Goal: Task Accomplishment & Management: Complete application form

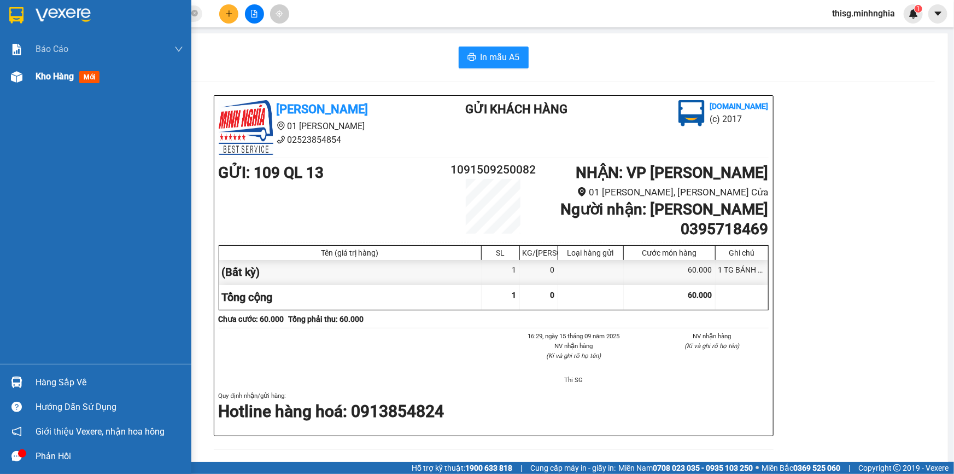
click at [30, 87] on div "Kho hàng mới" at bounding box center [95, 76] width 191 height 27
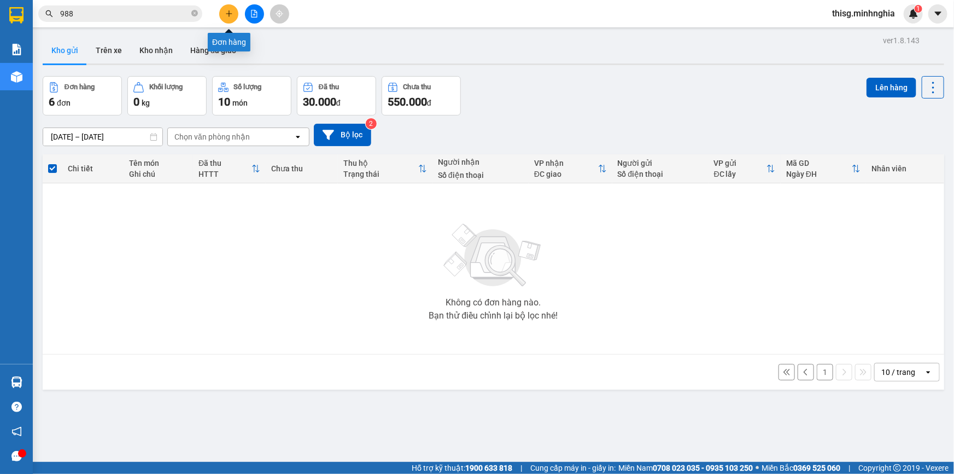
click at [227, 16] on icon "plus" at bounding box center [229, 14] width 8 height 8
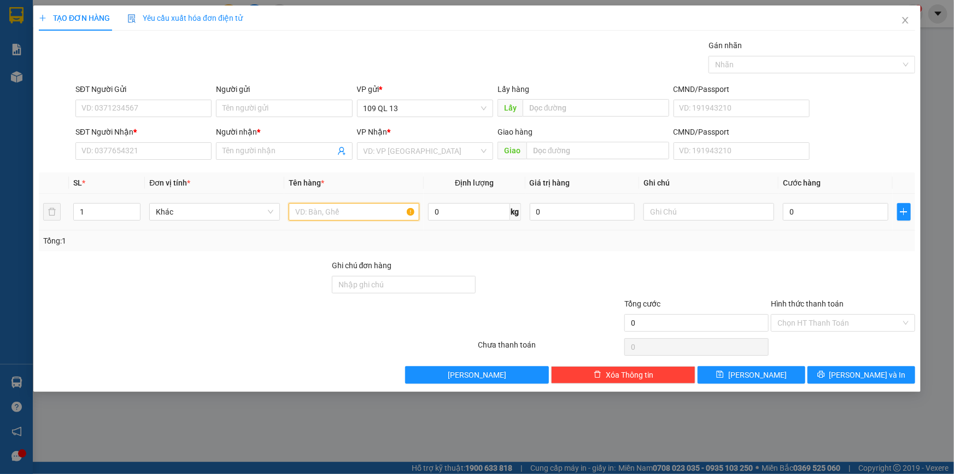
click at [350, 212] on input "text" at bounding box center [354, 211] width 131 height 17
click at [172, 148] on input "SĐT Người Nhận *" at bounding box center [143, 150] width 136 height 17
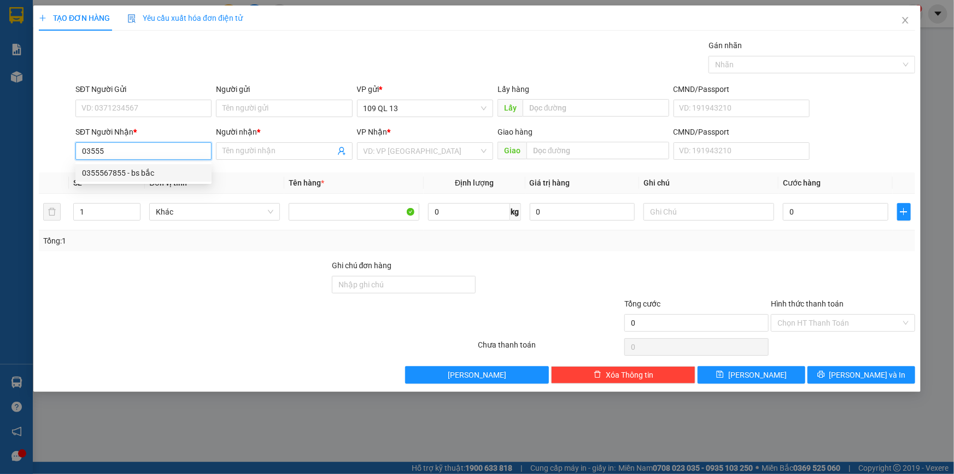
click at [175, 179] on div "0355567855 - bs bắc" at bounding box center [143, 172] width 136 height 17
type input "0355567855"
type input "bs bắc"
type input "CHỢ BẦU ỐC"
type input "0355567855"
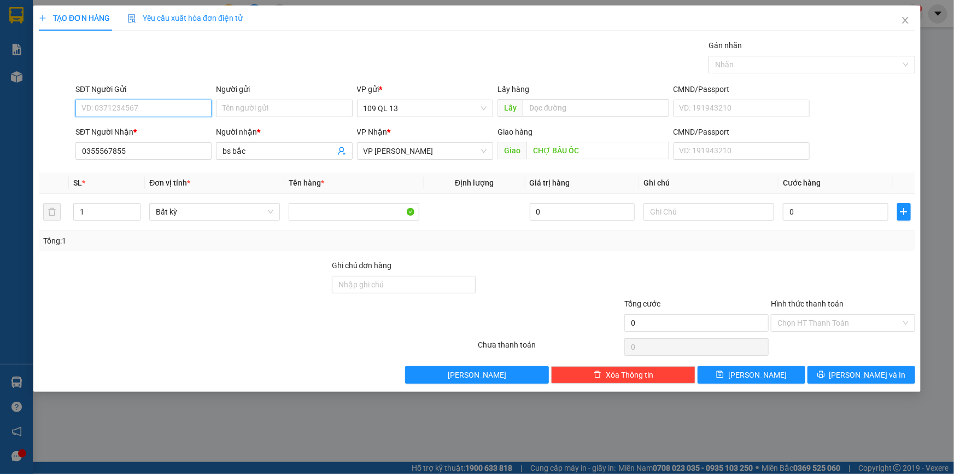
click at [172, 110] on input "SĐT Người Gửi" at bounding box center [143, 108] width 136 height 17
click at [170, 134] on div "0966500671 - DŨNG" at bounding box center [143, 130] width 123 height 12
type input "0966500671"
type input "DŨNG"
click at [755, 212] on input "text" at bounding box center [709, 211] width 131 height 17
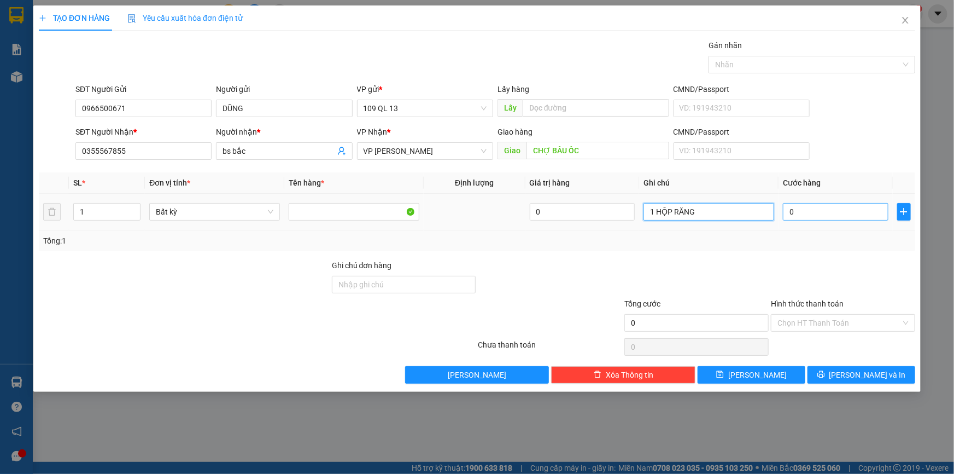
type input "1 HỘP RĂNG"
click at [847, 215] on input "0" at bounding box center [836, 211] width 106 height 17
type input "4"
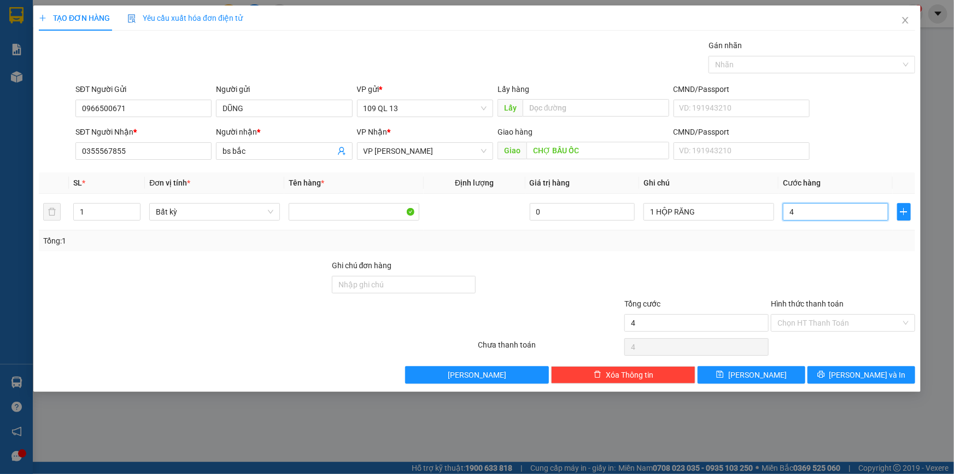
type input "40"
type input "40.000"
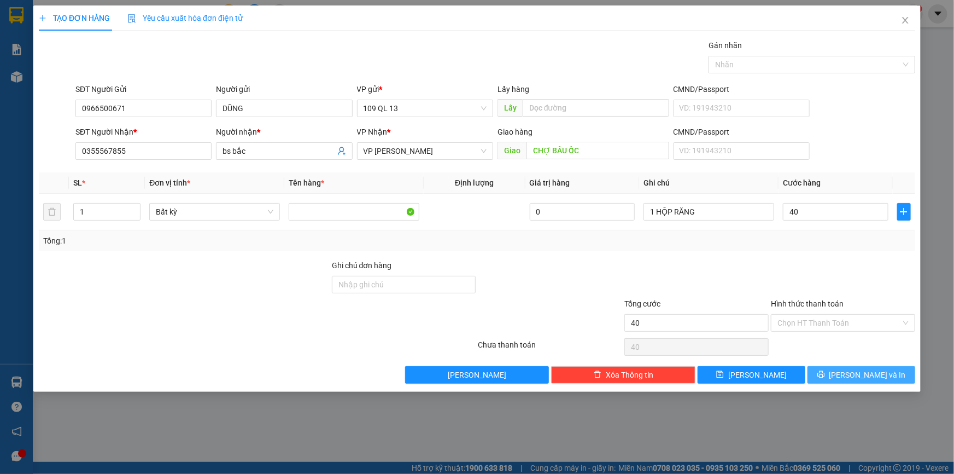
type input "40.000"
click at [880, 373] on span "[PERSON_NAME] và In" at bounding box center [867, 375] width 77 height 12
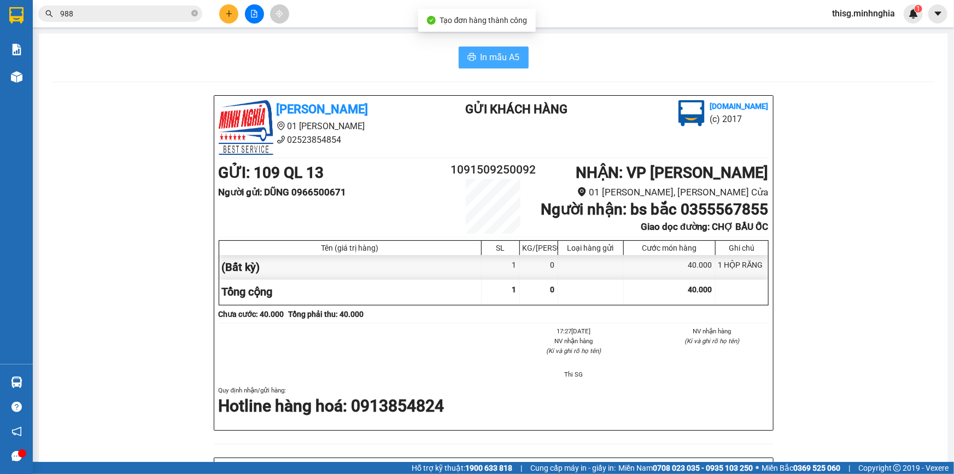
click at [481, 55] on span "In mẫu A5" at bounding box center [500, 57] width 39 height 14
click at [234, 16] on button at bounding box center [228, 13] width 19 height 19
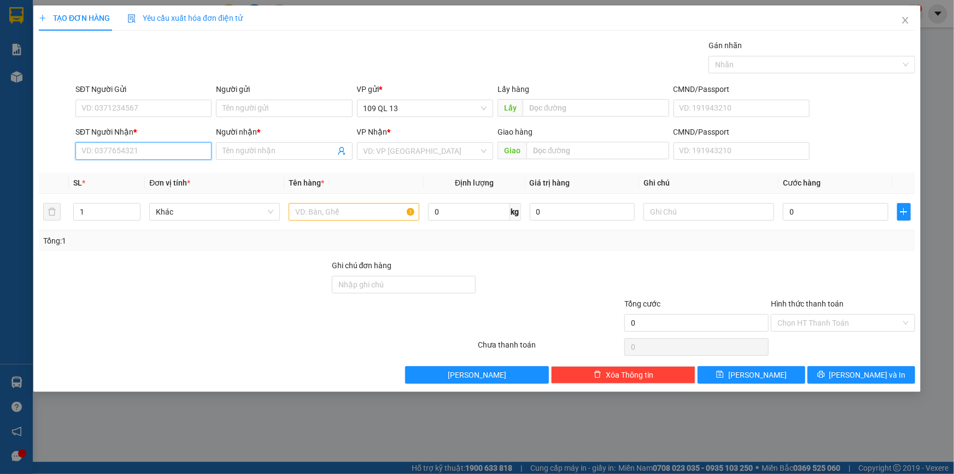
click at [173, 153] on input "SĐT Người Nhận *" at bounding box center [143, 150] width 136 height 17
click at [173, 169] on div "0337896622 - HẠNH" at bounding box center [143, 173] width 123 height 12
type input "0337896622"
type input "HẠNH"
type input "0337896622"
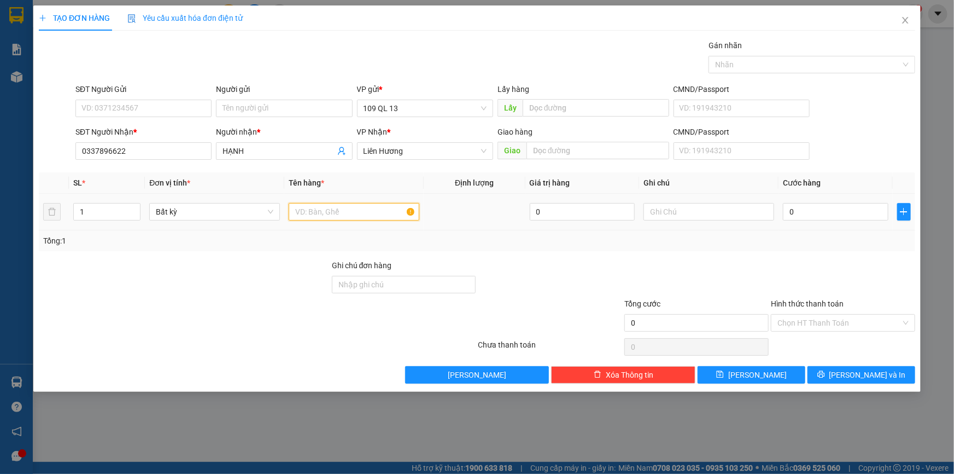
click at [366, 218] on input "text" at bounding box center [354, 211] width 131 height 17
click at [667, 211] on input "text" at bounding box center [709, 211] width 131 height 17
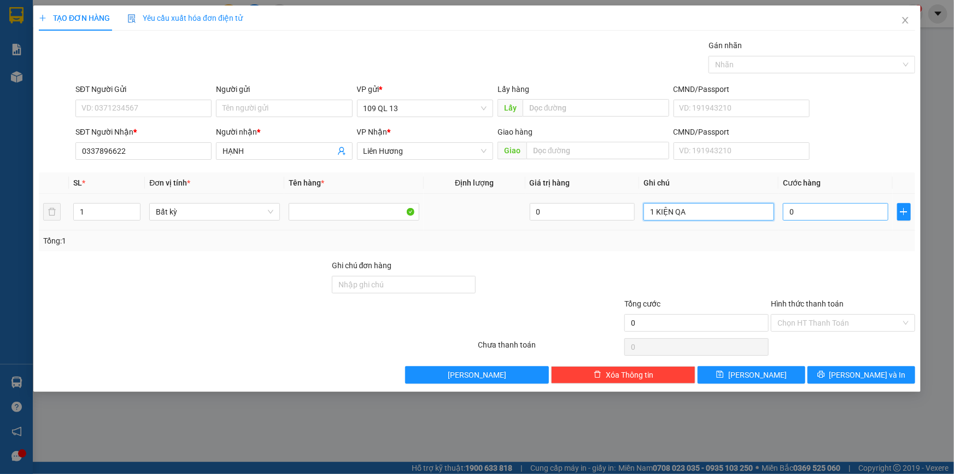
type input "1 KIỆN QA"
click at [788, 214] on input "0" at bounding box center [836, 211] width 106 height 17
type input "3"
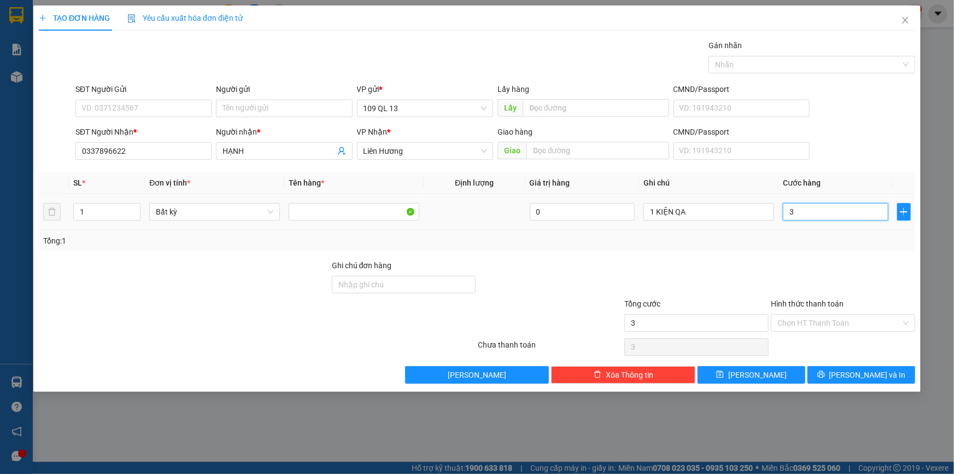
type input "30"
type input "30.000"
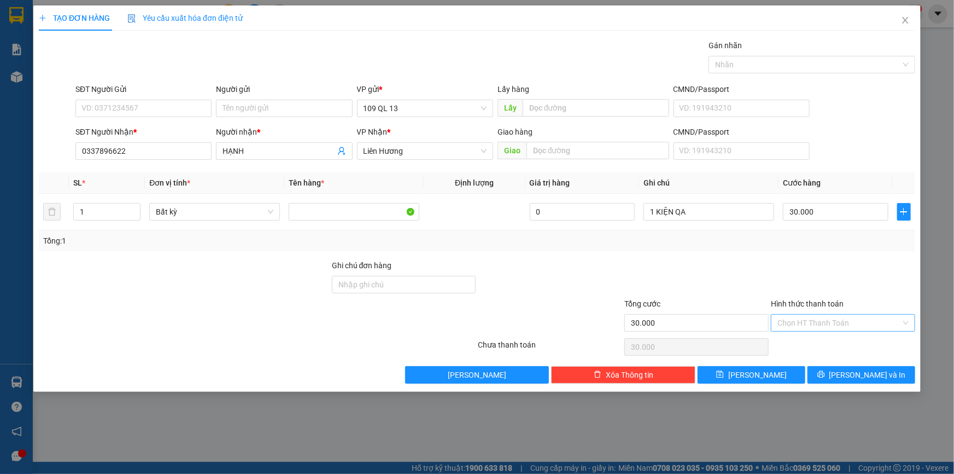
click at [852, 314] on input "Hình thức thanh toán" at bounding box center [840, 322] width 124 height 16
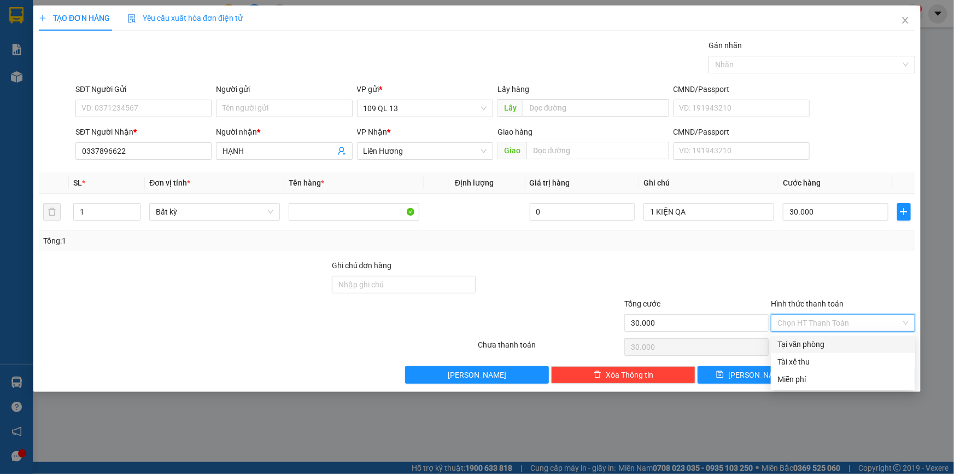
click at [850, 341] on div "Tại văn phòng" at bounding box center [843, 344] width 131 height 12
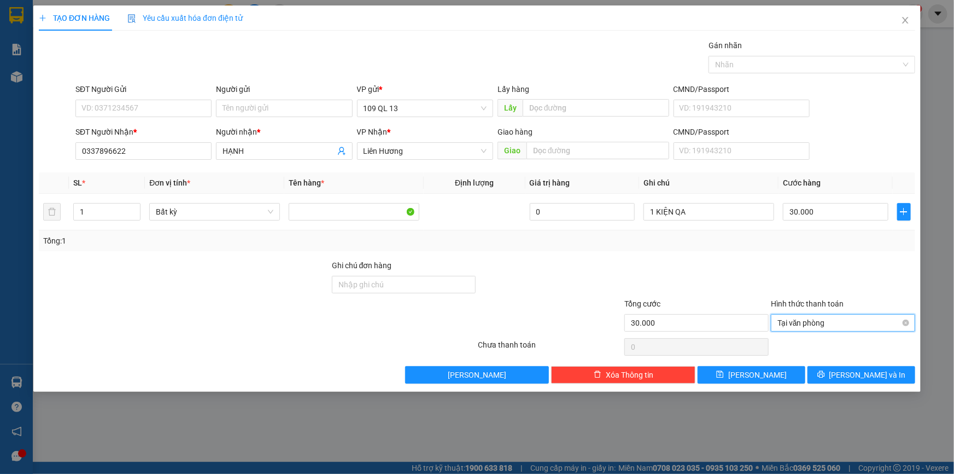
click at [852, 326] on span "Tại văn phòng" at bounding box center [843, 322] width 131 height 16
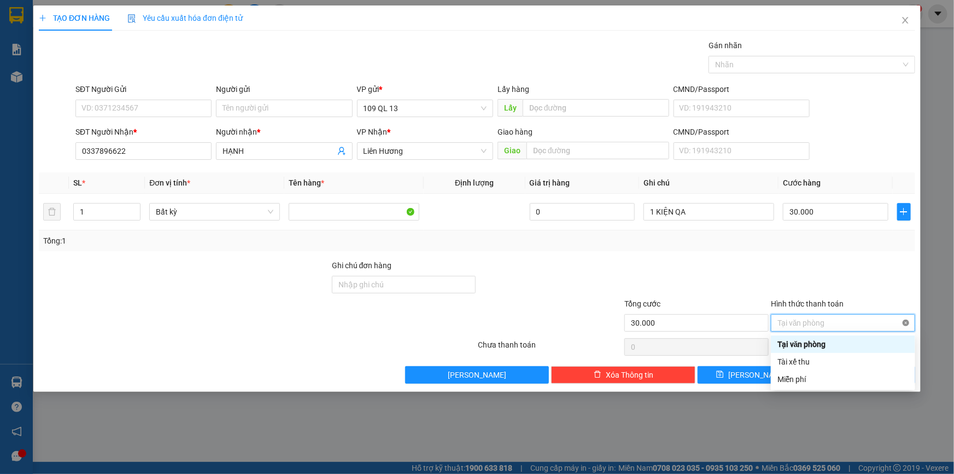
type input "30.000"
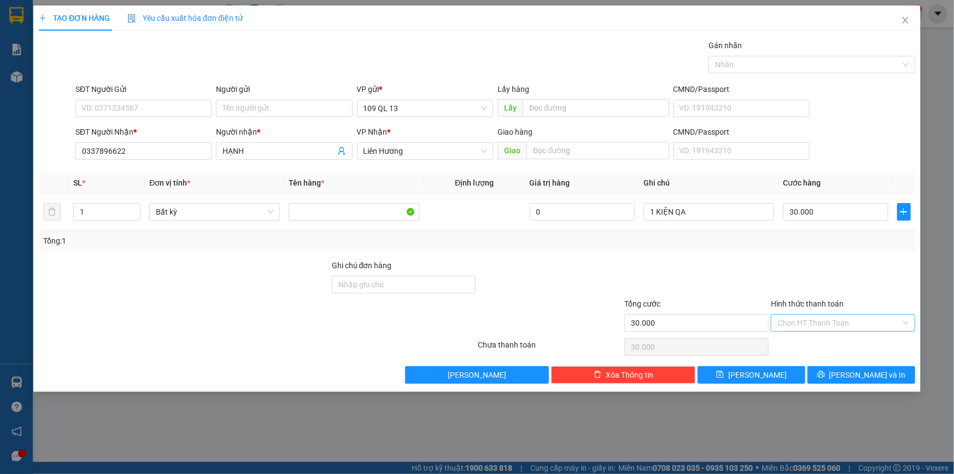
click at [870, 293] on div at bounding box center [843, 278] width 147 height 38
click at [880, 372] on span "[PERSON_NAME] và In" at bounding box center [867, 375] width 77 height 12
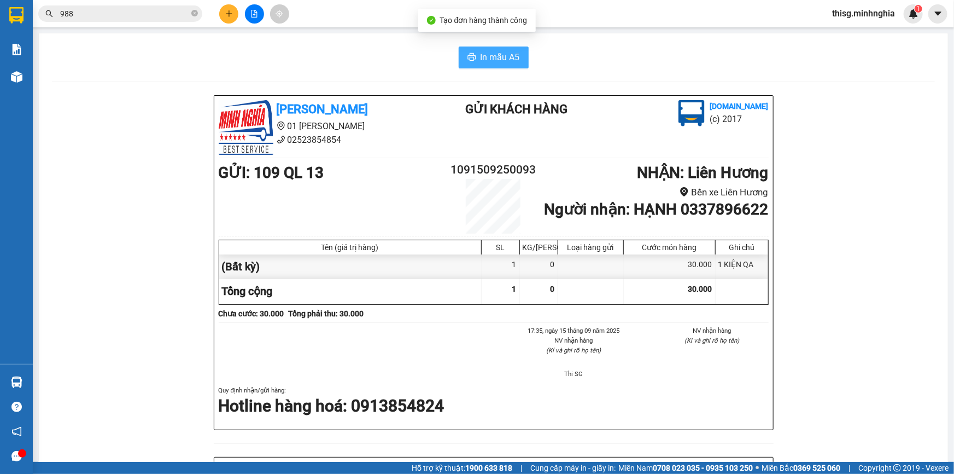
click at [491, 58] on span "In mẫu A5" at bounding box center [500, 57] width 39 height 14
click at [228, 20] on button at bounding box center [228, 13] width 19 height 19
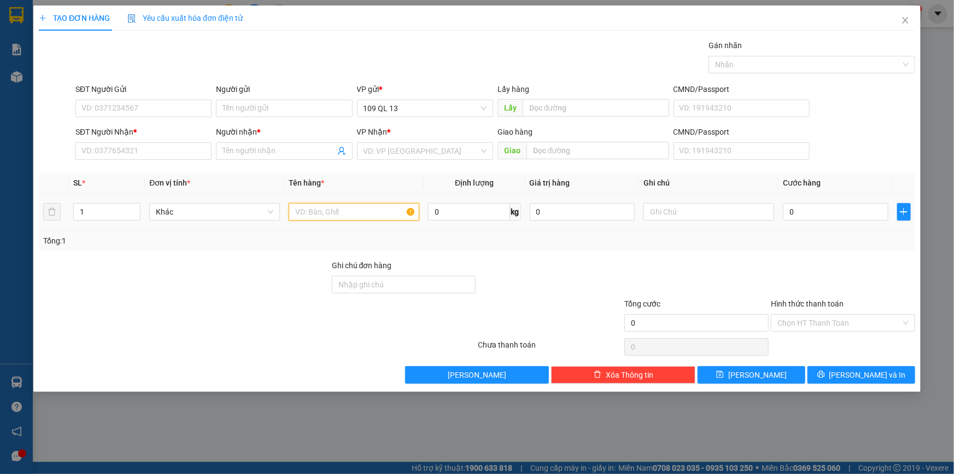
click at [365, 214] on input "text" at bounding box center [354, 211] width 131 height 17
click at [740, 213] on input "text" at bounding box center [709, 211] width 131 height 17
click at [115, 149] on input "SĐT Người Nhận *" at bounding box center [143, 150] width 136 height 17
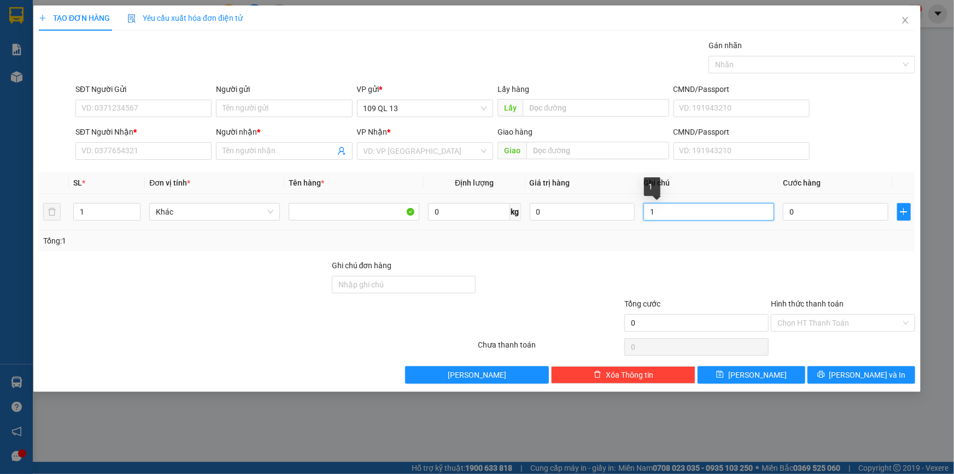
click at [720, 218] on input "1" at bounding box center [709, 211] width 131 height 17
type input "1 HG THUỐC"
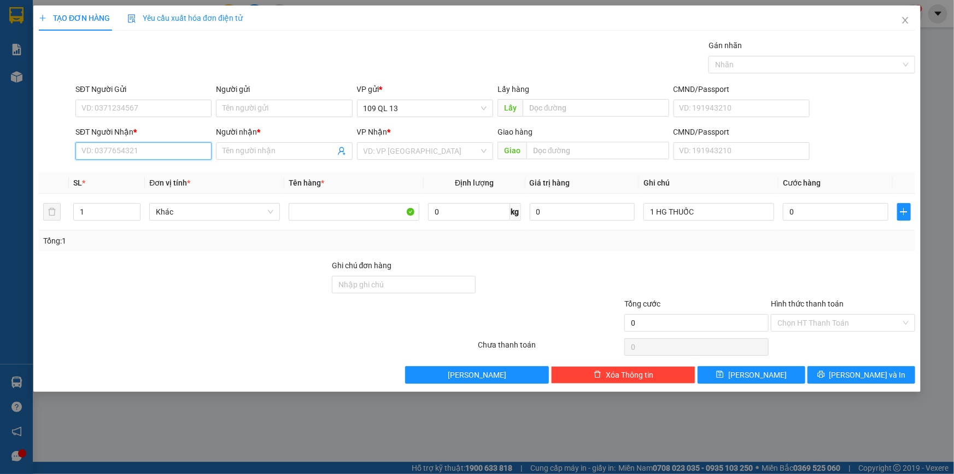
click at [129, 157] on input "SĐT Người Nhận *" at bounding box center [143, 150] width 136 height 17
click at [132, 174] on div "0832367677 - NGA" at bounding box center [143, 173] width 123 height 12
type input "0832367677"
type input "NGA"
type input "0832367677"
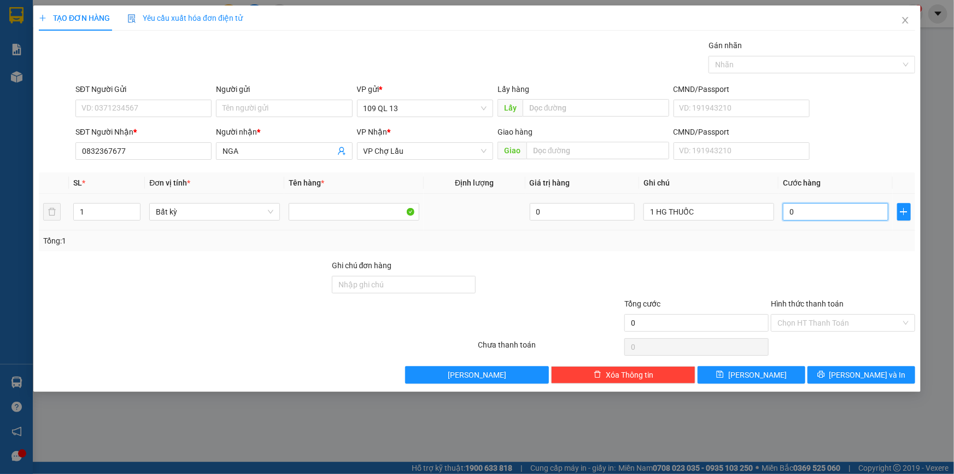
click at [810, 214] on input "0" at bounding box center [836, 211] width 106 height 17
type input "3"
type input "30"
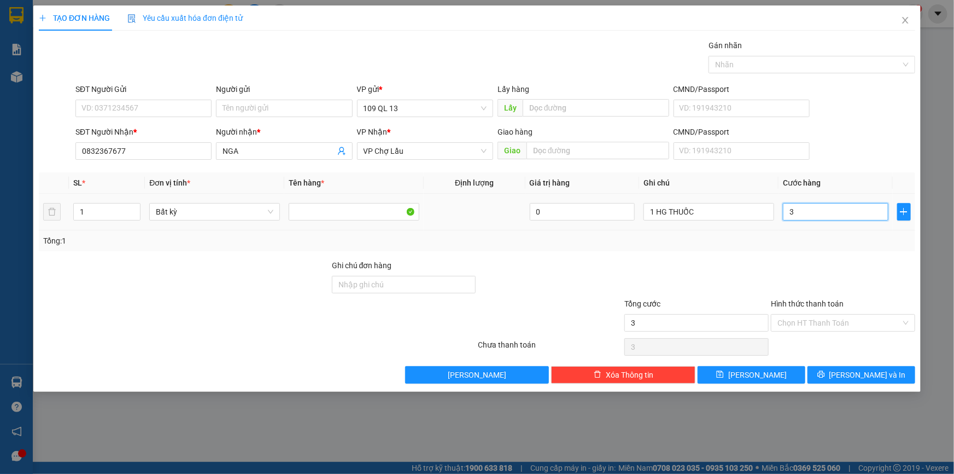
type input "30"
type input "30.000"
click at [872, 327] on input "Hình thức thanh toán" at bounding box center [840, 322] width 124 height 16
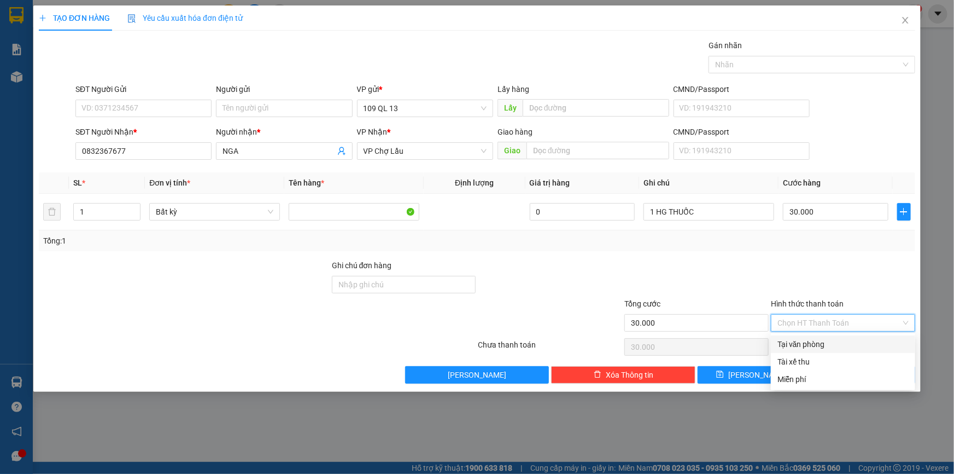
click at [868, 343] on div "Tại văn phòng" at bounding box center [843, 344] width 131 height 12
type input "0"
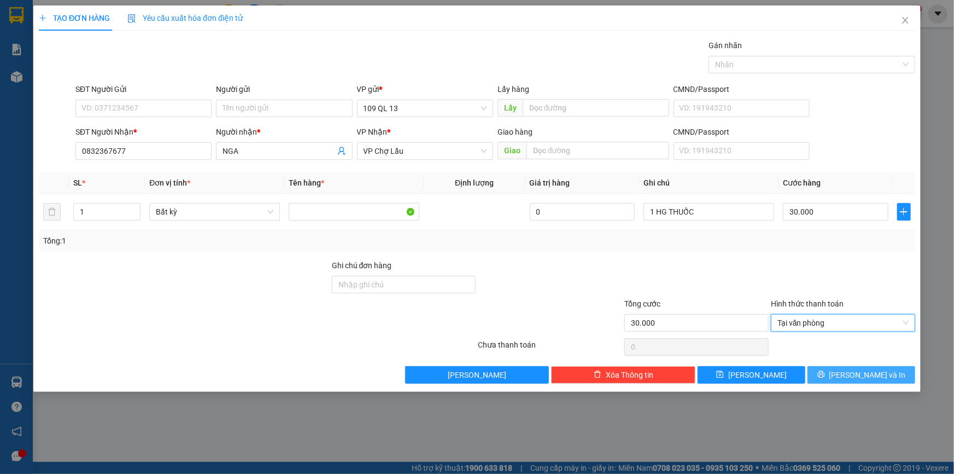
click at [880, 369] on span "[PERSON_NAME] và In" at bounding box center [867, 375] width 77 height 12
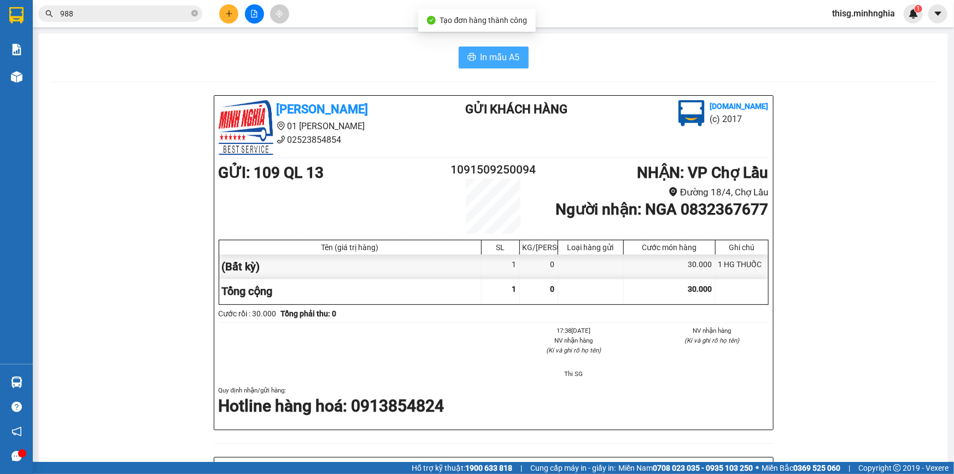
click at [468, 56] on icon "printer" at bounding box center [472, 57] width 8 height 8
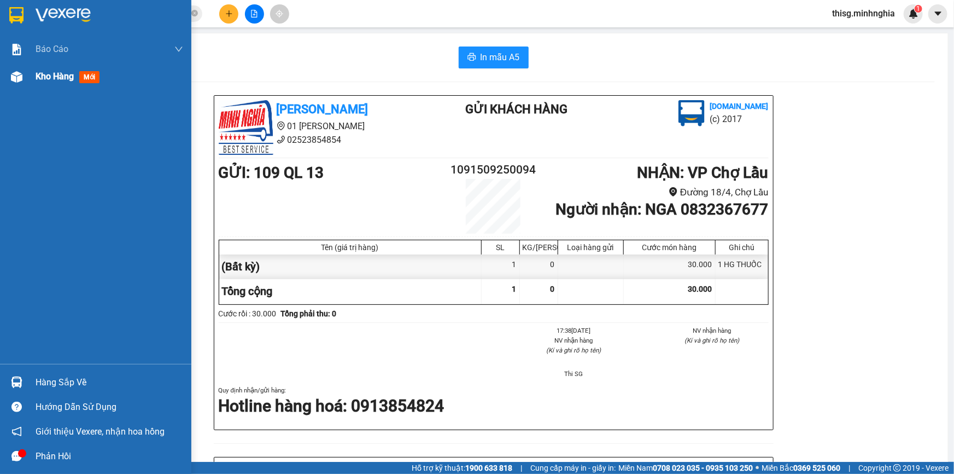
click at [44, 78] on span "Kho hàng" at bounding box center [55, 76] width 38 height 10
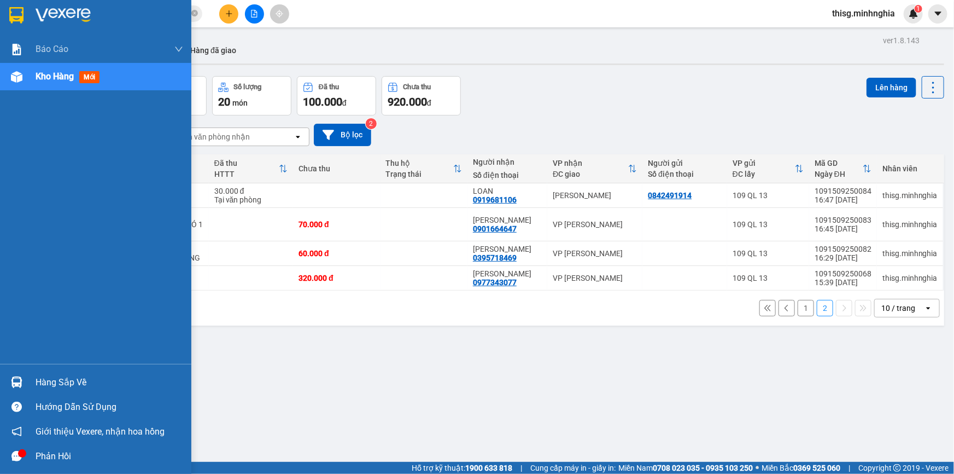
click at [74, 72] on span "Kho hàng" at bounding box center [55, 76] width 38 height 10
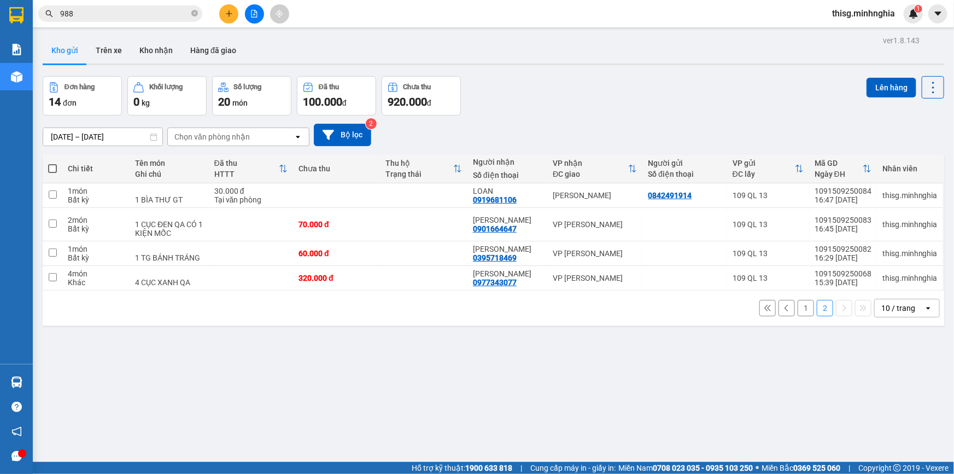
click at [817, 313] on button "2" at bounding box center [825, 308] width 16 height 16
click at [817, 303] on button "2" at bounding box center [825, 308] width 16 height 16
click at [786, 308] on button at bounding box center [787, 308] width 16 height 16
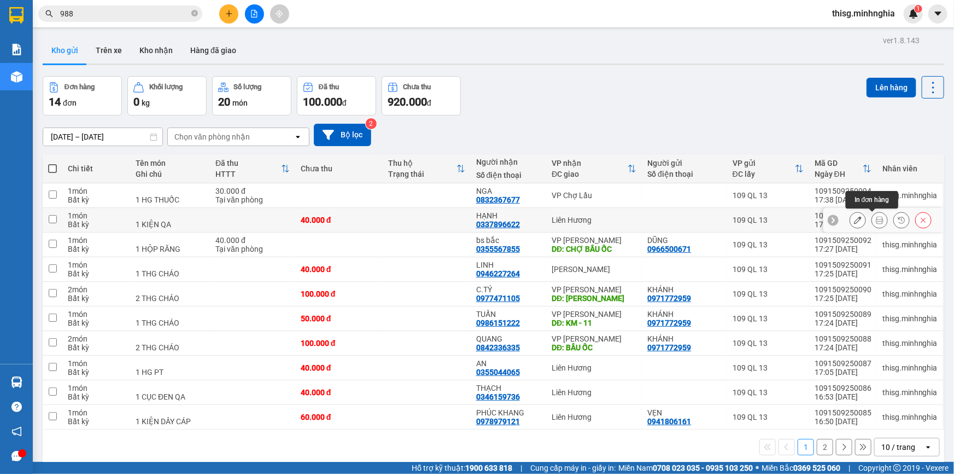
click at [872, 219] on button at bounding box center [879, 220] width 15 height 19
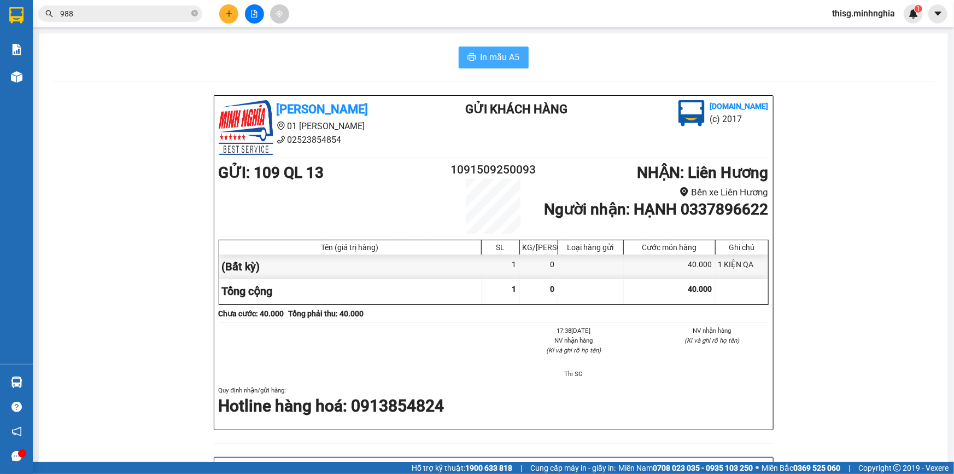
click at [517, 48] on button "In mẫu A5" at bounding box center [494, 57] width 70 height 22
click at [224, 15] on button at bounding box center [228, 13] width 19 height 19
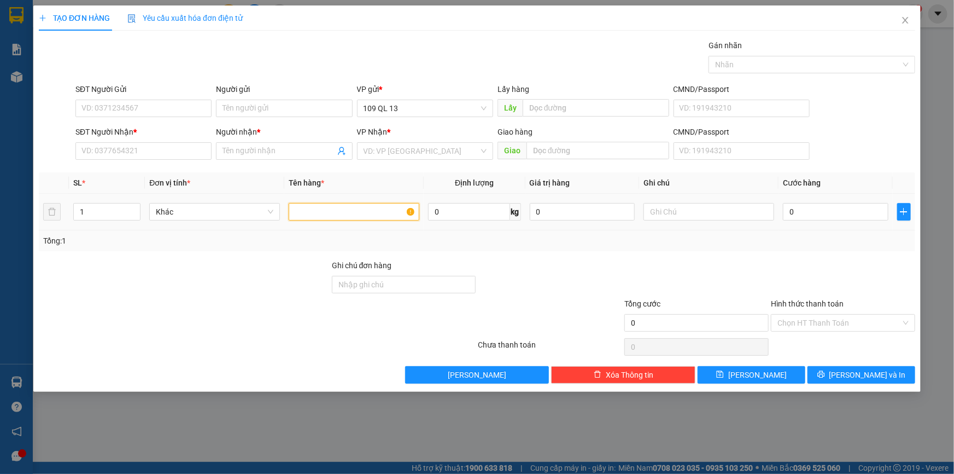
click at [349, 203] on input "text" at bounding box center [354, 211] width 131 height 17
click at [710, 211] on input "text" at bounding box center [709, 211] width 131 height 17
type input "1 CỤC"
click at [910, 22] on span "Close" at bounding box center [905, 20] width 31 height 31
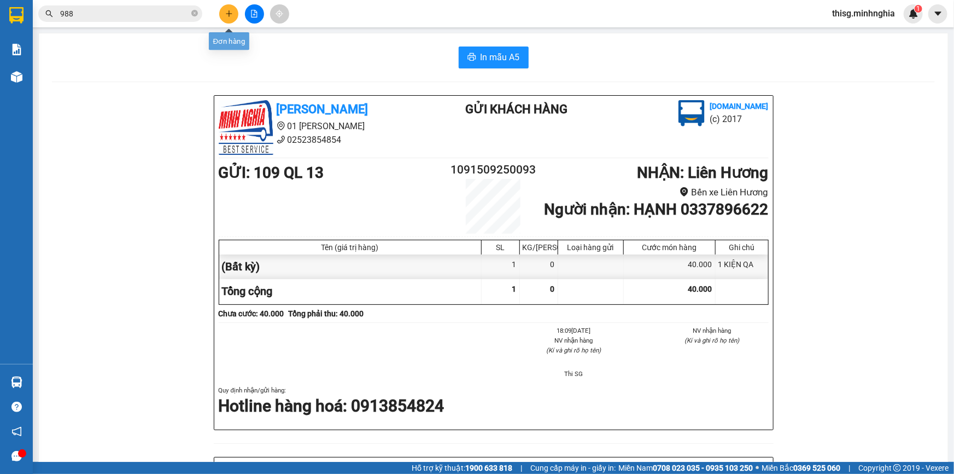
click at [235, 11] on button at bounding box center [228, 13] width 19 height 19
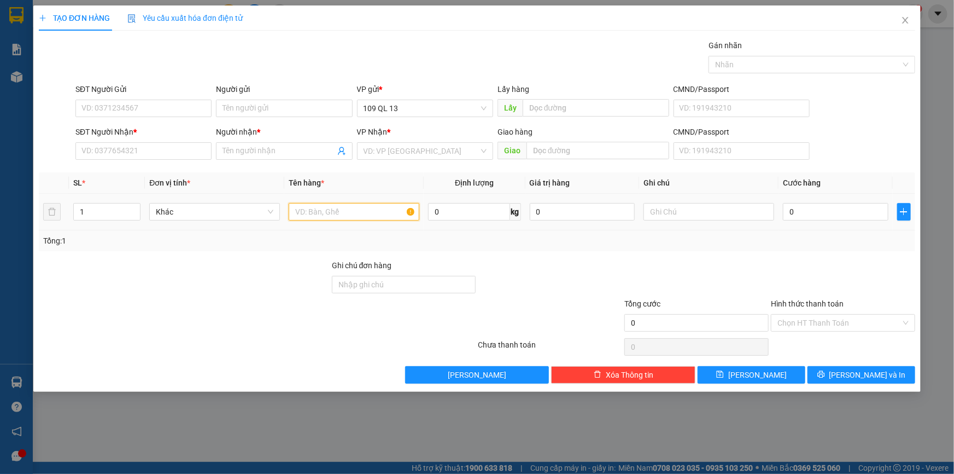
drag, startPoint x: 379, startPoint y: 217, endPoint x: 388, endPoint y: 206, distance: 14.0
click at [383, 216] on input "text" at bounding box center [354, 211] width 131 height 17
click at [147, 150] on input "SĐT Người Nhận *" at bounding box center [143, 150] width 136 height 17
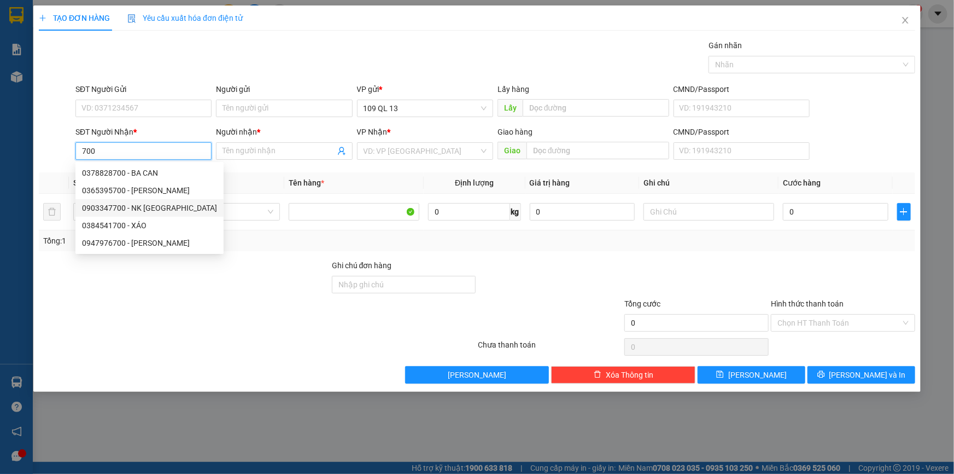
click at [160, 207] on div "0903347700 - NK [GEOGRAPHIC_DATA]" at bounding box center [149, 208] width 135 height 12
type input "0903347700"
type input "NK PHÚ PHƯỚC"
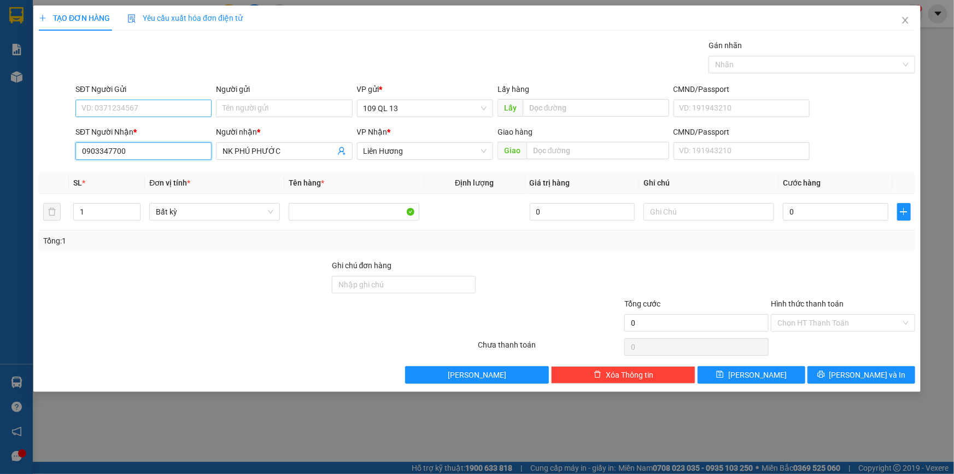
type input "0903347700"
click at [137, 107] on input "SĐT Người Gửi" at bounding box center [143, 108] width 136 height 17
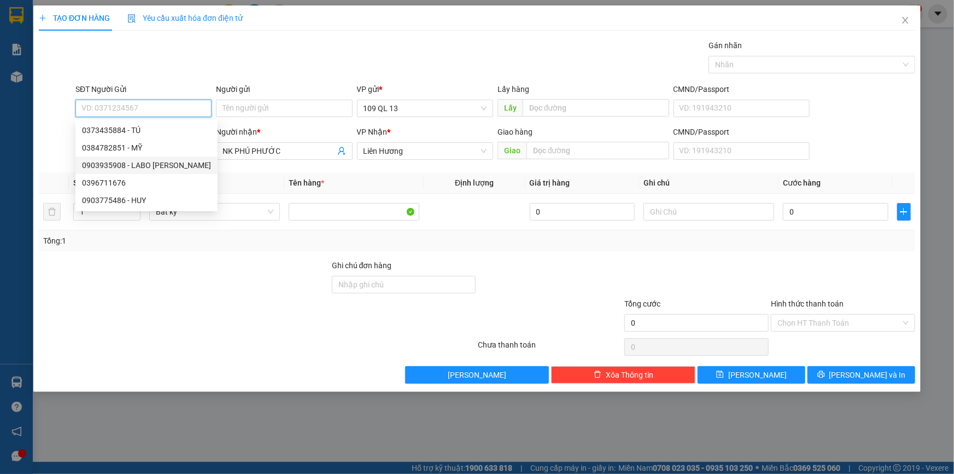
click at [165, 160] on div "0903935908 - LABO [PERSON_NAME]" at bounding box center [146, 165] width 129 height 12
type input "0903935908"
type input "LABO [PERSON_NAME]"
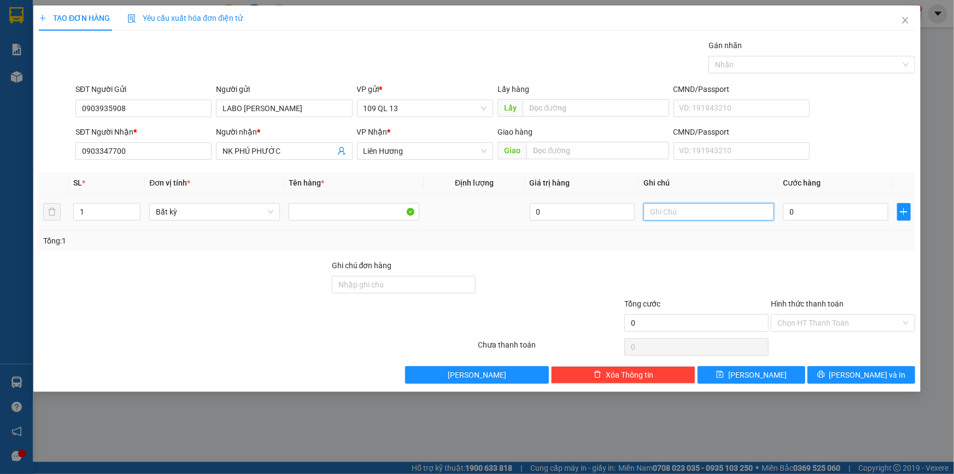
click at [720, 213] on input "text" at bounding box center [709, 211] width 131 height 17
click at [843, 213] on input "0" at bounding box center [836, 211] width 106 height 17
click at [736, 214] on input "1 HỘP RANG" at bounding box center [709, 211] width 131 height 17
type input "1 HỘP RĂNG"
click at [804, 209] on input "0" at bounding box center [836, 211] width 106 height 17
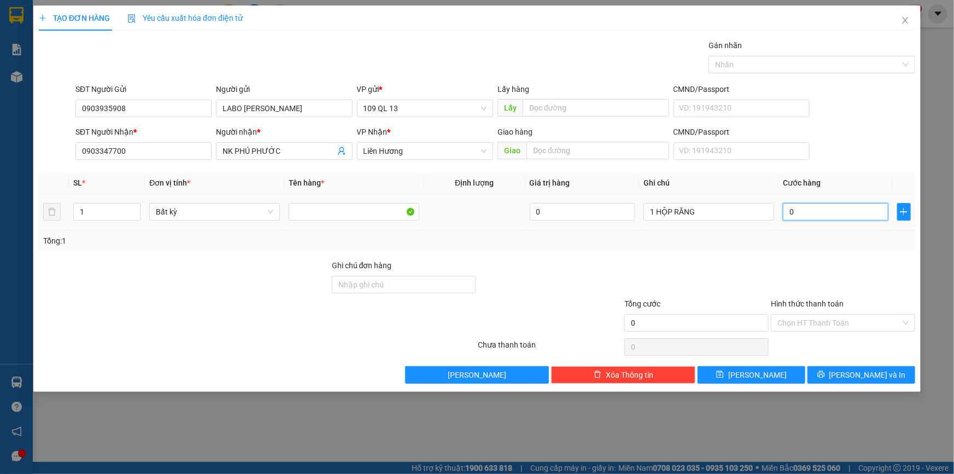
type input "3"
type input "30"
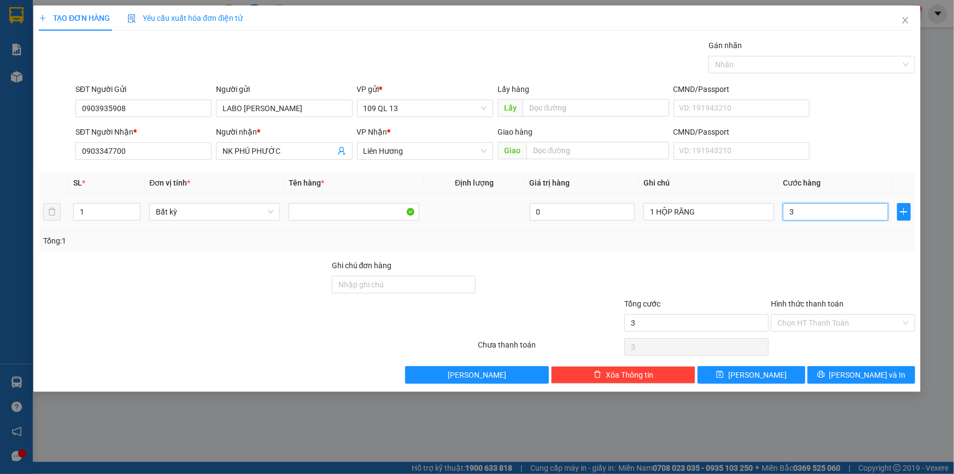
type input "30"
type input "30.000"
click at [863, 344] on div "Chọn HT Thanh Toán" at bounding box center [843, 347] width 147 height 22
click at [864, 323] on input "Hình thức thanh toán" at bounding box center [840, 322] width 124 height 16
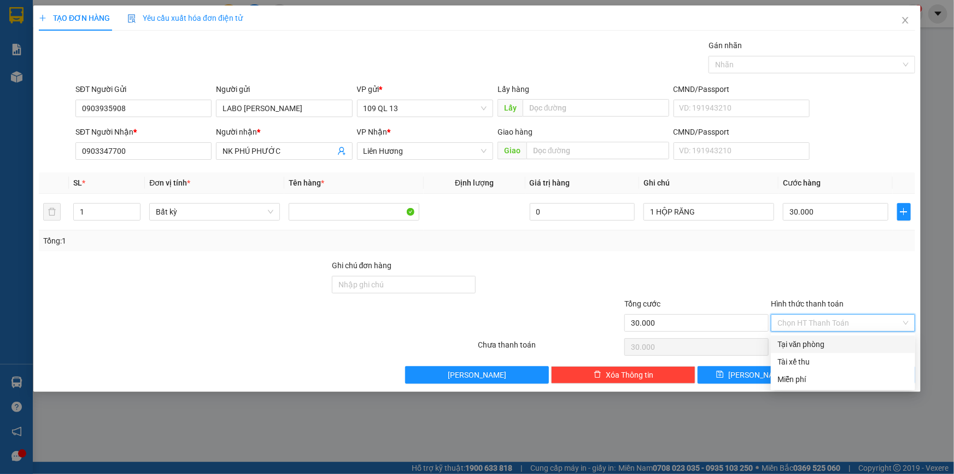
click at [864, 346] on div "Tại văn phòng" at bounding box center [843, 344] width 131 height 12
type input "0"
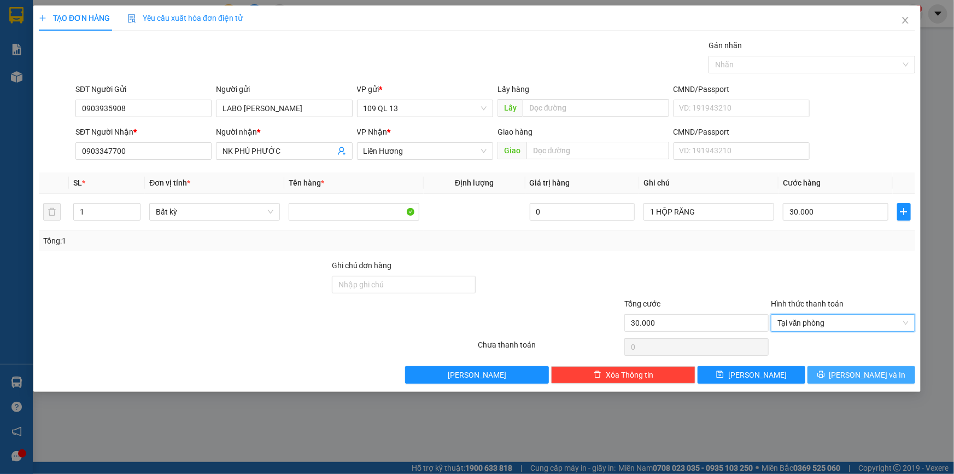
click at [862, 372] on span "[PERSON_NAME] và In" at bounding box center [867, 375] width 77 height 12
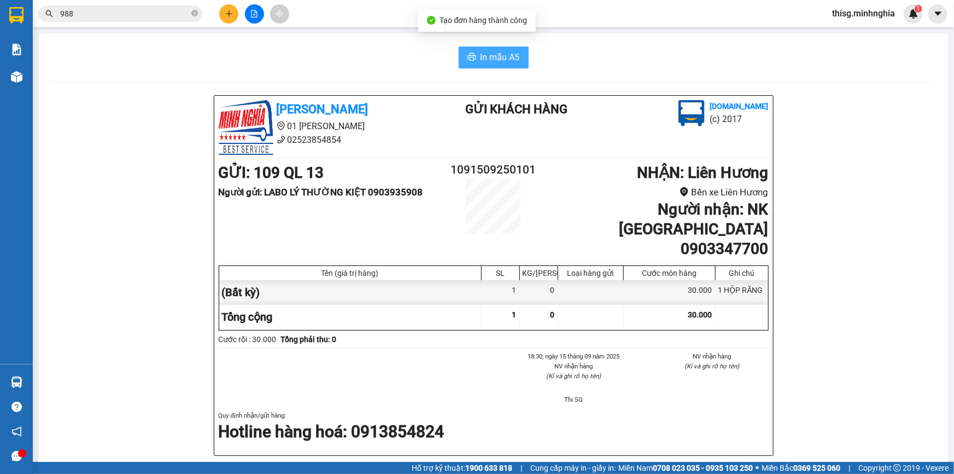
click at [475, 55] on button "In mẫu A5" at bounding box center [494, 57] width 70 height 22
drag, startPoint x: 335, startPoint y: 61, endPoint x: 329, endPoint y: 60, distance: 5.7
click at [335, 61] on div "In mẫu A5" at bounding box center [493, 57] width 883 height 22
click at [240, 16] on div at bounding box center [254, 13] width 82 height 19
click at [228, 14] on icon "plus" at bounding box center [229, 14] width 8 height 8
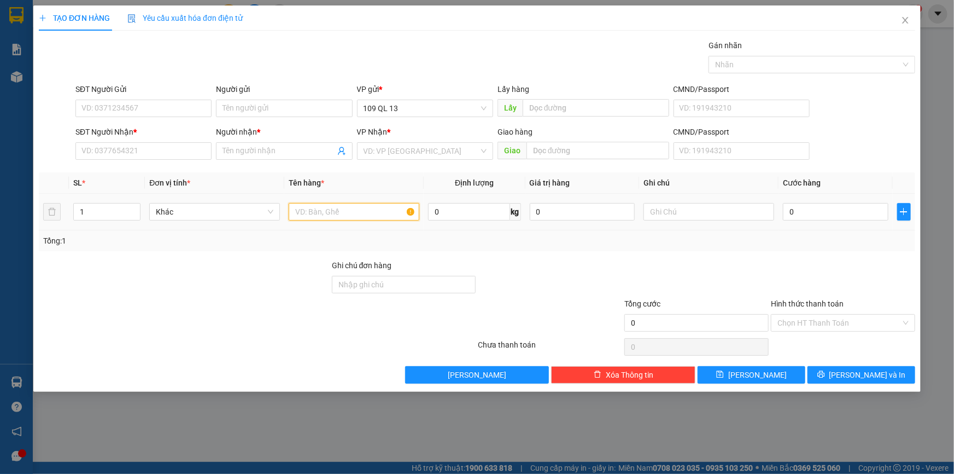
click at [351, 215] on input "text" at bounding box center [354, 211] width 131 height 17
click at [579, 209] on input "0" at bounding box center [583, 211] width 106 height 17
click at [713, 207] on input "text" at bounding box center [709, 211] width 131 height 17
type input "1 TG"
click at [137, 156] on input "SĐT Người Nhận *" at bounding box center [143, 150] width 136 height 17
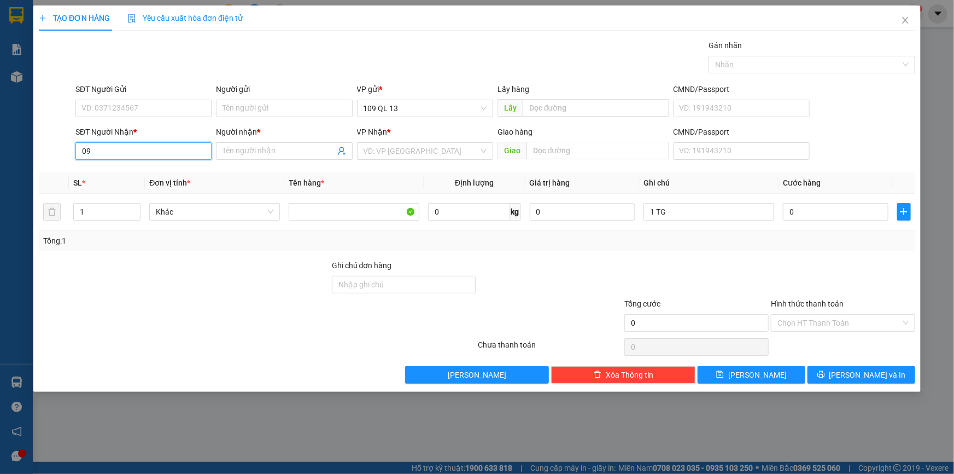
type input "0"
type input "0917386539"
click at [293, 153] on input "Người nhận *" at bounding box center [279, 151] width 112 height 12
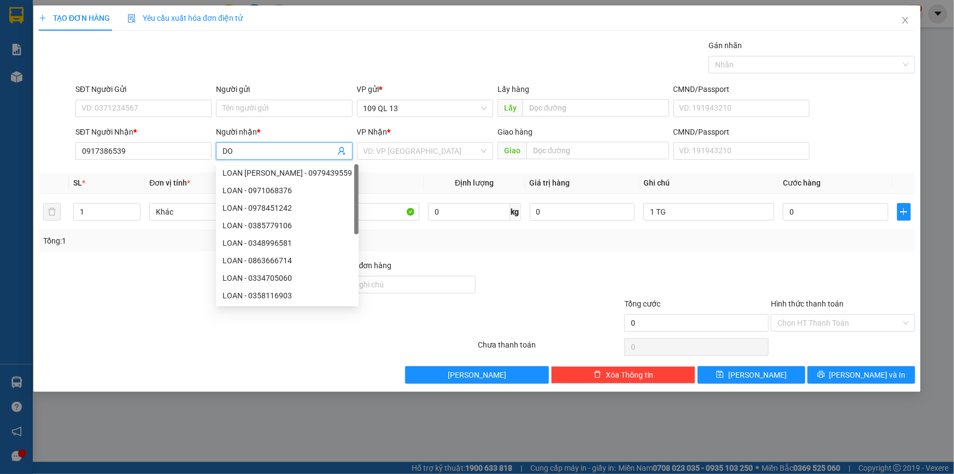
type input "D"
type input "ĐOÀN NINH"
click at [390, 144] on input "search" at bounding box center [421, 151] width 115 height 16
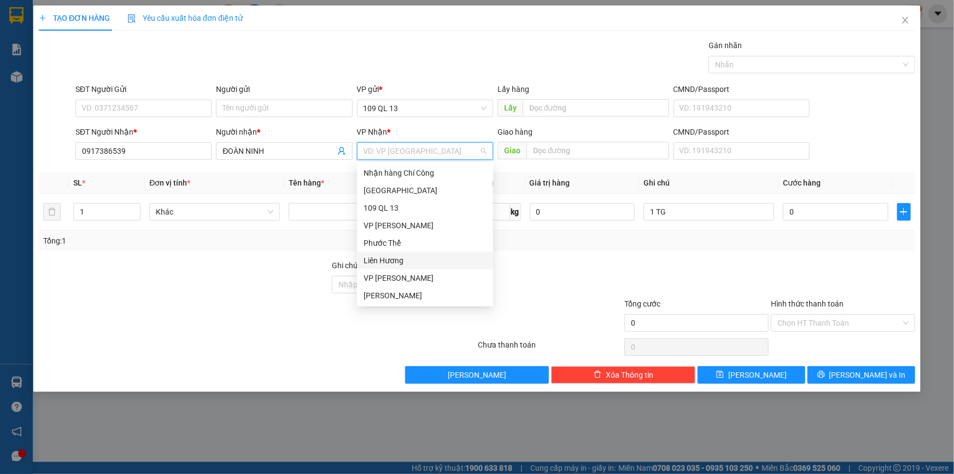
click at [401, 258] on div "Liên Hương" at bounding box center [425, 260] width 123 height 12
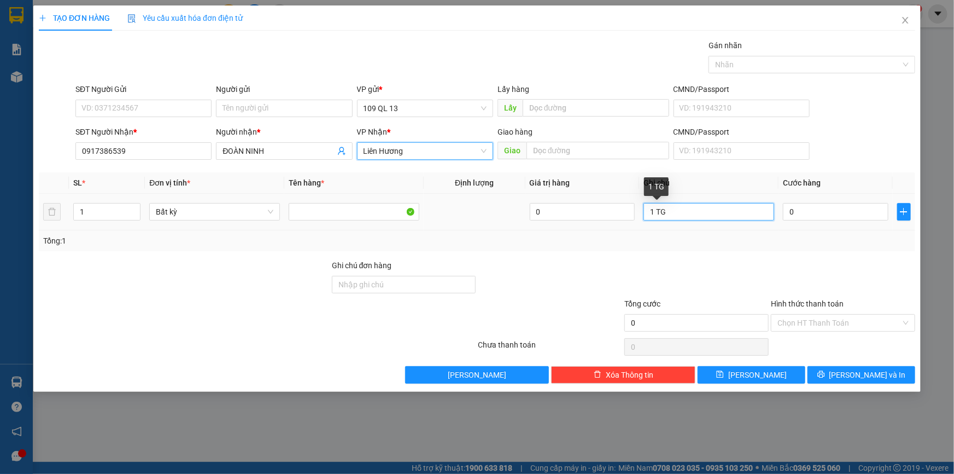
click at [700, 213] on input "1 TG" at bounding box center [709, 211] width 131 height 17
type input "1 TG QA"
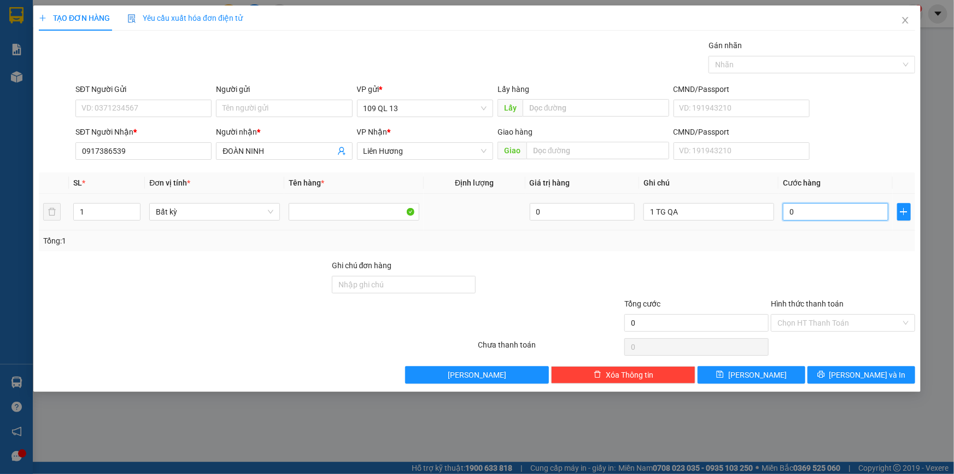
click at [817, 212] on input "0" at bounding box center [836, 211] width 106 height 17
type input "6"
type input "60"
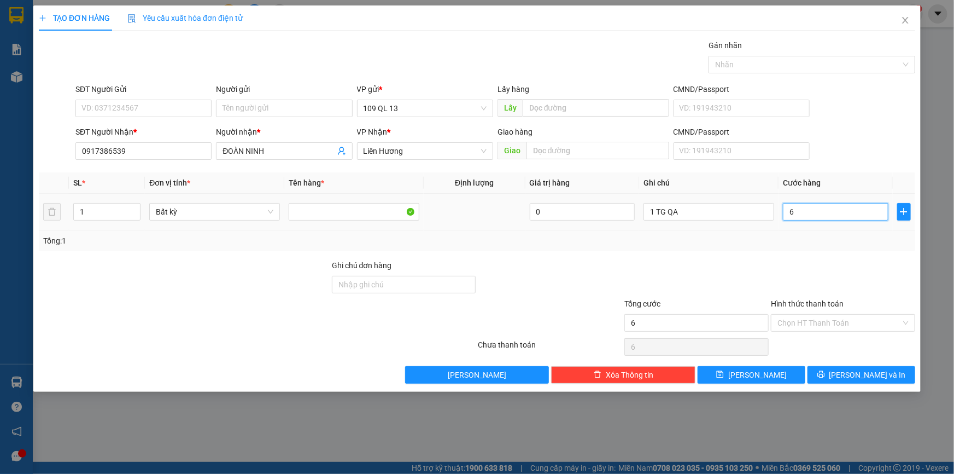
type input "60"
type input "60.000"
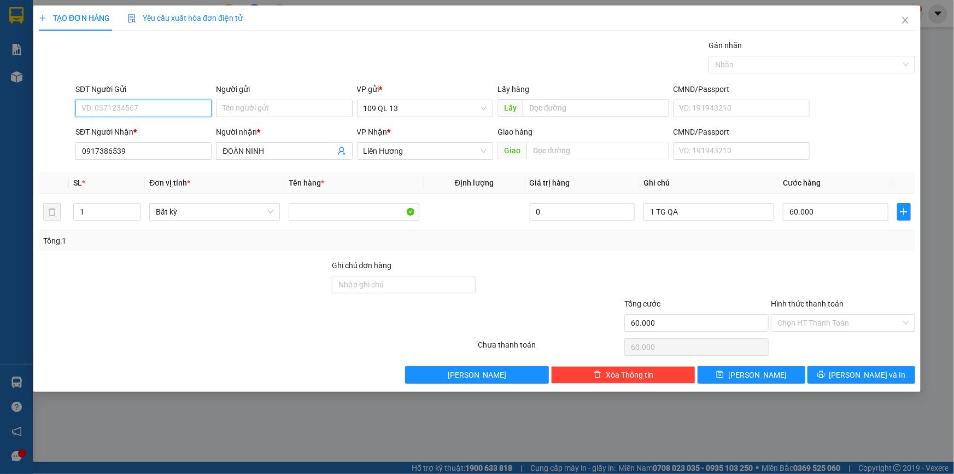
click at [125, 115] on input "SĐT Người Gửi" at bounding box center [143, 108] width 136 height 17
type input "0919081303"
click at [837, 208] on input "60.000" at bounding box center [836, 211] width 106 height 17
type input "0"
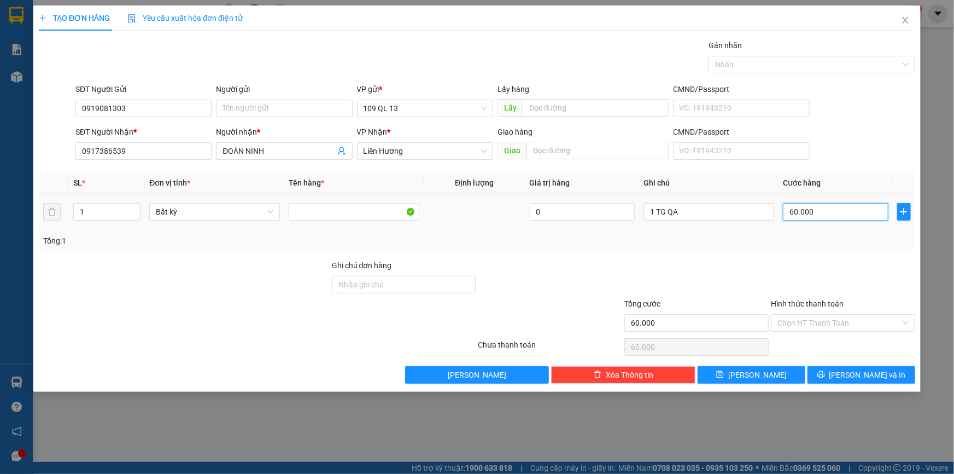
type input "0"
type input "07"
type input "7"
type input "070"
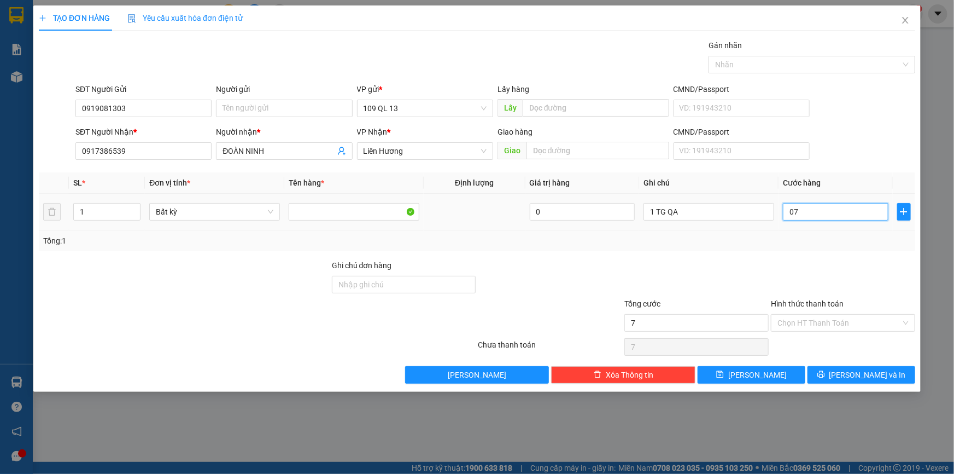
type input "70"
click at [849, 322] on input "Hình thức thanh toán" at bounding box center [840, 322] width 124 height 16
type input "70.000"
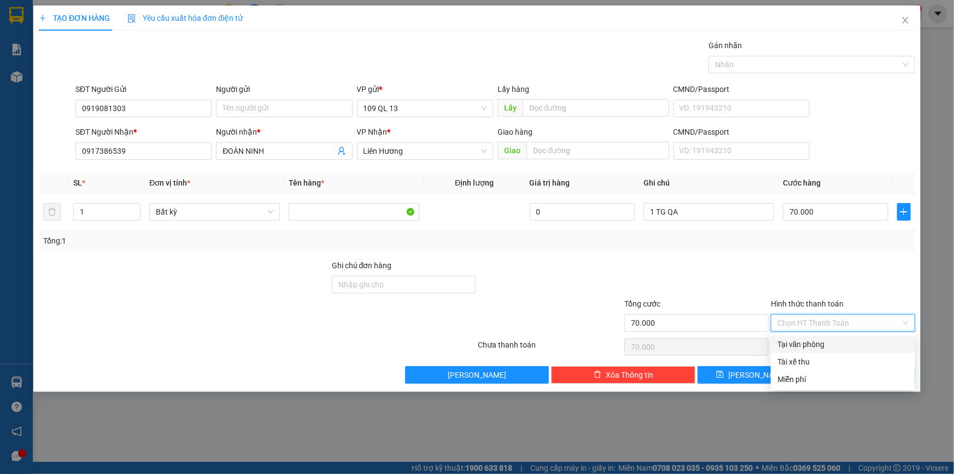
click at [838, 345] on div "Tại văn phòng" at bounding box center [843, 344] width 131 height 12
type input "0"
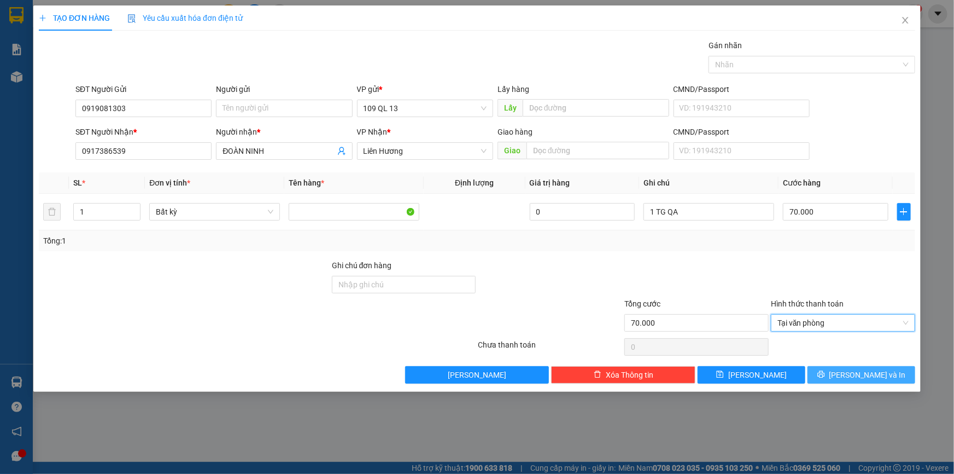
click at [849, 369] on button "[PERSON_NAME] và In" at bounding box center [862, 374] width 108 height 17
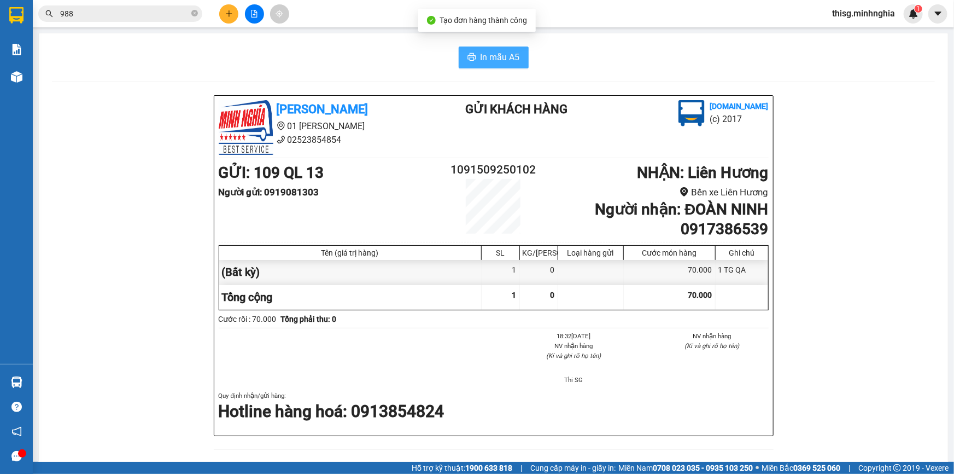
click at [487, 50] on span "In mẫu A5" at bounding box center [500, 57] width 39 height 14
click at [219, 16] on button at bounding box center [228, 13] width 19 height 19
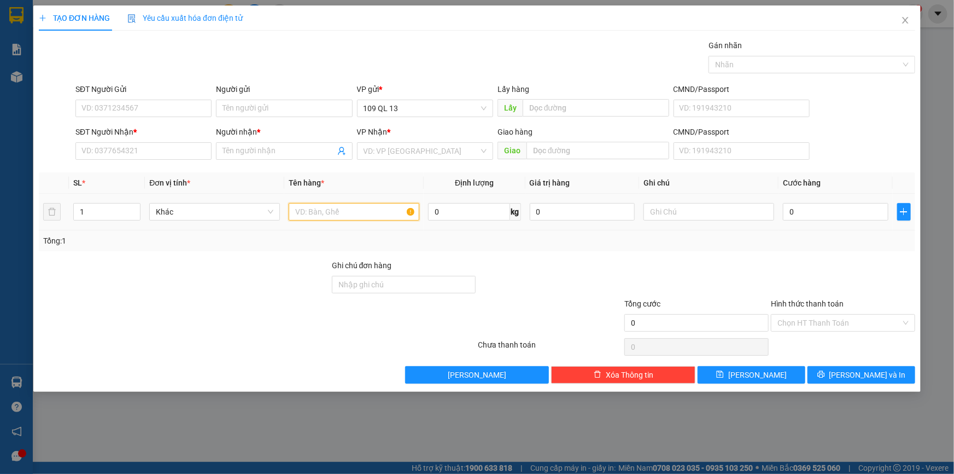
click at [324, 213] on input "text" at bounding box center [354, 211] width 131 height 17
drag, startPoint x: 741, startPoint y: 213, endPoint x: 749, endPoint y: 211, distance: 8.0
click at [744, 213] on input "text" at bounding box center [709, 211] width 131 height 17
type input "1 GIỎ ĐỎ NHỎ HS"
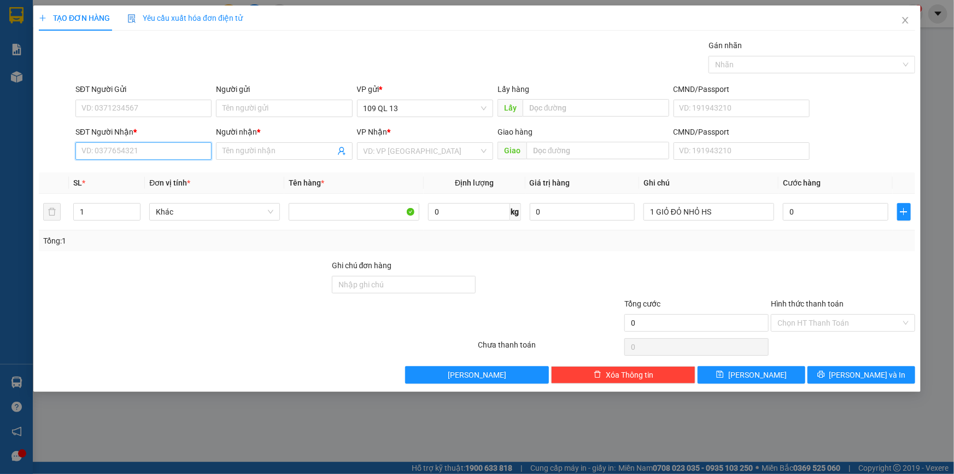
click at [180, 150] on input "SĐT Người Nhận *" at bounding box center [143, 150] width 136 height 17
click at [821, 217] on input "0" at bounding box center [836, 211] width 106 height 17
type input "3"
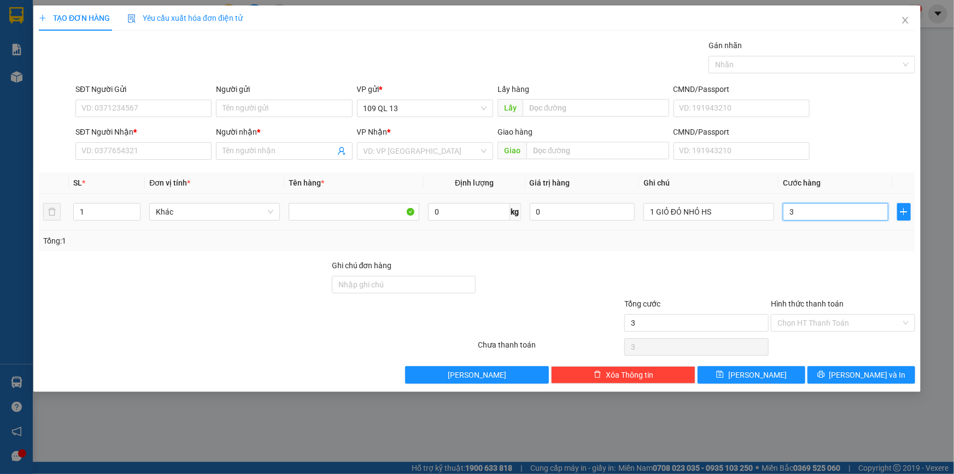
type input "30"
type input "30.000"
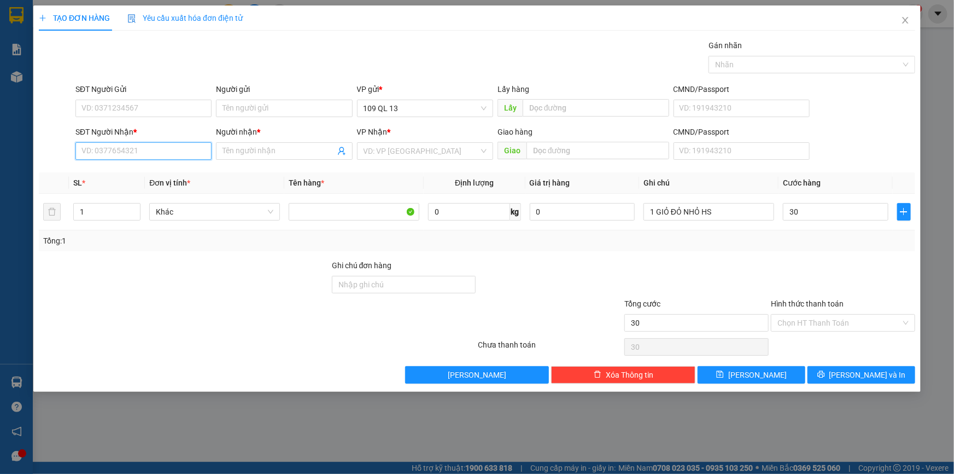
type input "30.000"
click at [189, 154] on input "SĐT Người Nhận *" at bounding box center [143, 150] width 136 height 17
type input "0963934538"
click at [254, 153] on input "Người nhận *" at bounding box center [279, 151] width 112 height 12
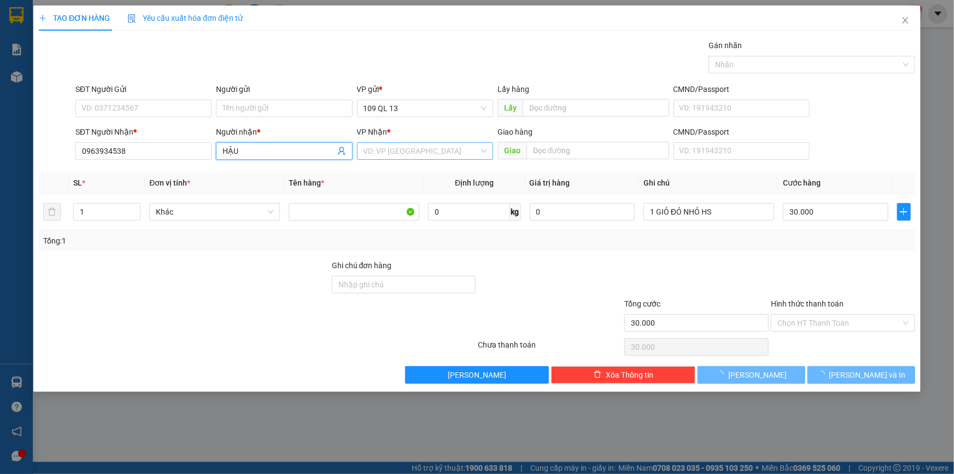
type input "HẬU"
click at [382, 148] on input "search" at bounding box center [421, 151] width 115 height 16
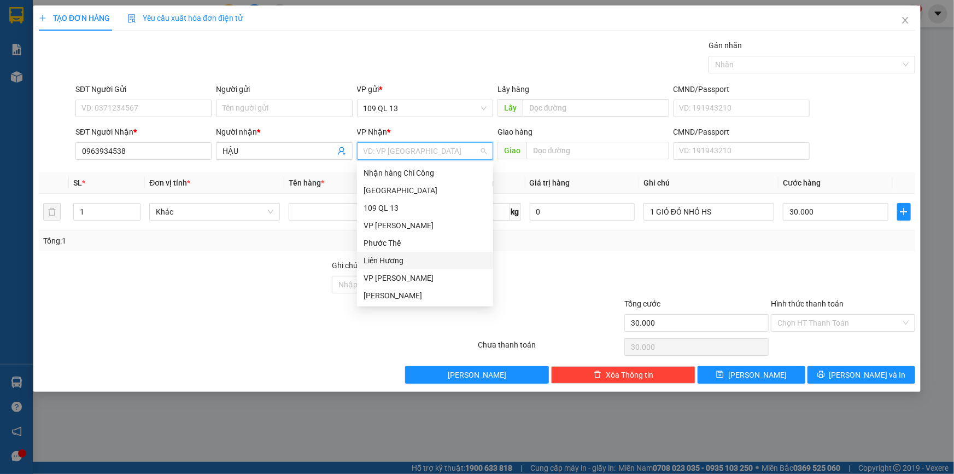
click at [391, 260] on div "Liên Hương" at bounding box center [425, 260] width 123 height 12
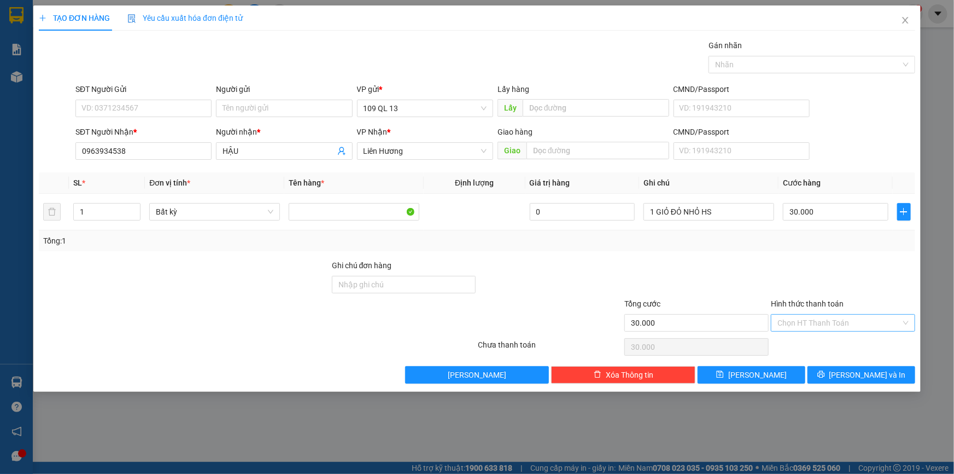
drag, startPoint x: 867, startPoint y: 312, endPoint x: 870, endPoint y: 319, distance: 7.8
click at [869, 316] on div "Hình thức thanh toán Chọn HT Thanh Toán" at bounding box center [843, 316] width 144 height 38
click at [876, 323] on input "Hình thức thanh toán" at bounding box center [840, 322] width 124 height 16
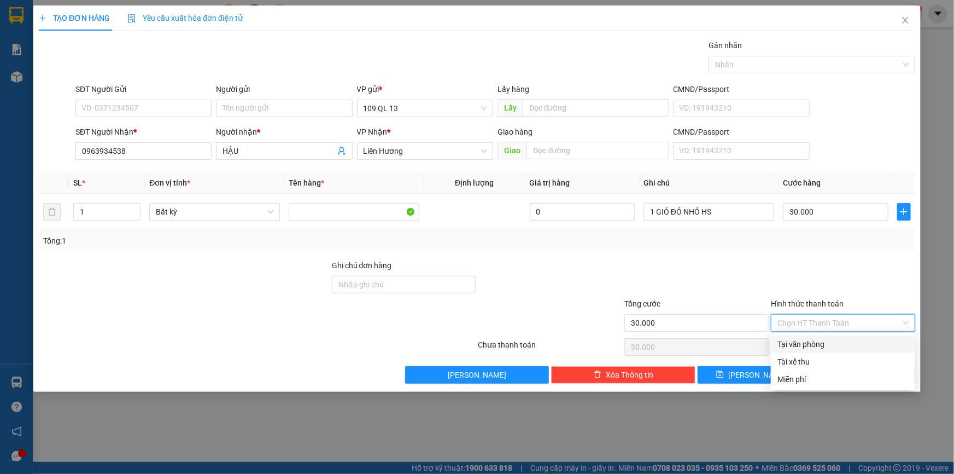
click at [881, 342] on div "Tại văn phòng" at bounding box center [843, 344] width 131 height 12
type input "0"
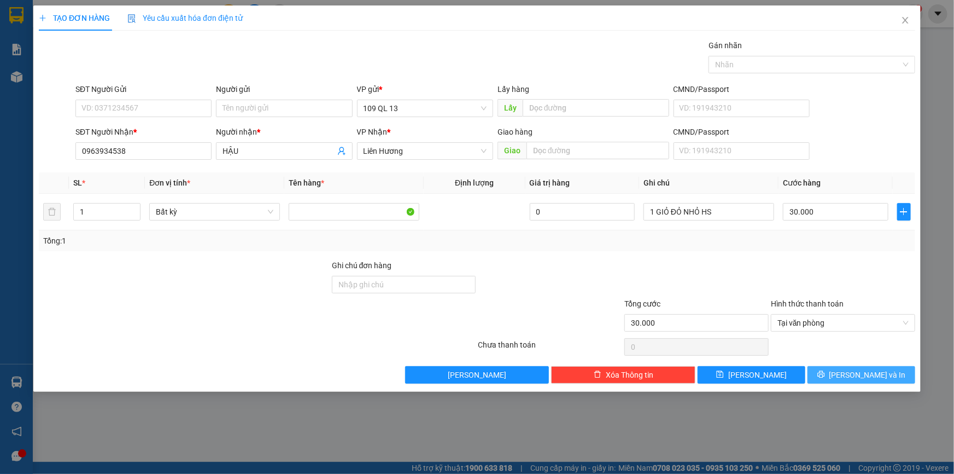
click at [882, 372] on span "[PERSON_NAME] và In" at bounding box center [867, 375] width 77 height 12
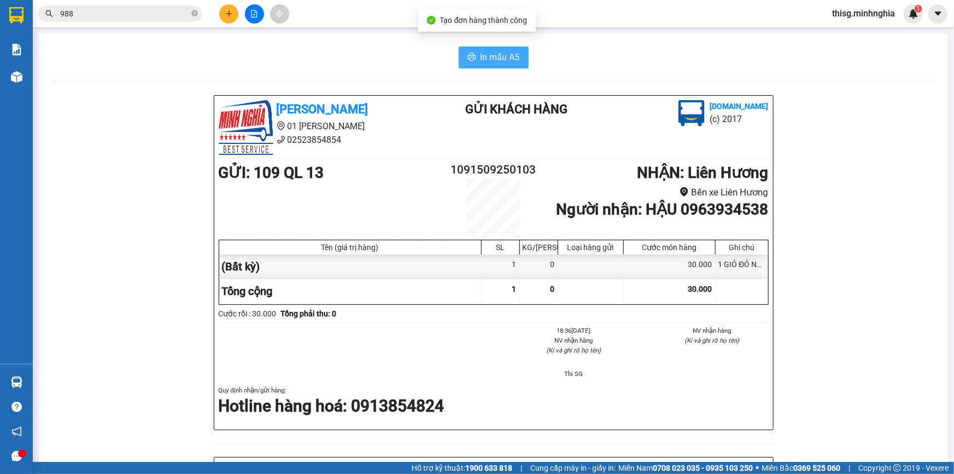
click at [481, 53] on span "In mẫu A5" at bounding box center [500, 57] width 39 height 14
click at [227, 15] on icon "plus" at bounding box center [229, 14] width 8 height 8
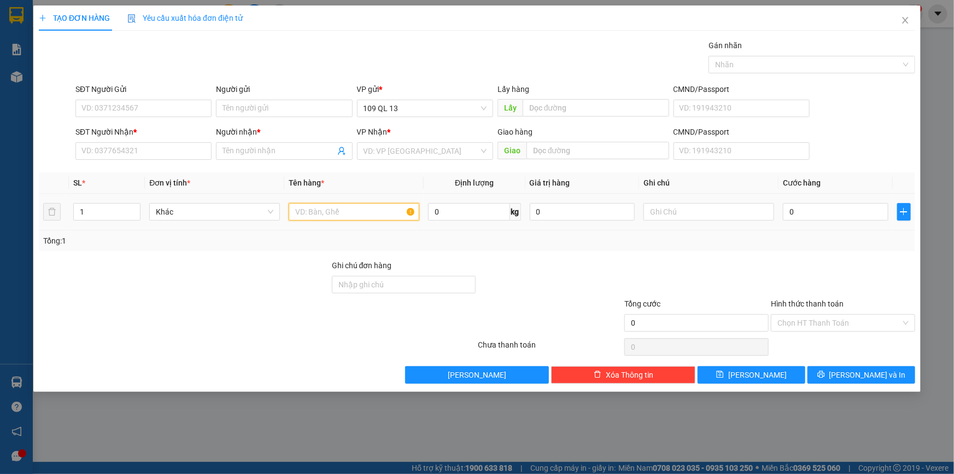
click at [376, 211] on input "text" at bounding box center [354, 211] width 131 height 17
click at [181, 153] on input "SĐT Người Nhận *" at bounding box center [143, 150] width 136 height 17
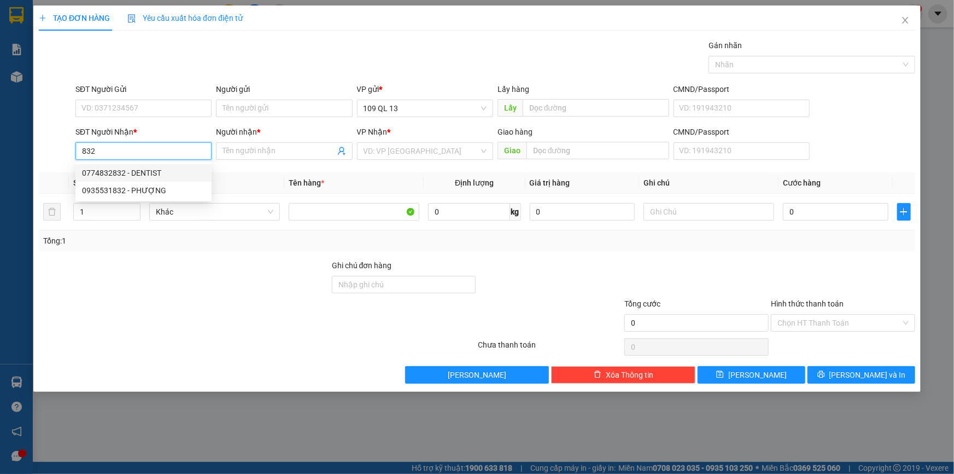
click at [172, 173] on div "0774832832 - DENTIST" at bounding box center [143, 173] width 123 height 12
type input "0774832832"
type input "DENTIST"
type input "0774832832"
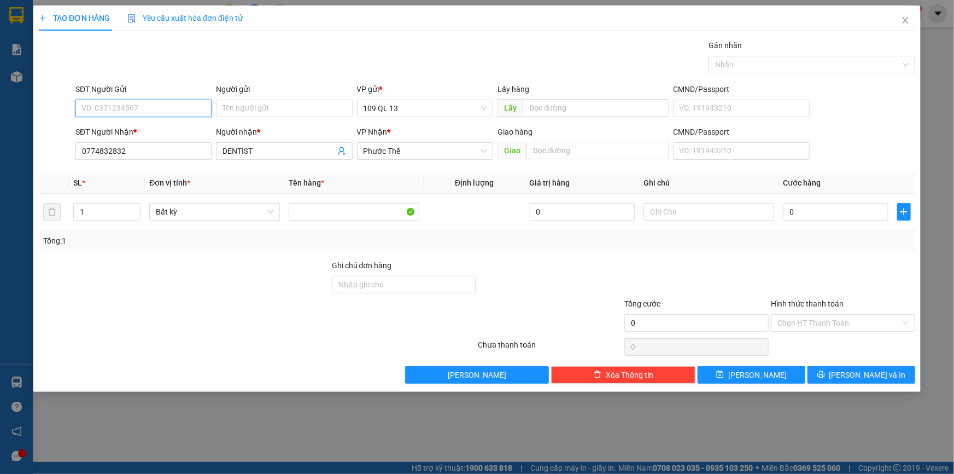
click at [162, 113] on input "SĐT Người Gửi" at bounding box center [143, 108] width 136 height 17
click at [162, 143] on div "0906897659 - LAB DK" at bounding box center [143, 148] width 123 height 12
type input "0906897659"
type input "LAB DK"
click at [749, 208] on input "text" at bounding box center [709, 211] width 131 height 17
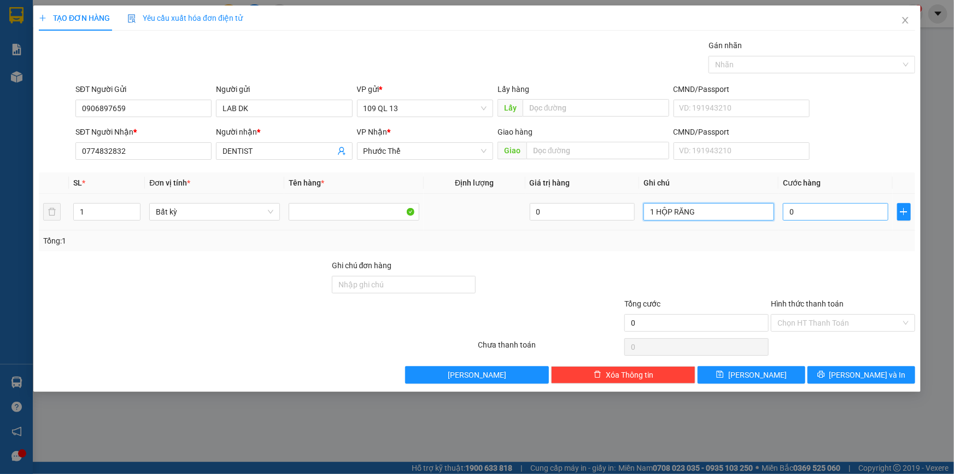
type input "1 HỘP RĂNG"
click at [810, 208] on input "0" at bounding box center [836, 211] width 106 height 17
type input "3"
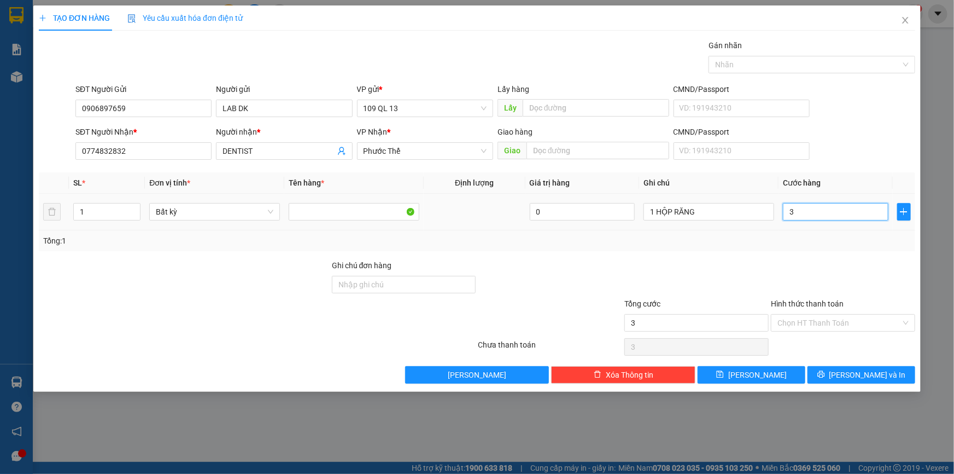
type input "30"
click at [836, 321] on input "Hình thức thanh toán" at bounding box center [840, 322] width 124 height 16
type input "30.000"
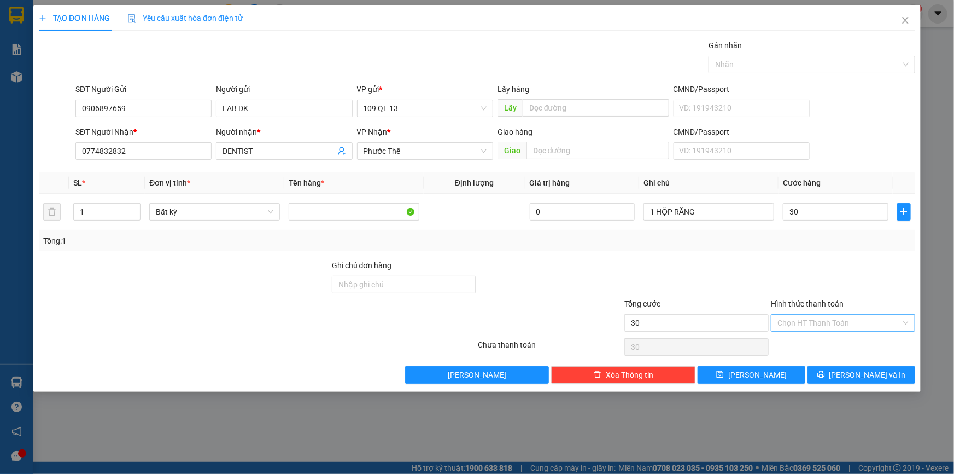
type input "30.000"
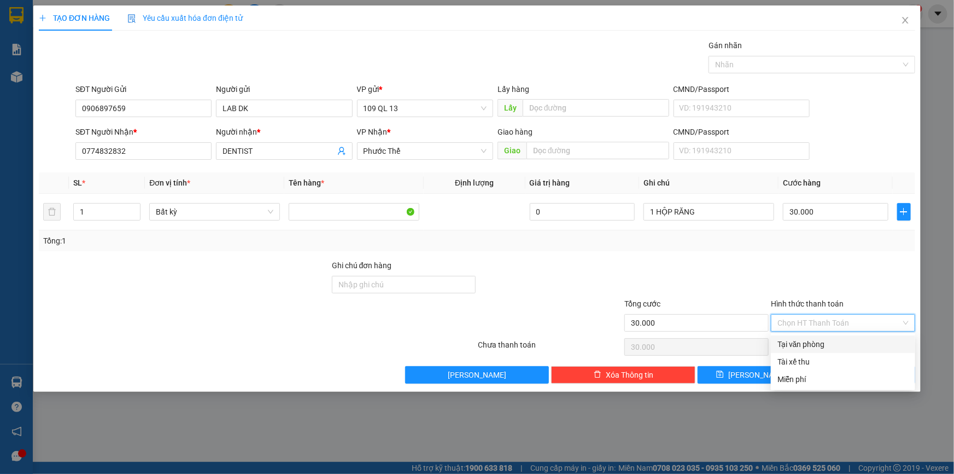
click at [832, 346] on div "Tại văn phòng" at bounding box center [843, 344] width 131 height 12
type input "0"
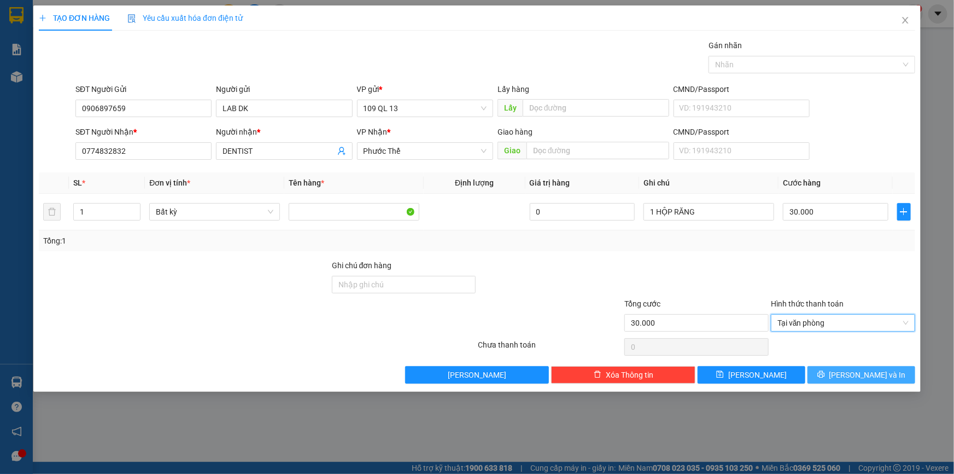
click at [870, 378] on span "[PERSON_NAME] và In" at bounding box center [867, 375] width 77 height 12
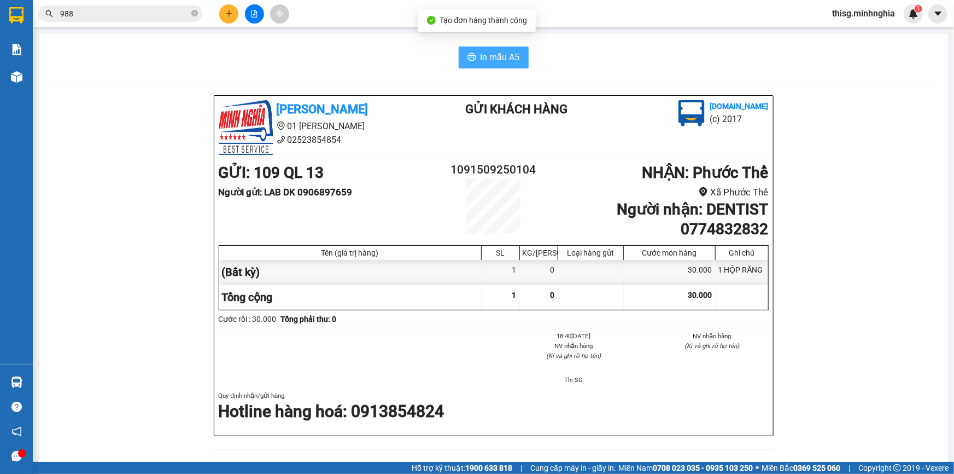
click at [490, 55] on span "In mẫu A5" at bounding box center [500, 57] width 39 height 14
click at [232, 14] on icon "plus" at bounding box center [229, 14] width 8 height 8
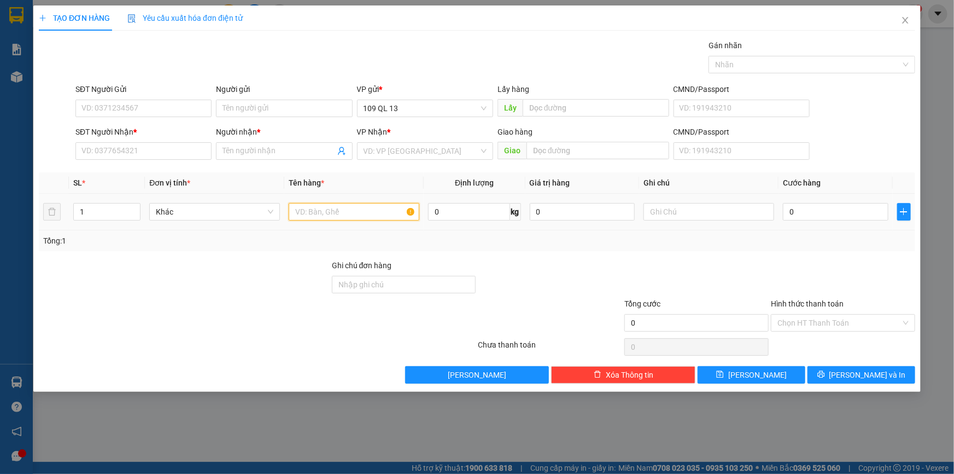
click at [365, 211] on input "text" at bounding box center [354, 211] width 131 height 17
click at [694, 215] on input "text" at bounding box center [709, 211] width 131 height 17
type input "1 BÌA THƯ GT"
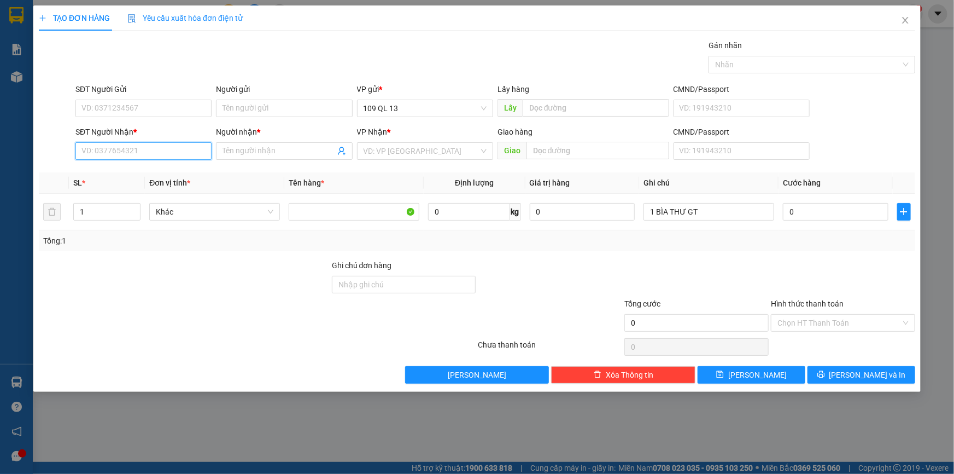
click at [179, 148] on input "SĐT Người Nhận *" at bounding box center [143, 150] width 136 height 17
type input "0399726700"
click at [263, 155] on input "Người nhận *" at bounding box center [279, 151] width 112 height 12
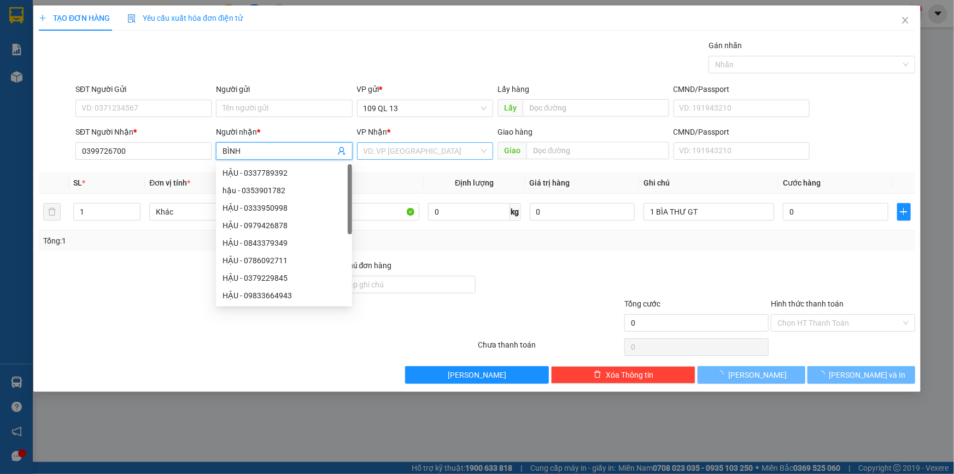
type input "BÌNH"
click at [387, 148] on input "search" at bounding box center [421, 151] width 115 height 16
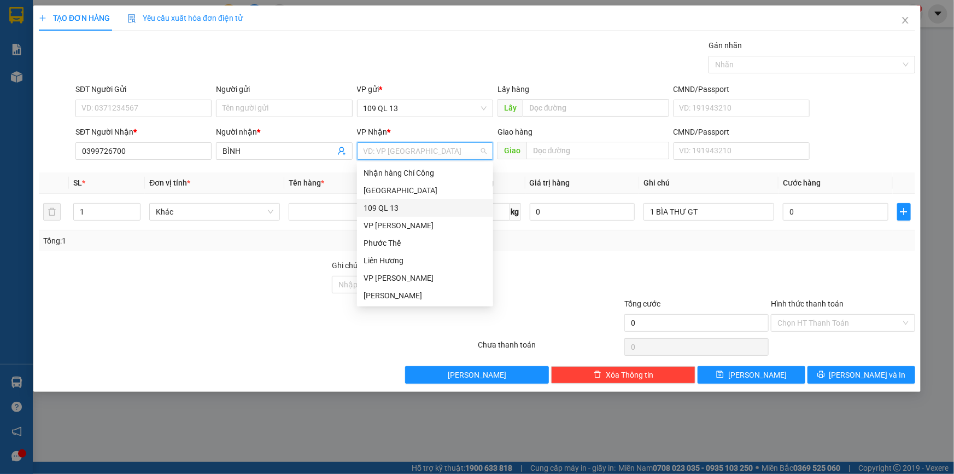
scroll to position [52, 0]
click at [410, 298] on div "VP [PERSON_NAME]" at bounding box center [425, 296] width 123 height 12
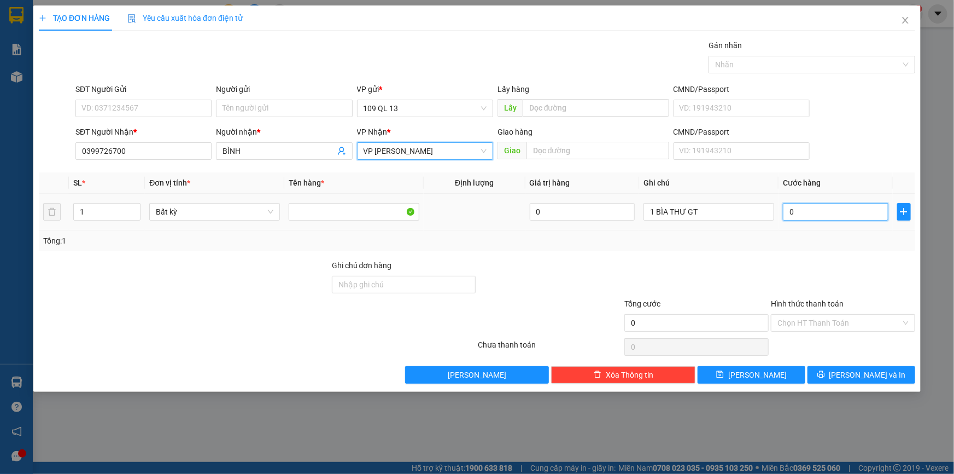
click at [806, 215] on input "0" at bounding box center [836, 211] width 106 height 17
type input "3"
type input "30"
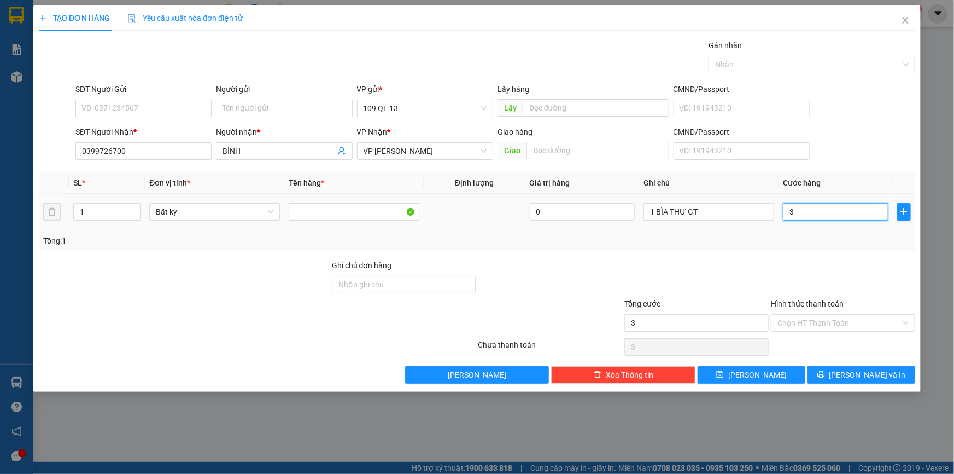
type input "30"
click at [863, 372] on span "[PERSON_NAME] và In" at bounding box center [867, 375] width 77 height 12
type input "30.000"
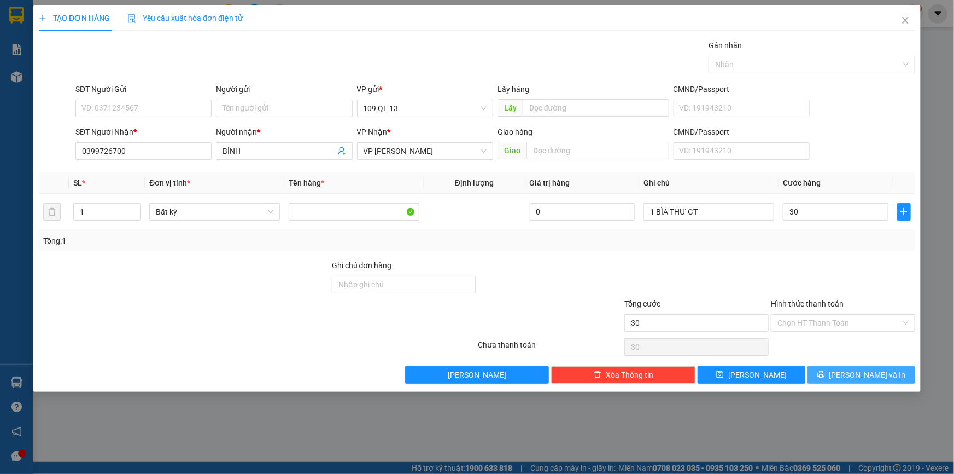
type input "30.000"
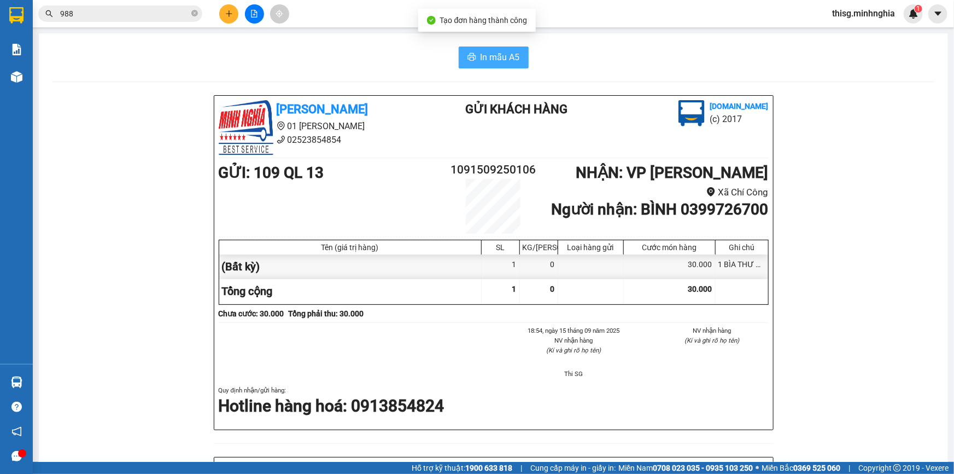
click at [489, 48] on button "In mẫu A5" at bounding box center [494, 57] width 70 height 22
click at [489, 51] on span "In mẫu A5" at bounding box center [500, 57] width 39 height 14
click at [218, 16] on div at bounding box center [254, 13] width 82 height 19
click at [226, 13] on icon "plus" at bounding box center [229, 13] width 6 height 1
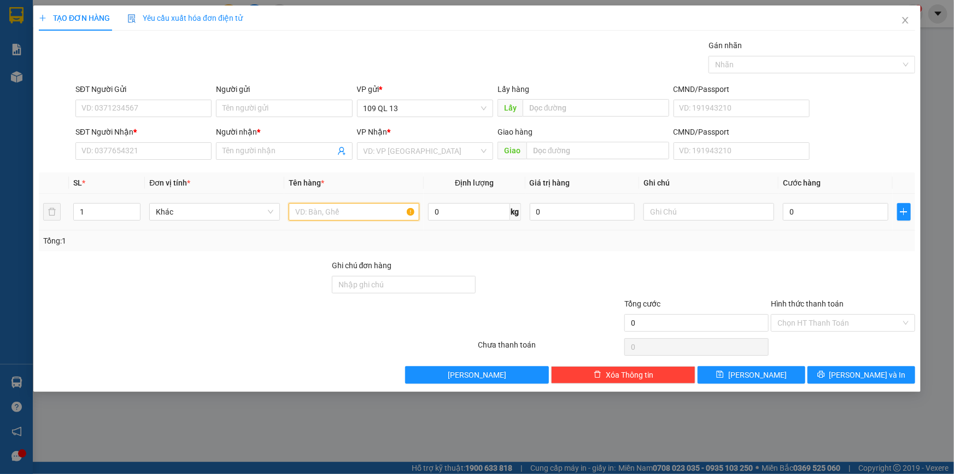
click at [335, 211] on input "text" at bounding box center [354, 211] width 131 height 17
click at [194, 155] on input "SĐT Người Nhận *" at bounding box center [143, 150] width 136 height 17
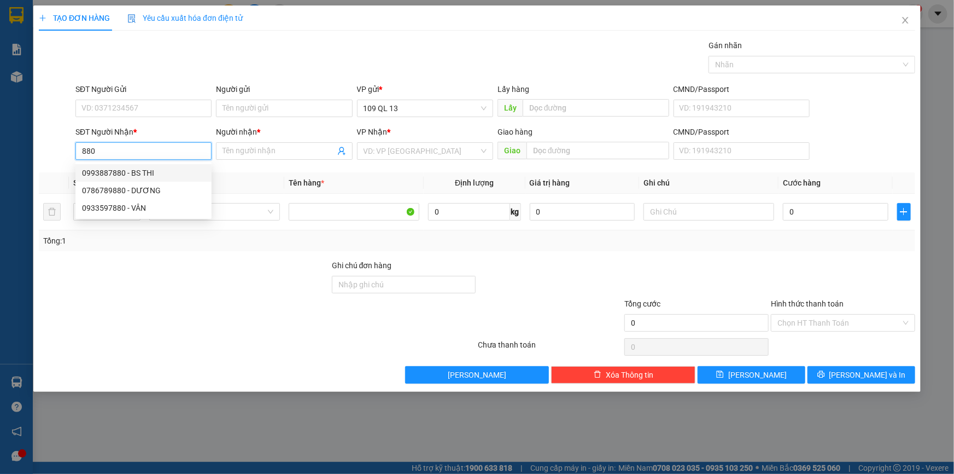
click at [164, 174] on div "0993887880 - BS THI" at bounding box center [143, 173] width 123 height 12
type input "0993887880"
type input "BS THI"
type input "0993887880"
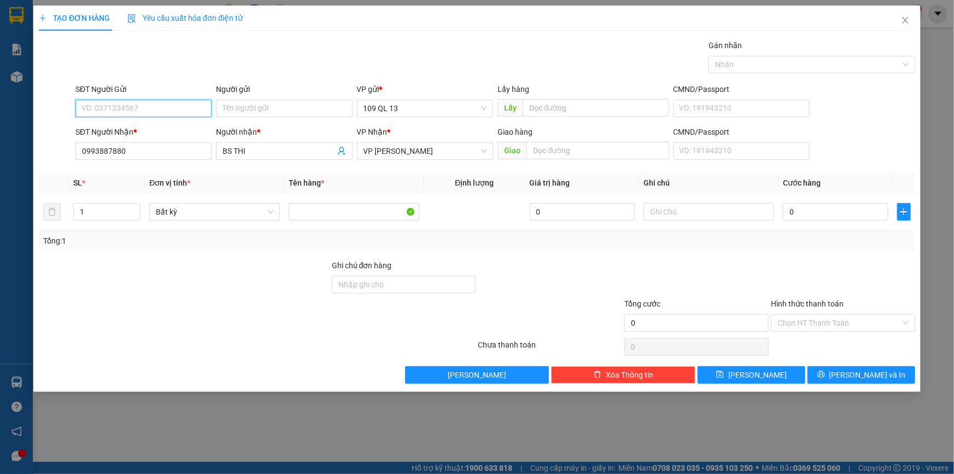
click at [168, 107] on input "SĐT Người Gửi" at bounding box center [143, 108] width 136 height 17
click at [168, 131] on div "02866513555 - THÀNH LAB" at bounding box center [143, 130] width 123 height 12
type input "02866513555"
type input "THÀNH LAB"
click at [578, 149] on input "text" at bounding box center [598, 150] width 143 height 17
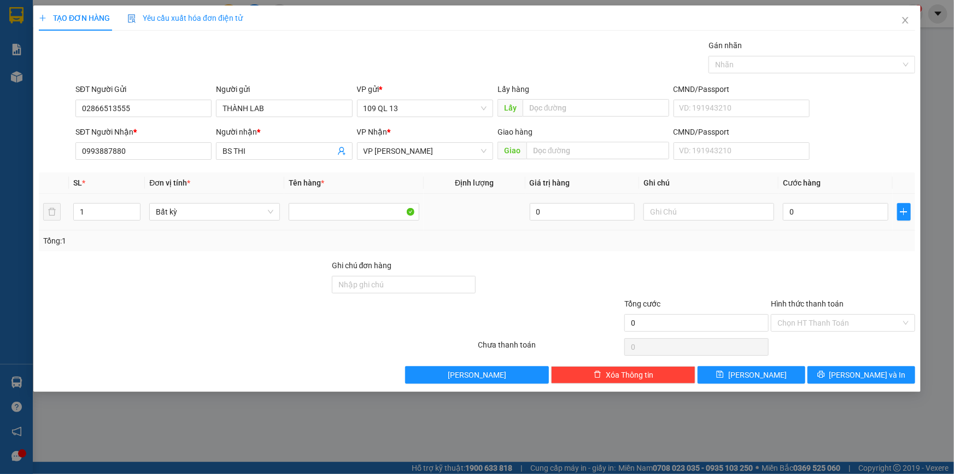
click at [683, 202] on div at bounding box center [709, 212] width 131 height 22
click at [686, 208] on input "text" at bounding box center [709, 211] width 131 height 17
type input "1 HỘP RĂNG"
click at [832, 213] on input "0" at bounding box center [836, 211] width 106 height 17
type input "3"
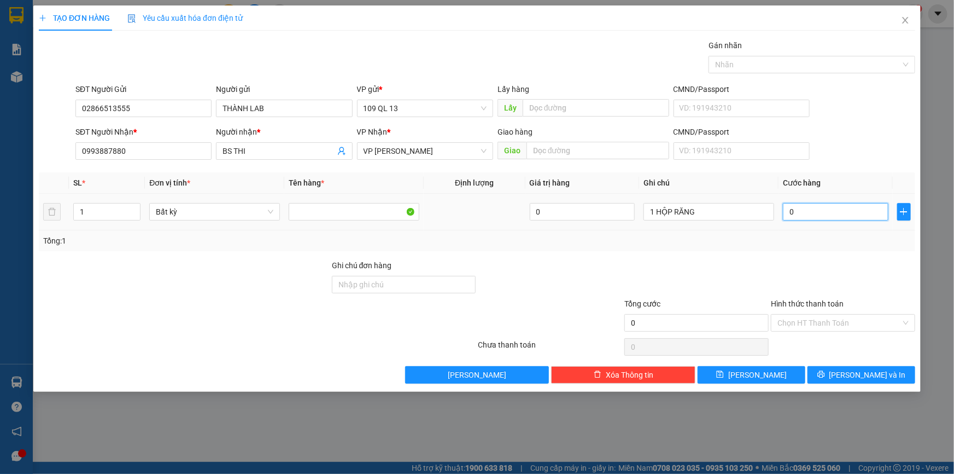
type input "3"
type input "30"
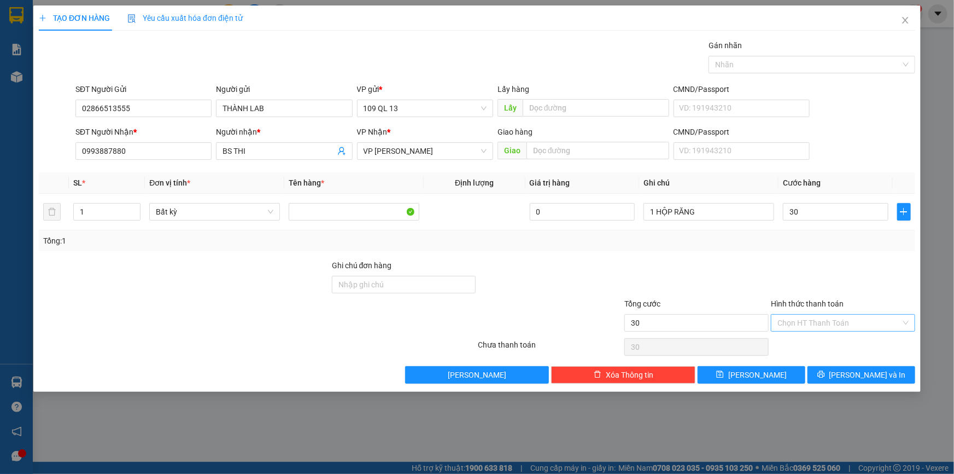
type input "30.000"
click at [870, 316] on input "Hình thức thanh toán" at bounding box center [840, 322] width 124 height 16
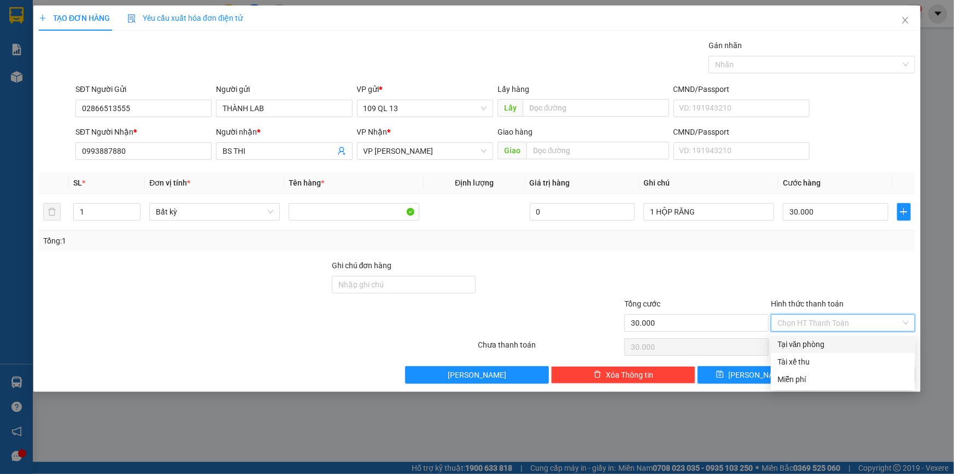
click at [861, 348] on div "Tại văn phòng" at bounding box center [843, 344] width 131 height 12
type input "0"
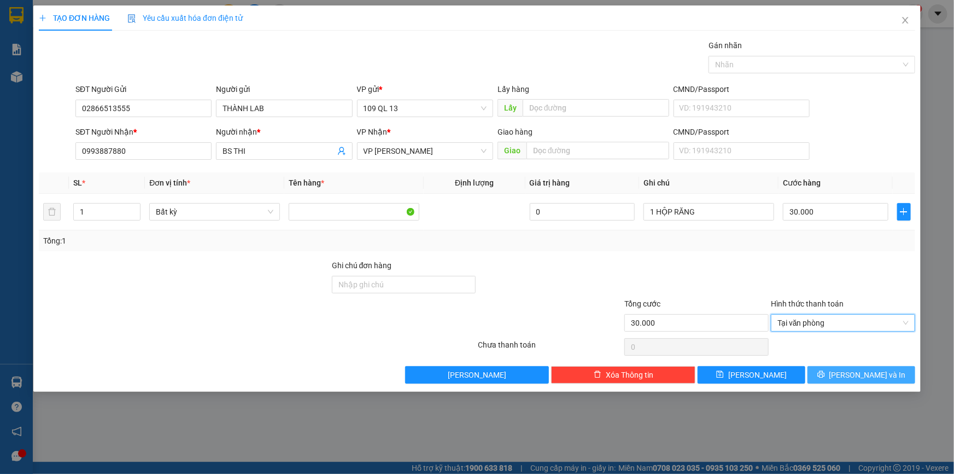
click at [860, 377] on span "[PERSON_NAME] và In" at bounding box center [867, 375] width 77 height 12
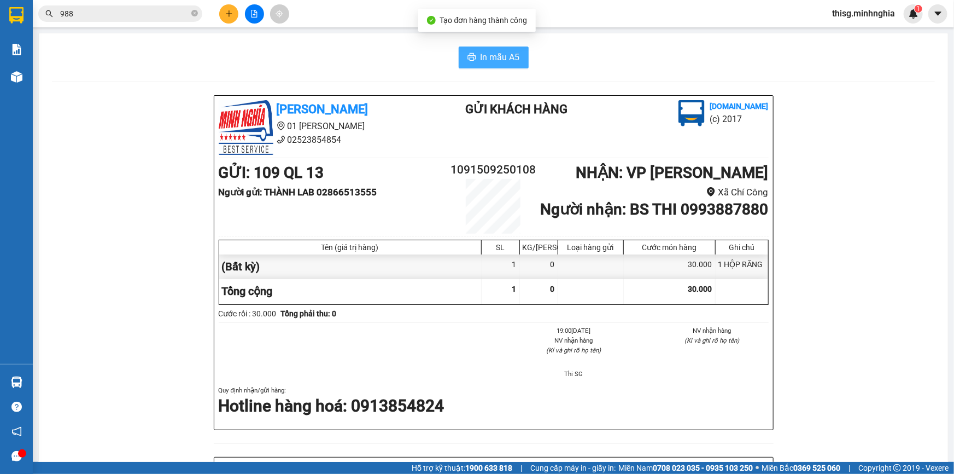
click at [506, 53] on span "In mẫu A5" at bounding box center [500, 57] width 39 height 14
click at [230, 12] on icon "plus" at bounding box center [229, 14] width 8 height 8
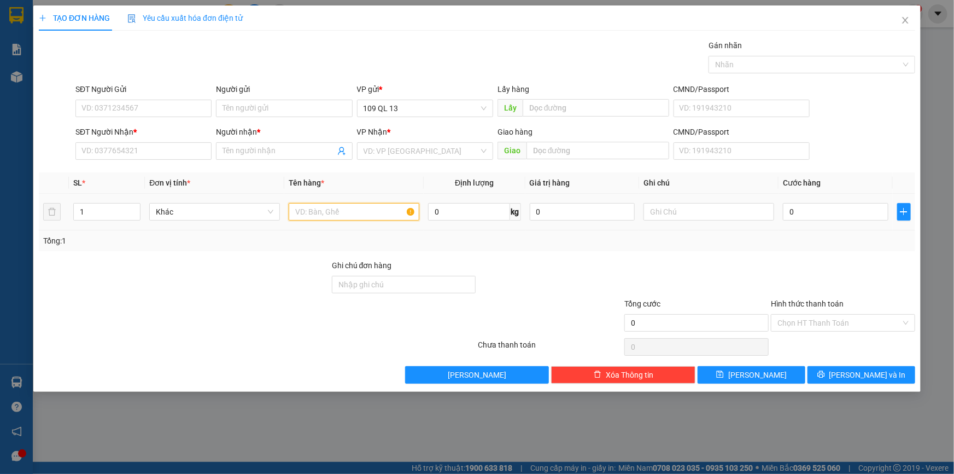
click at [365, 211] on input "text" at bounding box center [354, 211] width 131 height 17
drag, startPoint x: 692, startPoint y: 209, endPoint x: 694, endPoint y: 203, distance: 5.9
click at [692, 208] on input "text" at bounding box center [709, 211] width 131 height 17
type input "1 BỊ HỒNG ĐỒ ĂN"
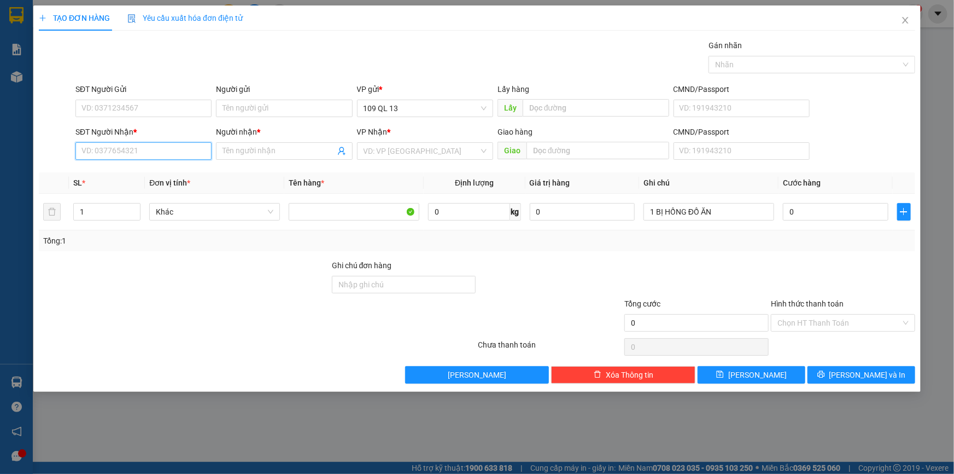
click at [154, 156] on input "SĐT Người Nhận *" at bounding box center [143, 150] width 136 height 17
type input "0394309985"
click at [182, 173] on div "0394309985 - TUYẾT ANH" at bounding box center [143, 173] width 123 height 12
type input "TUYẾT ANH"
type input "0394309985"
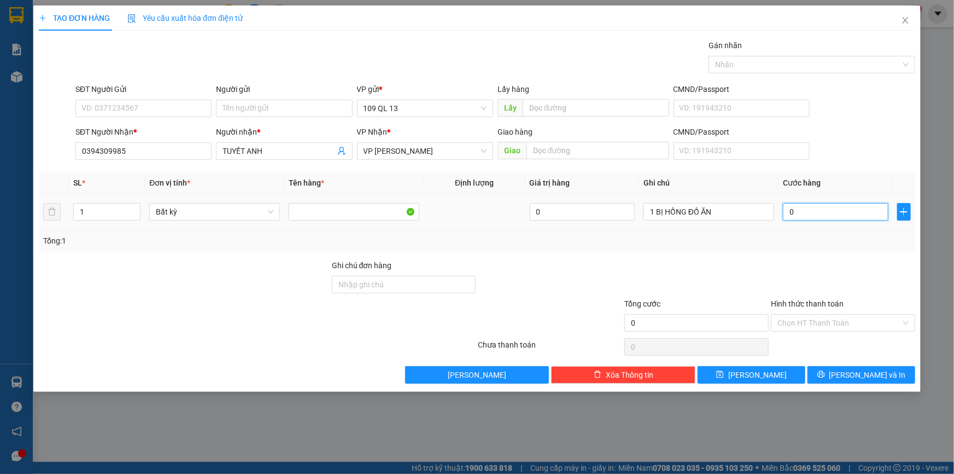
click at [803, 203] on input "0" at bounding box center [836, 211] width 106 height 17
type input "3"
type input "30"
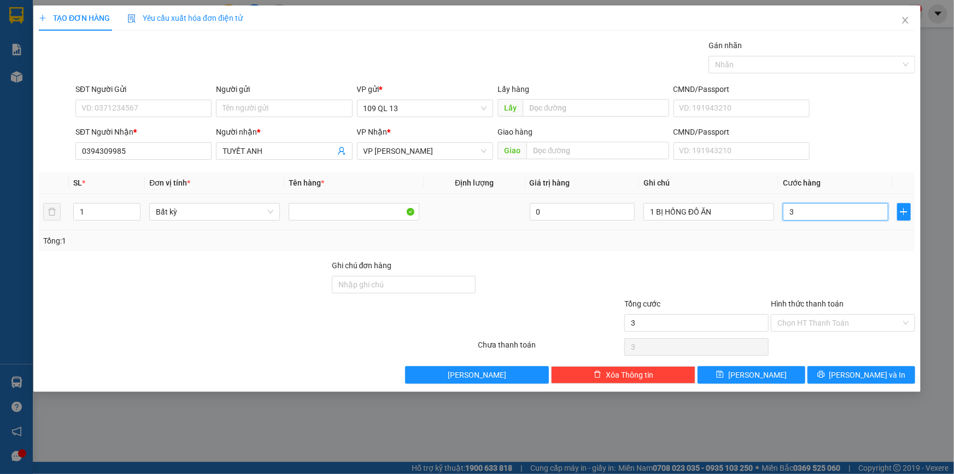
type input "30"
type input "30.000"
click at [858, 325] on input "Hình thức thanh toán" at bounding box center [840, 322] width 124 height 16
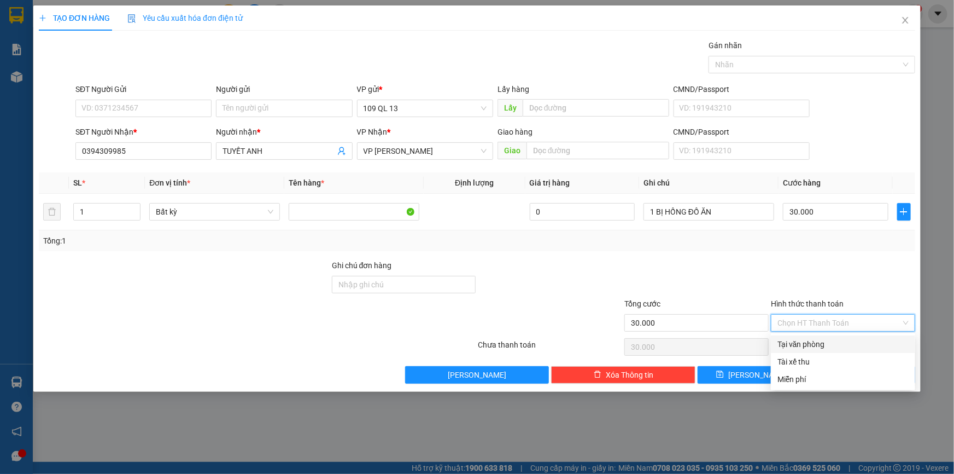
click at [858, 341] on div "Tại văn phòng" at bounding box center [843, 344] width 131 height 12
type input "0"
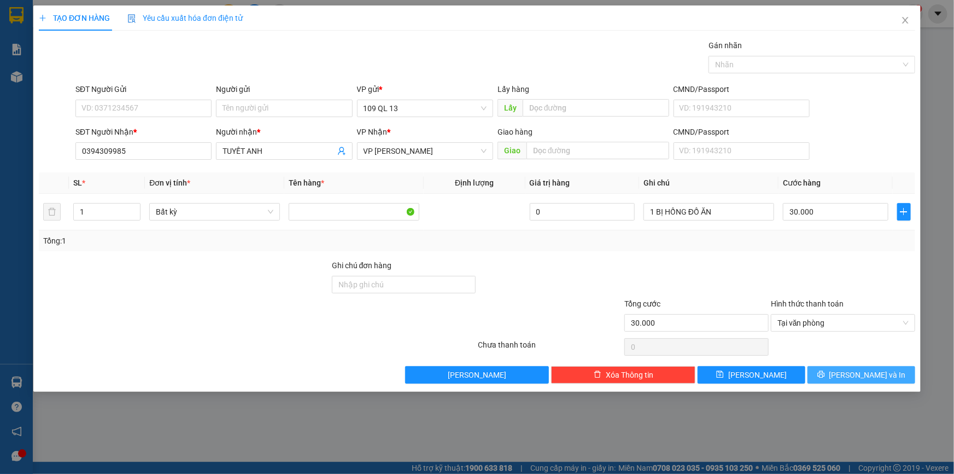
click at [856, 369] on span "[PERSON_NAME] và In" at bounding box center [867, 375] width 77 height 12
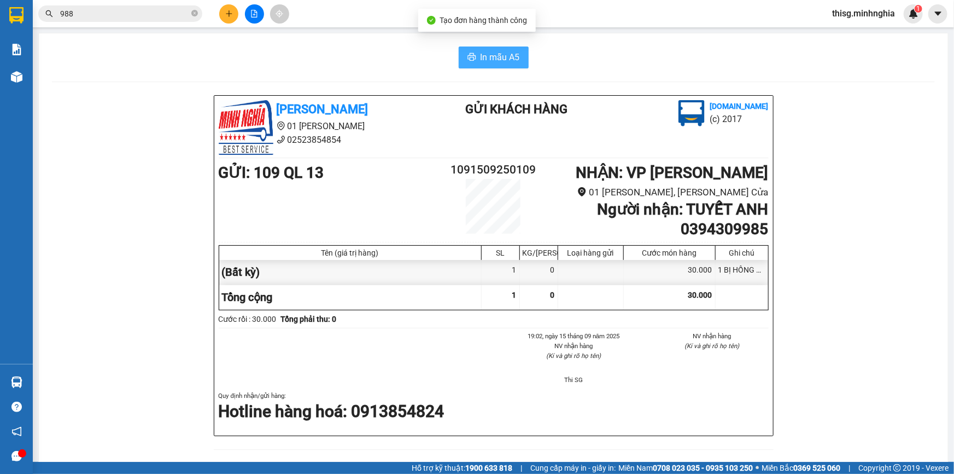
click at [492, 60] on span "In mẫu A5" at bounding box center [500, 57] width 39 height 14
click at [230, 11] on icon "plus" at bounding box center [229, 14] width 8 height 8
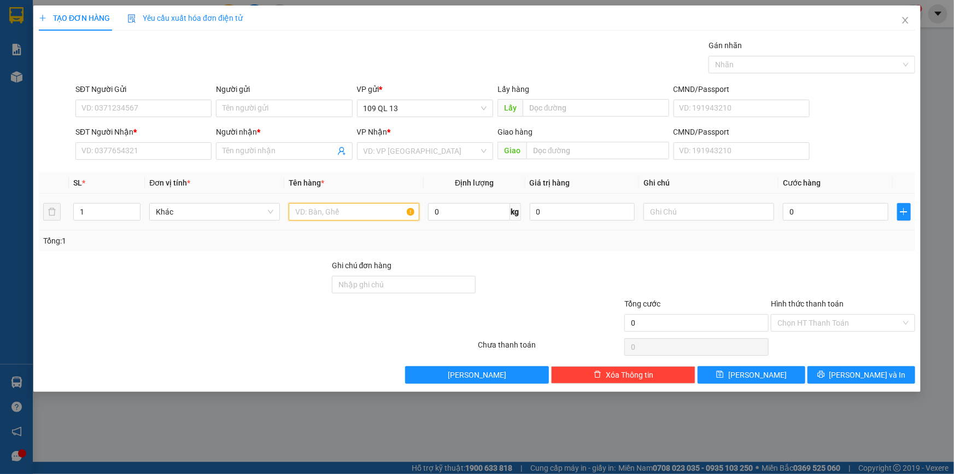
click at [366, 208] on input "text" at bounding box center [354, 211] width 131 height 17
click at [699, 209] on input "text" at bounding box center [709, 211] width 131 height 17
type input "1 BỊ TRẮNG NHỎ"
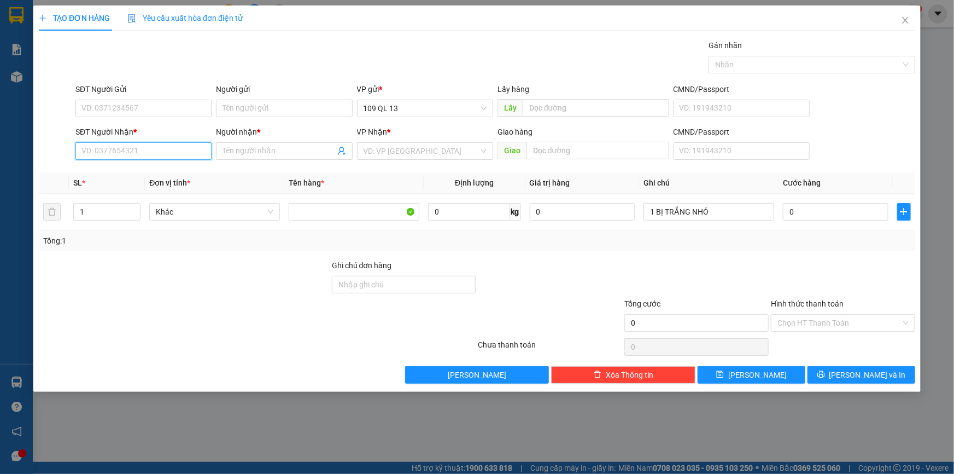
click at [163, 151] on input "SĐT Người Nhận *" at bounding box center [143, 150] width 136 height 17
click at [861, 214] on input "0" at bounding box center [836, 211] width 106 height 17
type input "3"
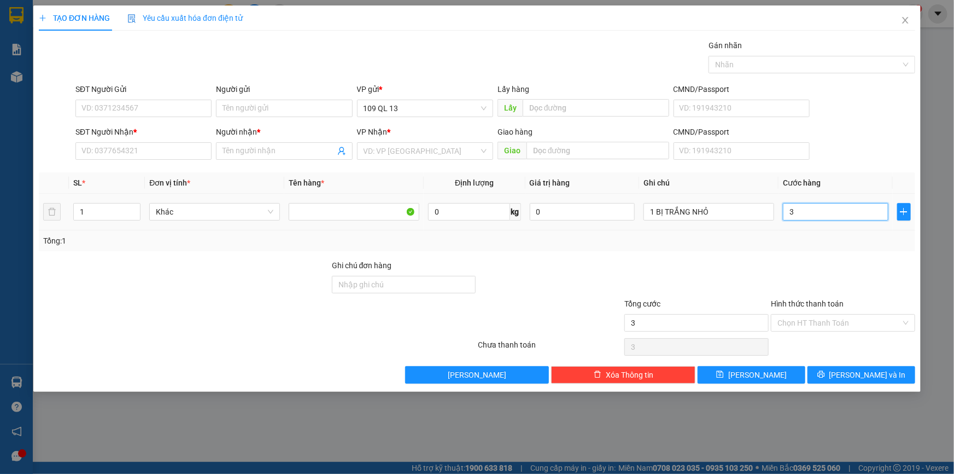
type input "30"
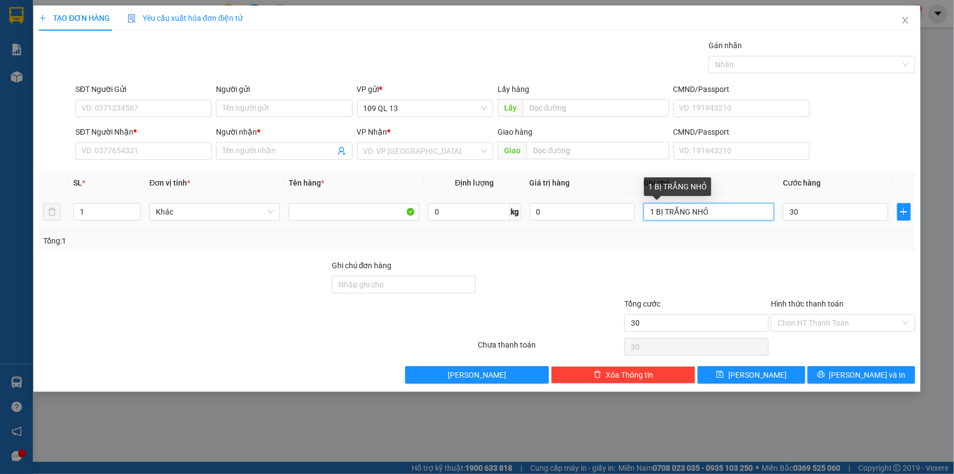
type input "30.000"
click at [720, 217] on input "1 BỊ TRẮNG NHỎ" at bounding box center [709, 211] width 131 height 17
type input "1 BỊ TRẮNG NHỎ GT"
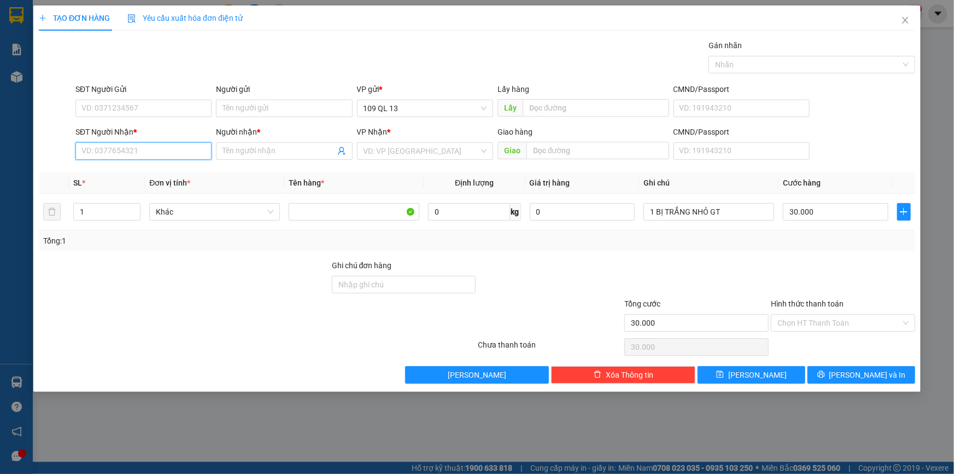
click at [167, 149] on input "SĐT Người Nhận *" at bounding box center [143, 150] width 136 height 17
click at [297, 157] on span at bounding box center [284, 150] width 136 height 17
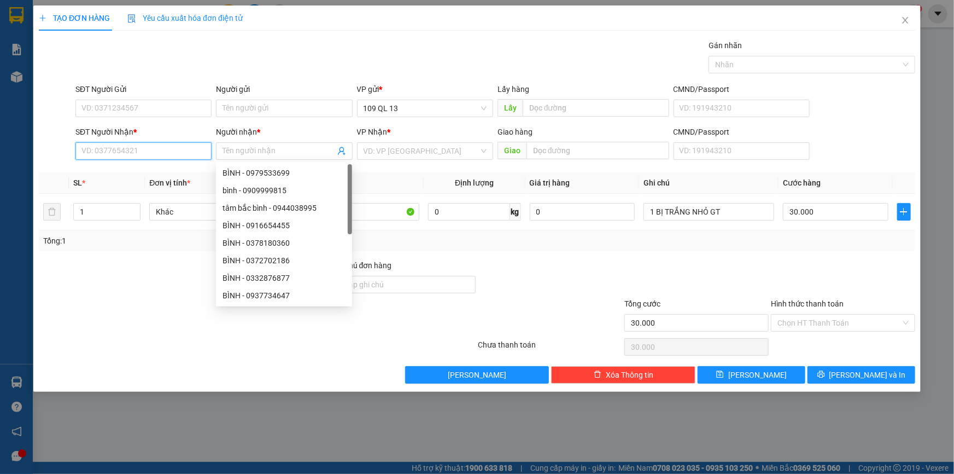
click at [162, 144] on input "SĐT Người Nhận *" at bounding box center [143, 150] width 136 height 17
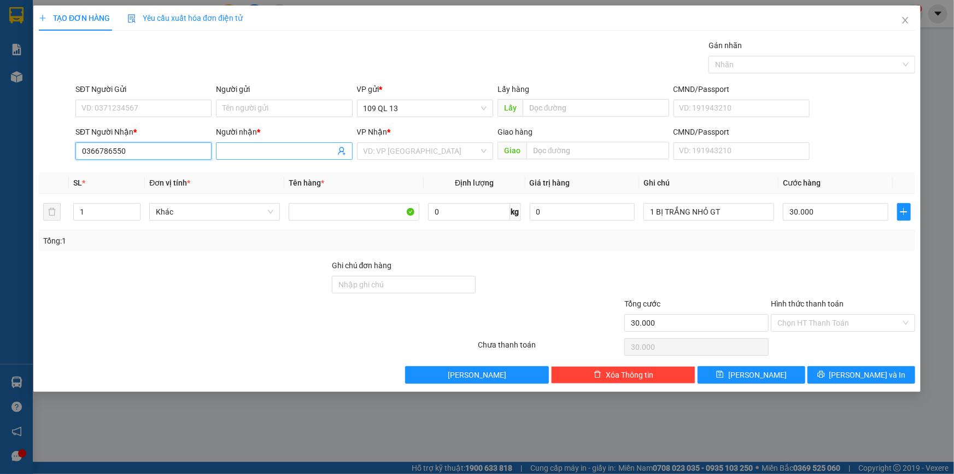
type input "0366786550"
click at [308, 143] on span at bounding box center [284, 150] width 136 height 17
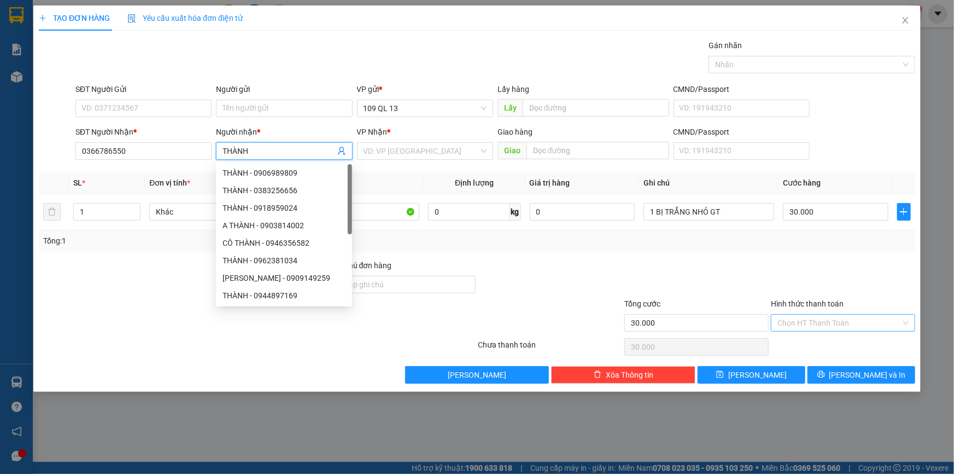
type input "THÀNH"
click at [855, 325] on input "Hình thức thanh toán" at bounding box center [840, 322] width 124 height 16
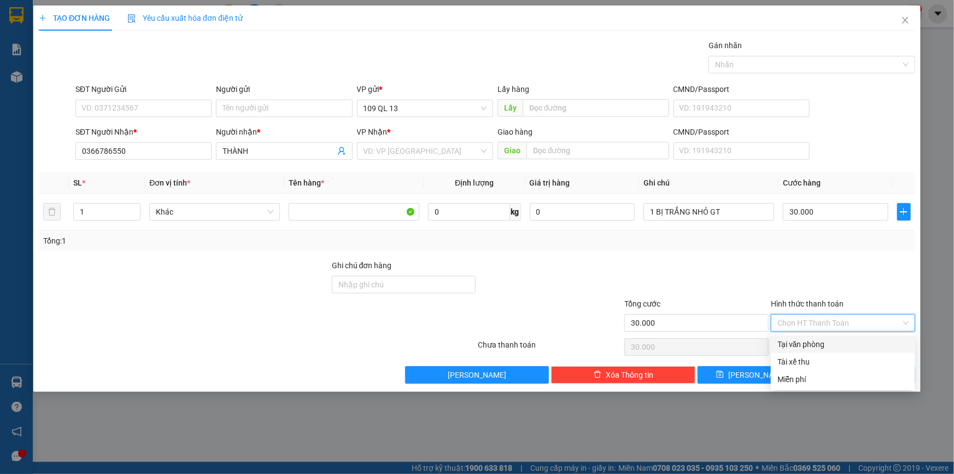
click at [852, 340] on div "Tại văn phòng" at bounding box center [843, 344] width 131 height 12
type input "0"
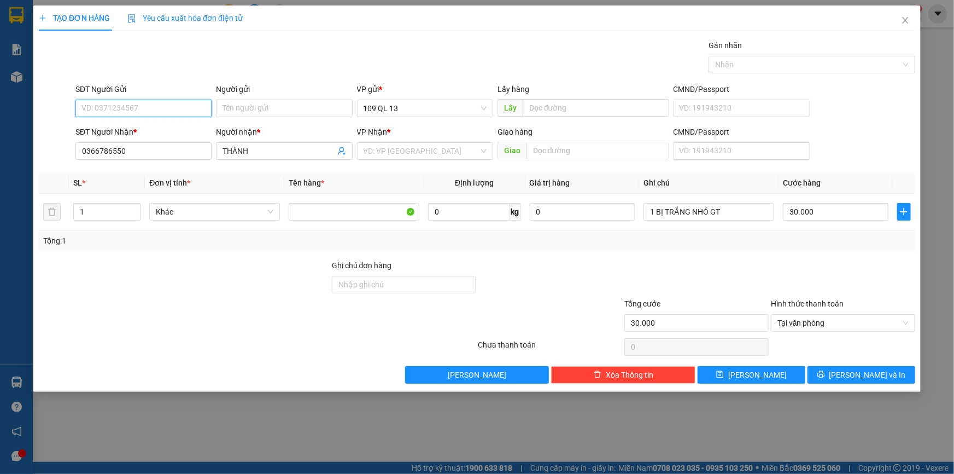
click at [154, 104] on input "SĐT Người Gửi" at bounding box center [143, 108] width 136 height 17
click at [136, 130] on div "0375145838" at bounding box center [143, 130] width 123 height 12
type input "0375145838"
click at [867, 375] on span "[PERSON_NAME] và In" at bounding box center [867, 375] width 77 height 12
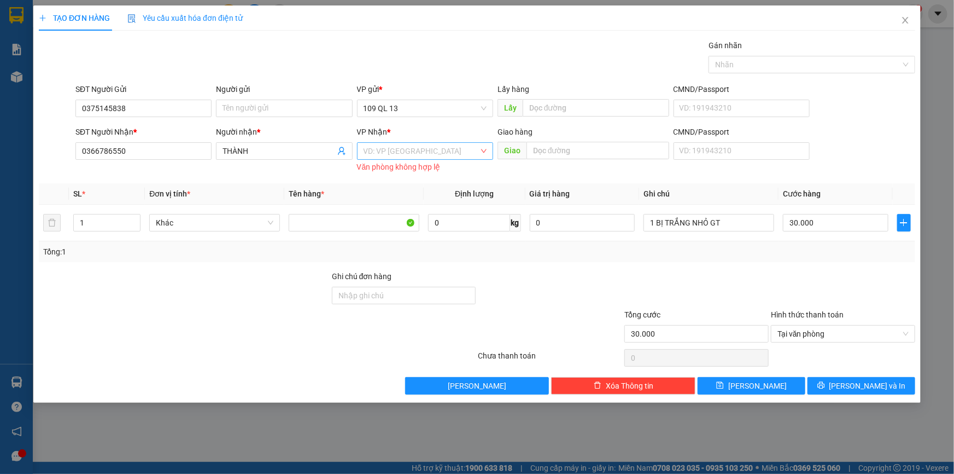
click at [458, 148] on input "search" at bounding box center [421, 151] width 115 height 16
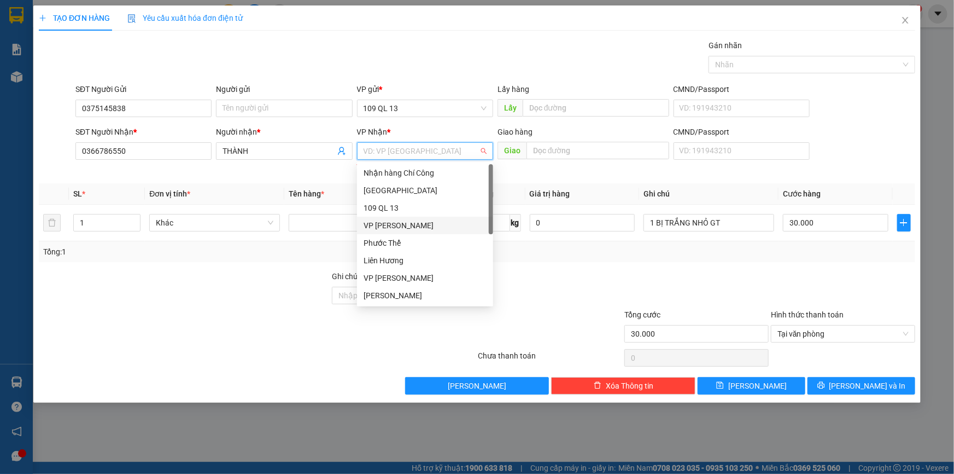
click at [398, 227] on div "VP [PERSON_NAME]" at bounding box center [425, 225] width 123 height 12
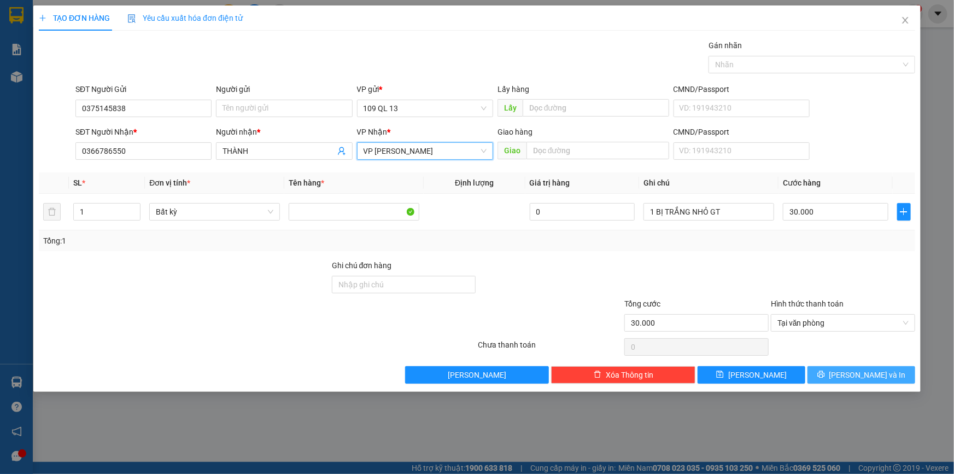
click at [871, 376] on span "[PERSON_NAME] và In" at bounding box center [867, 375] width 77 height 12
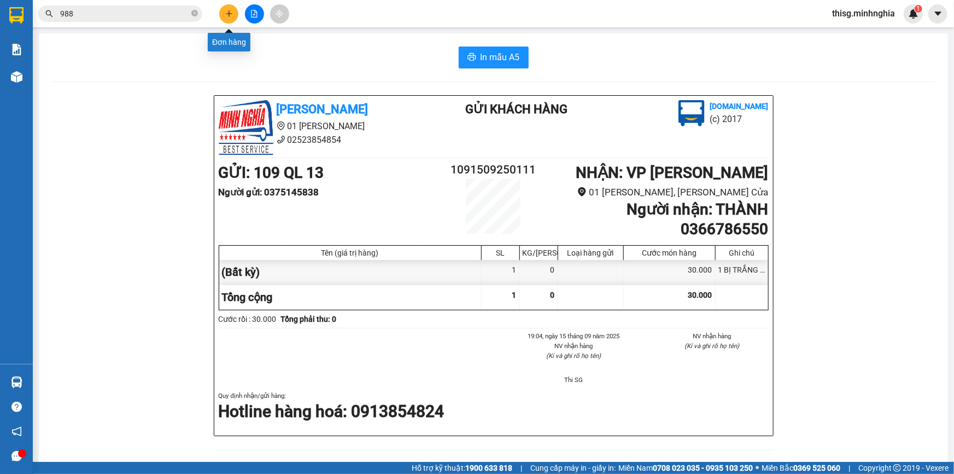
click at [231, 15] on icon "plus" at bounding box center [229, 14] width 8 height 8
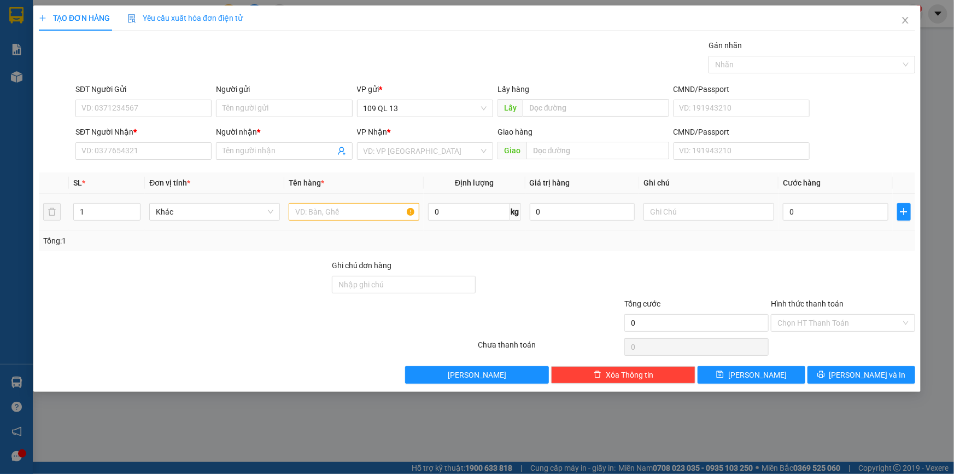
click at [385, 201] on div at bounding box center [354, 212] width 131 height 22
click at [371, 212] on input "text" at bounding box center [354, 211] width 131 height 17
click at [672, 215] on input "text" at bounding box center [709, 211] width 131 height 17
type input "1 CỤC THẢM CỎ"
click at [843, 206] on input "0" at bounding box center [836, 211] width 106 height 17
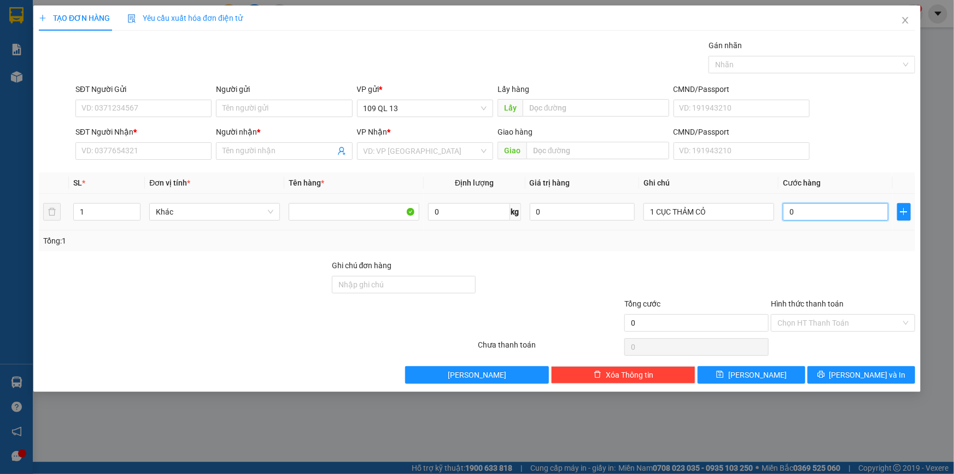
type input "7"
type input "70"
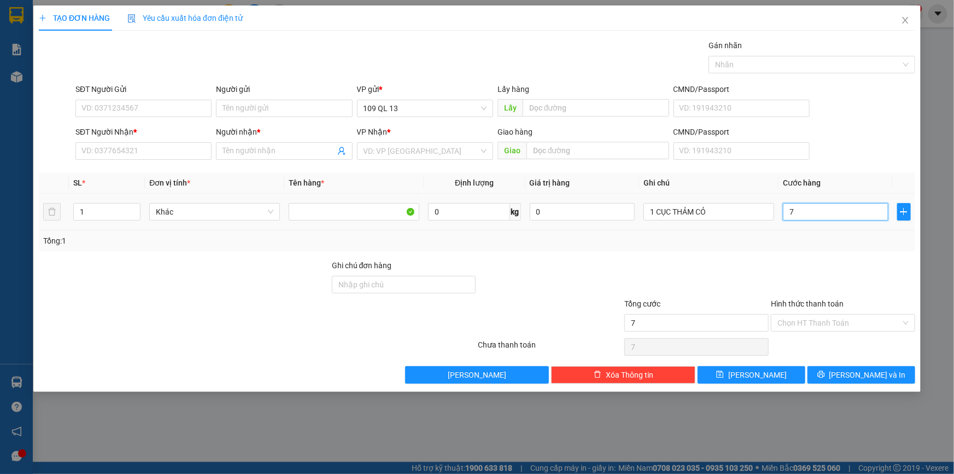
type input "70"
type input "70.000"
click at [184, 148] on input "SĐT Người Nhận *" at bounding box center [143, 150] width 136 height 17
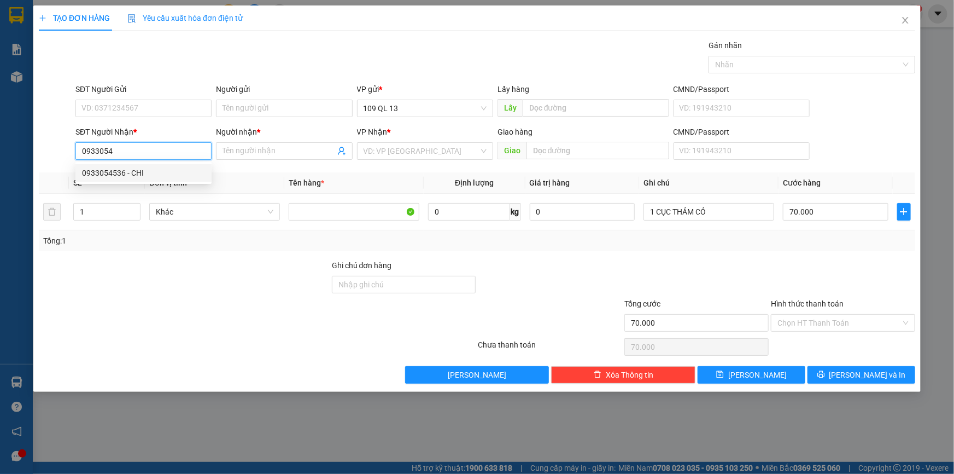
click at [168, 170] on div "0933054536 - CHI" at bounding box center [143, 173] width 123 height 12
type input "0933054536"
type input "CHI"
type input "0933054536"
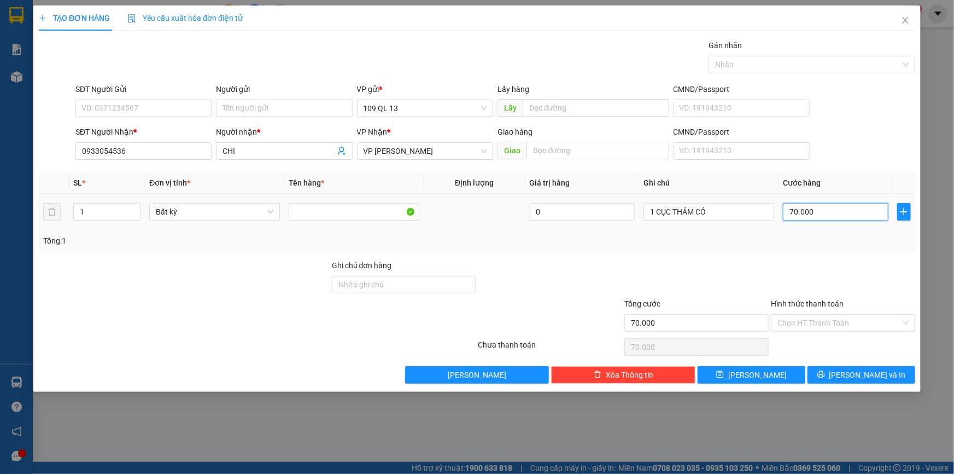
click at [875, 209] on input "70.000" at bounding box center [836, 211] width 106 height 17
type input "6"
type input "60"
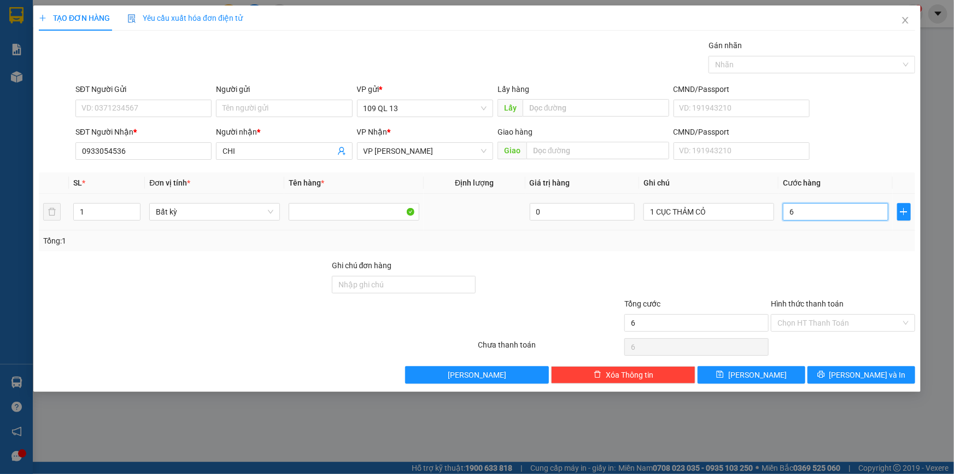
type input "60"
click at [846, 321] on input "Hình thức thanh toán" at bounding box center [840, 322] width 124 height 16
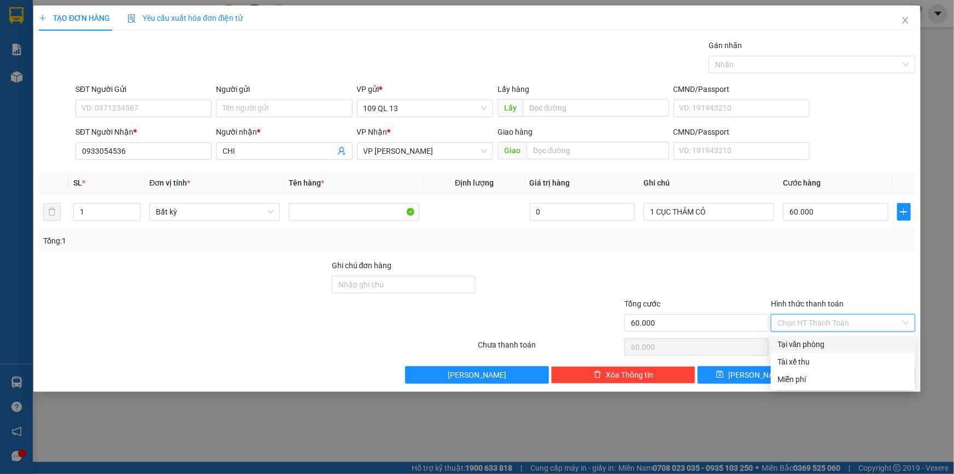
click at [848, 338] on div "Tại văn phòng" at bounding box center [843, 344] width 131 height 12
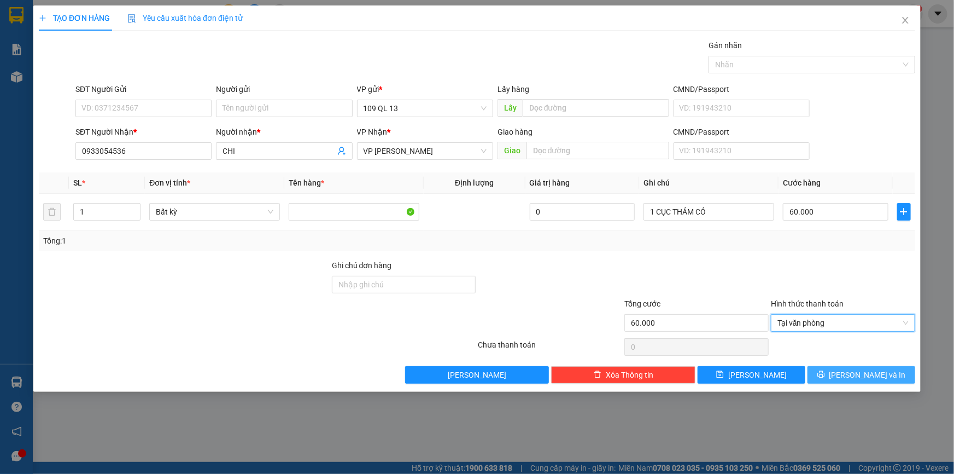
click at [865, 369] on span "[PERSON_NAME] và In" at bounding box center [867, 375] width 77 height 12
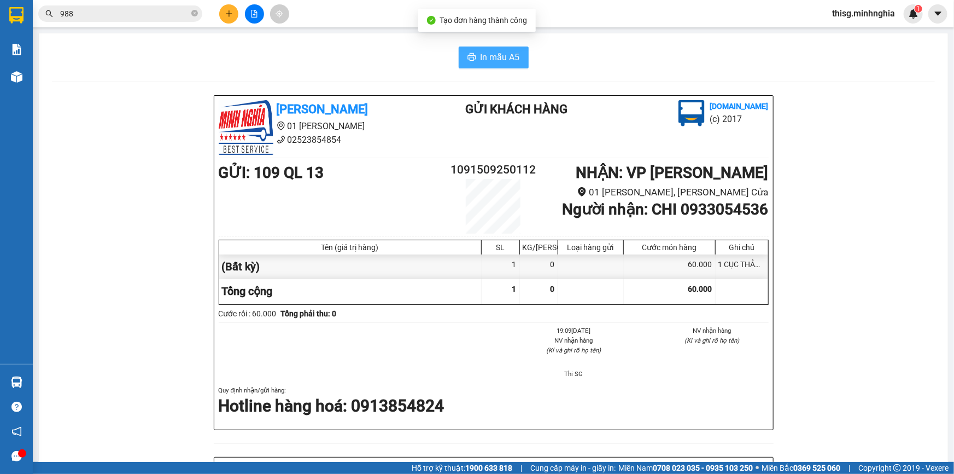
click at [491, 61] on span "In mẫu A5" at bounding box center [500, 57] width 39 height 14
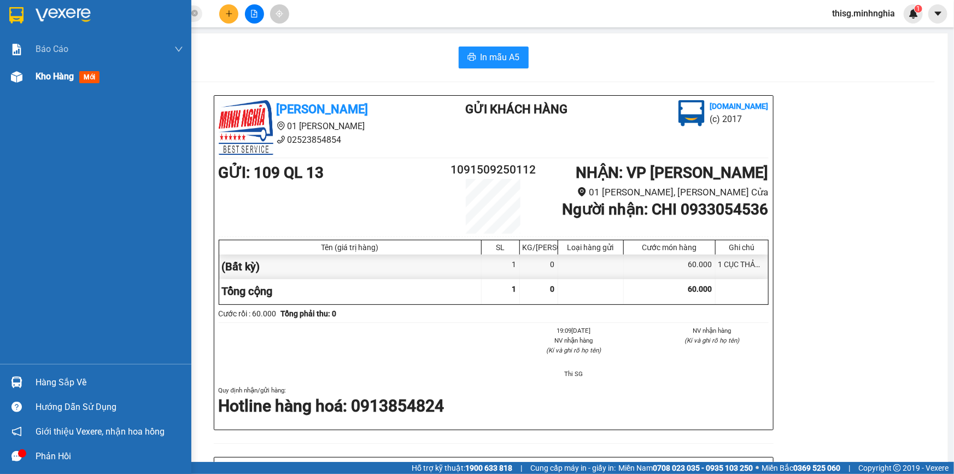
click at [55, 77] on span "Kho hàng" at bounding box center [55, 76] width 38 height 10
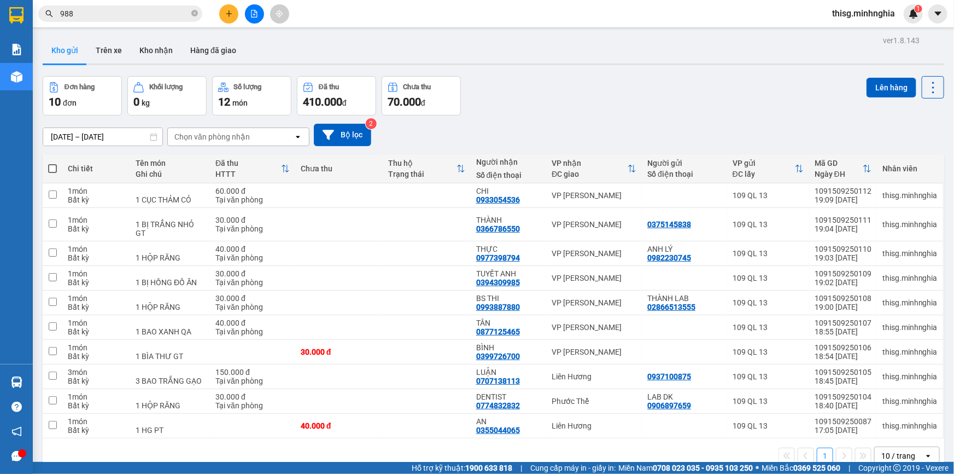
click at [219, 20] on div at bounding box center [254, 13] width 82 height 19
click at [233, 17] on button at bounding box center [228, 13] width 19 height 19
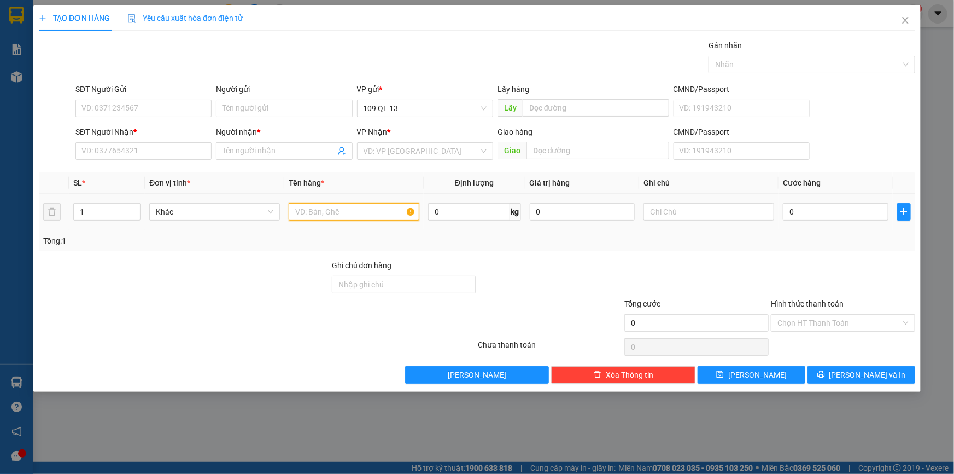
click at [340, 211] on input "text" at bounding box center [354, 211] width 131 height 17
click at [740, 211] on input "text" at bounding box center [709, 211] width 131 height 17
click at [796, 211] on input "0" at bounding box center [836, 211] width 106 height 17
click at [340, 207] on input "text" at bounding box center [354, 211] width 131 height 17
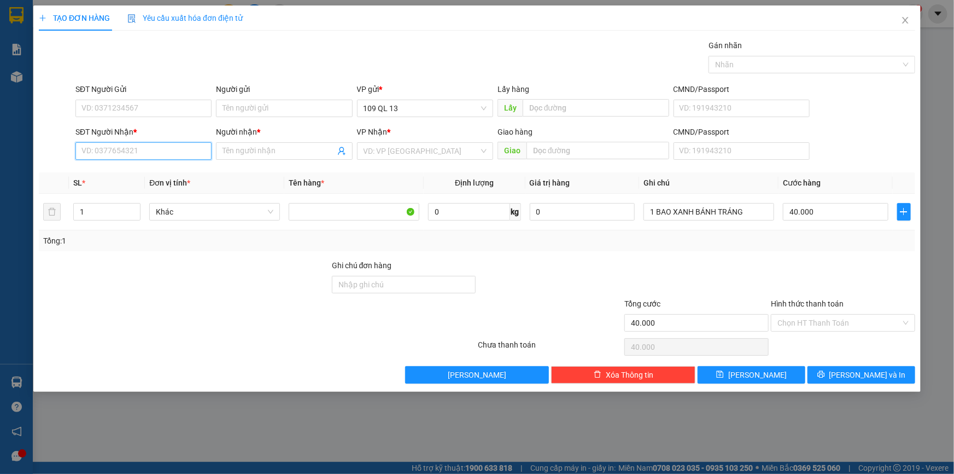
click at [123, 143] on input "SĐT Người Nhận *" at bounding box center [143, 150] width 136 height 17
click at [167, 168] on div "0941534292 - SƯƠNG" at bounding box center [143, 173] width 123 height 12
click at [814, 324] on input "Hình thức thanh toán" at bounding box center [840, 322] width 124 height 16
click at [852, 256] on div "Transit Pickup Surcharge Ids Transit Deliver Surcharge Ids Transit Deliver Surc…" at bounding box center [477, 211] width 877 height 344
click at [867, 372] on span "[PERSON_NAME] và In" at bounding box center [867, 375] width 77 height 12
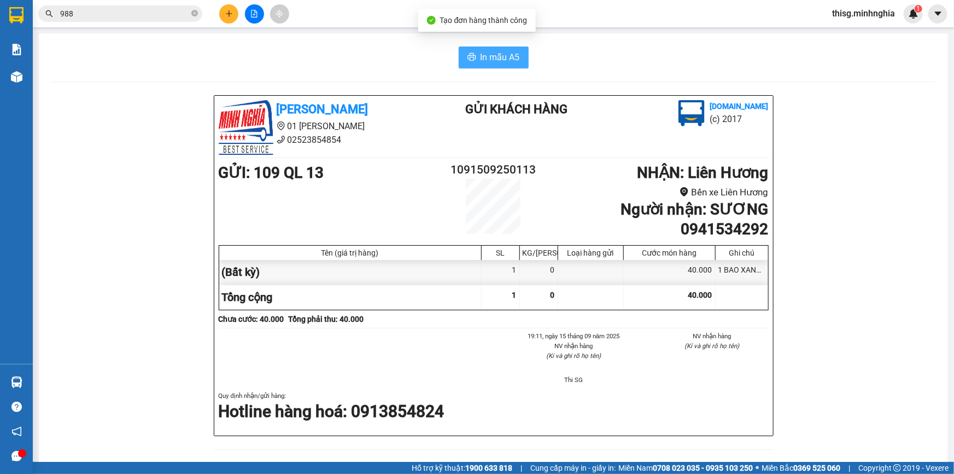
click at [484, 61] on span "In mẫu A5" at bounding box center [500, 57] width 39 height 14
click at [231, 14] on icon "plus" at bounding box center [229, 13] width 6 height 1
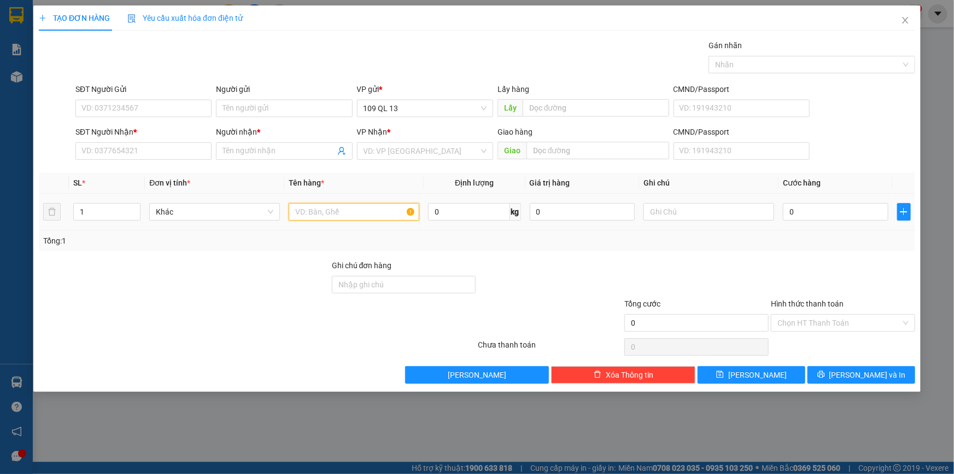
drag, startPoint x: 328, startPoint y: 217, endPoint x: 329, endPoint y: 211, distance: 6.2
click at [328, 216] on input "text" at bounding box center [354, 211] width 131 height 17
click at [168, 143] on input "SĐT Người Nhận *" at bounding box center [143, 150] width 136 height 17
click at [168, 146] on input "SĐT Người Nhận *" at bounding box center [143, 150] width 136 height 17
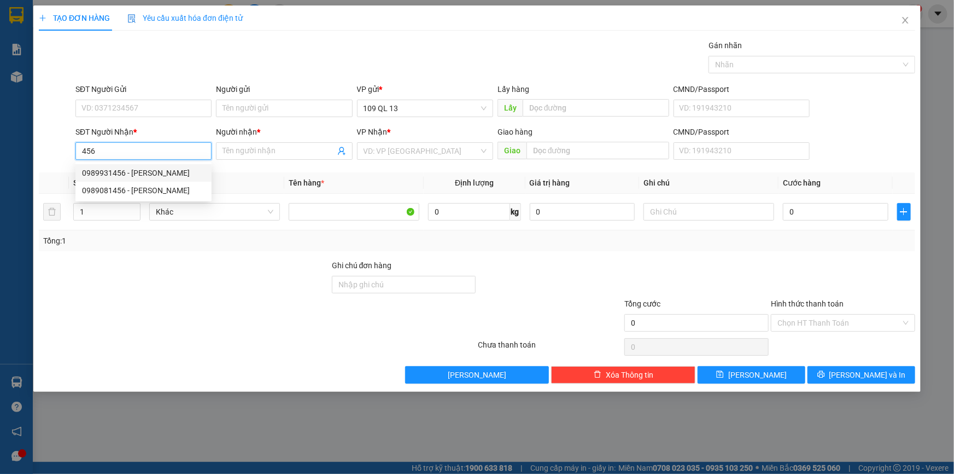
click at [175, 171] on div "0989931456 - [PERSON_NAME]" at bounding box center [143, 173] width 123 height 12
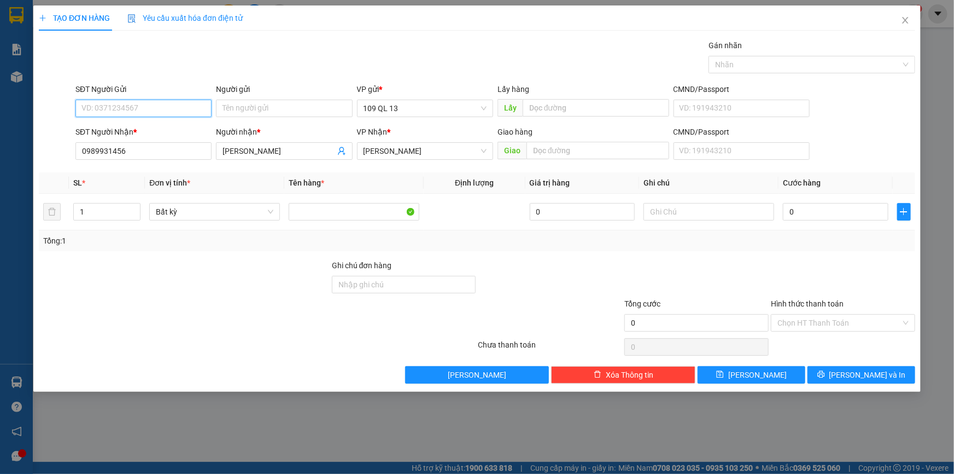
click at [166, 112] on input "SĐT Người Gửi" at bounding box center [143, 108] width 136 height 17
click at [166, 122] on div "0932483463 - DIỄM" at bounding box center [143, 129] width 136 height 17
click at [750, 217] on input "text" at bounding box center [709, 211] width 131 height 17
click at [831, 213] on input "0" at bounding box center [836, 211] width 106 height 17
click at [854, 317] on input "Hình thức thanh toán" at bounding box center [840, 322] width 124 height 16
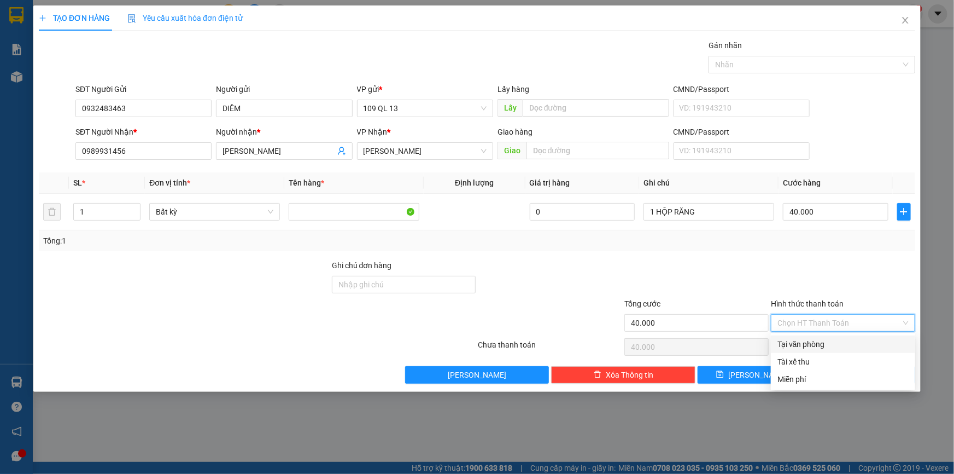
click at [854, 343] on div "Tại văn phòng" at bounding box center [843, 344] width 131 height 12
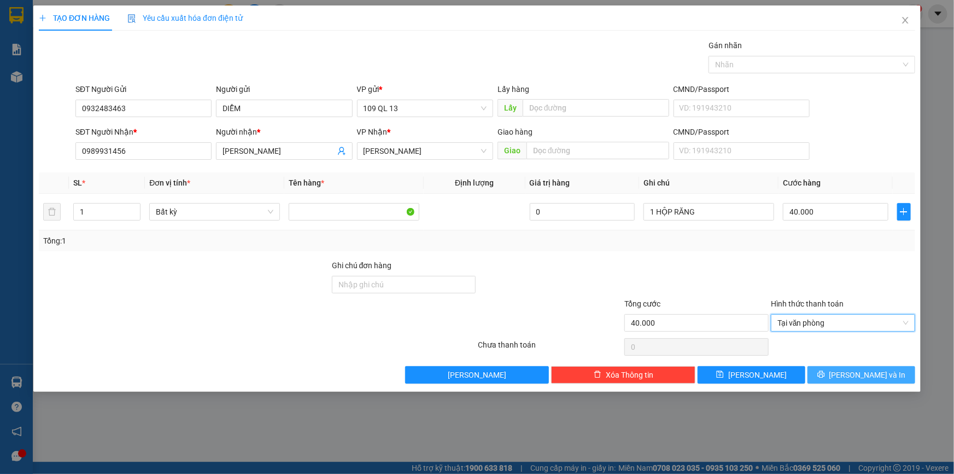
click at [868, 375] on span "[PERSON_NAME] và In" at bounding box center [867, 375] width 77 height 12
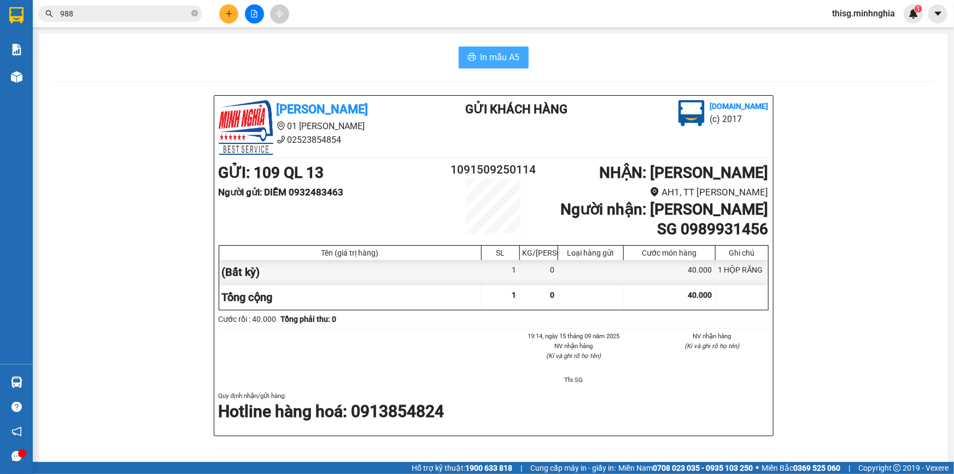
click at [498, 54] on span "In mẫu A5" at bounding box center [500, 57] width 39 height 14
click at [232, 17] on icon "plus" at bounding box center [229, 14] width 8 height 8
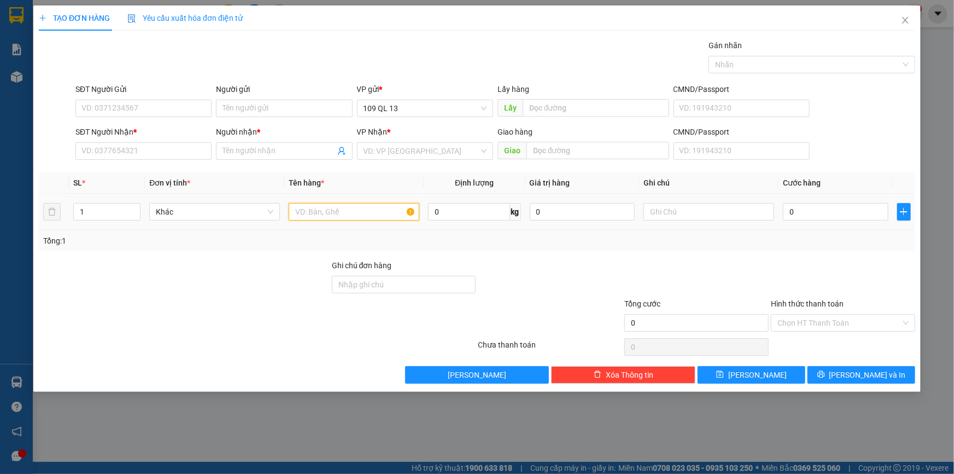
click at [315, 212] on input "text" at bounding box center [354, 211] width 131 height 17
click at [718, 211] on input "text" at bounding box center [709, 211] width 131 height 17
click at [801, 214] on input "0" at bounding box center [836, 211] width 106 height 17
click at [404, 150] on input "search" at bounding box center [421, 151] width 115 height 16
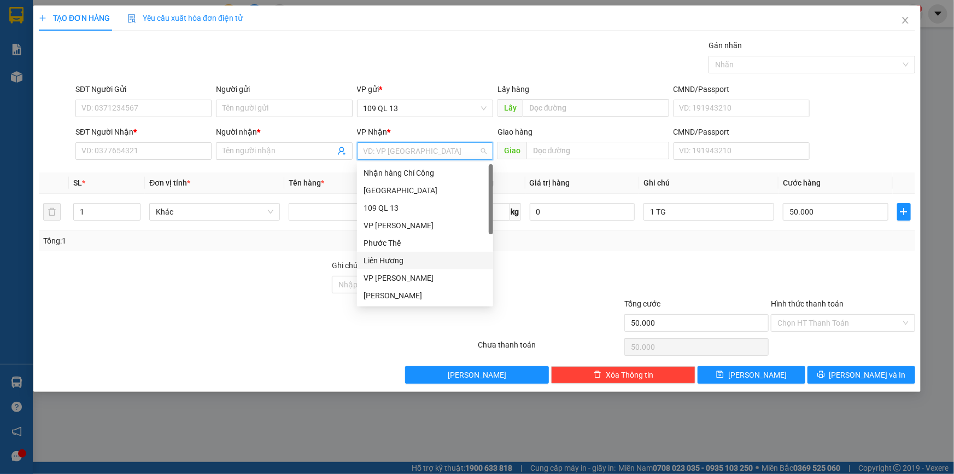
click at [405, 261] on div "Liên Hương" at bounding box center [425, 260] width 123 height 12
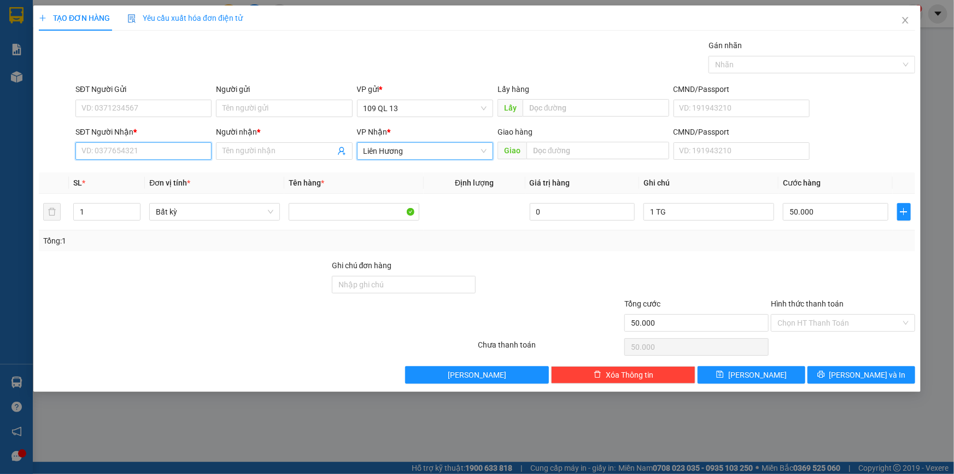
click at [161, 155] on input "SĐT Người Nhận *" at bounding box center [143, 150] width 136 height 17
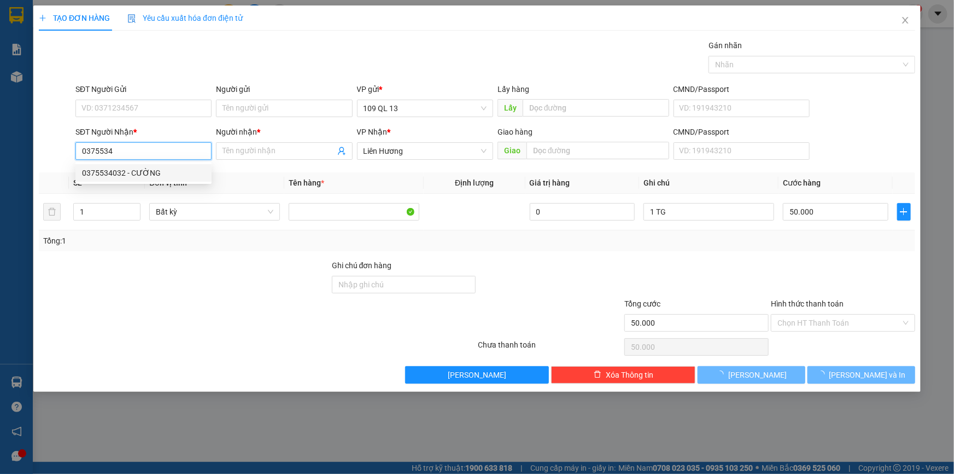
click at [158, 172] on div "0375534032 - CƯỜNG" at bounding box center [143, 173] width 123 height 12
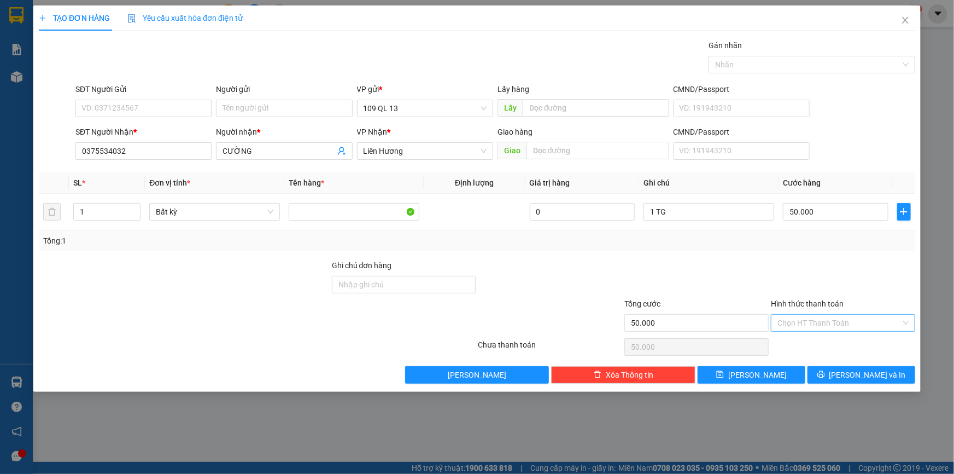
click at [886, 319] on input "Hình thức thanh toán" at bounding box center [840, 322] width 124 height 16
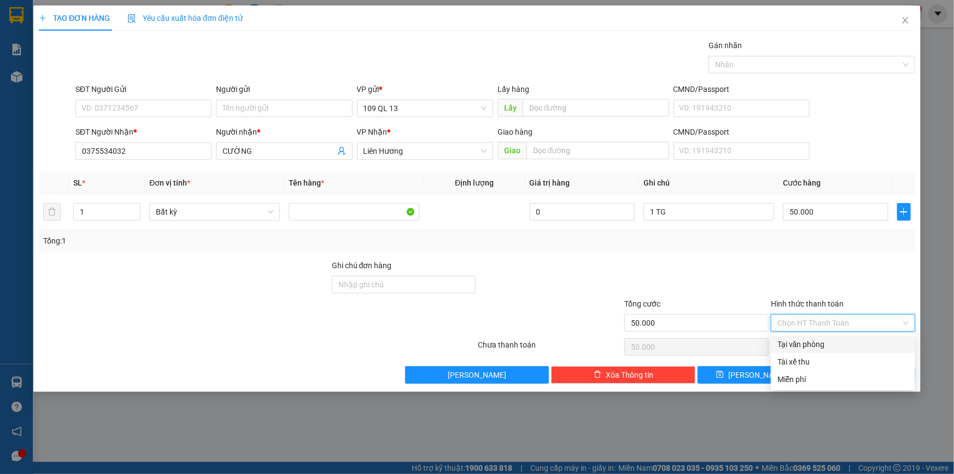
click at [873, 340] on div "Tại văn phòng" at bounding box center [843, 344] width 131 height 12
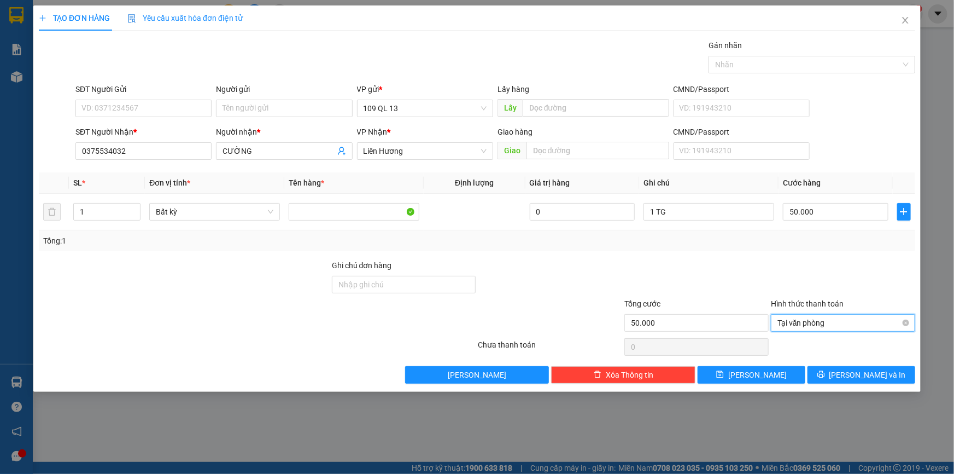
click at [864, 318] on span "Tại văn phòng" at bounding box center [843, 322] width 131 height 16
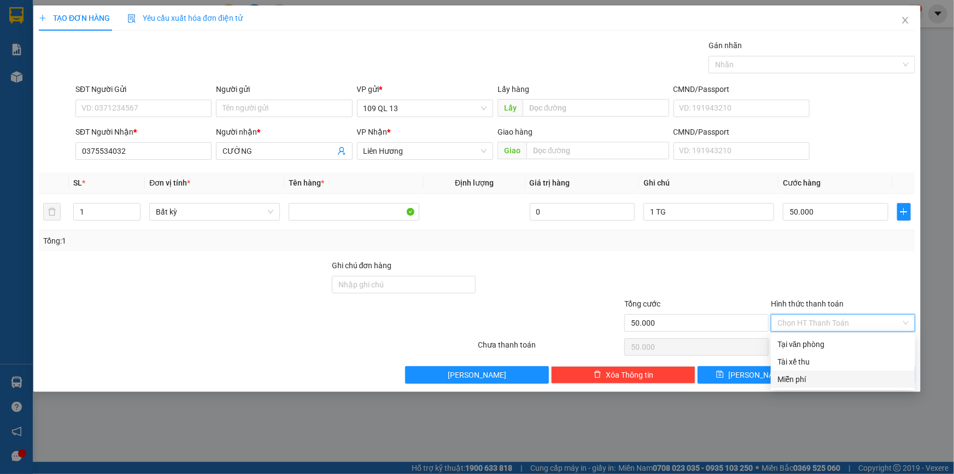
click at [842, 241] on div "Tổng: 1" at bounding box center [477, 241] width 868 height 12
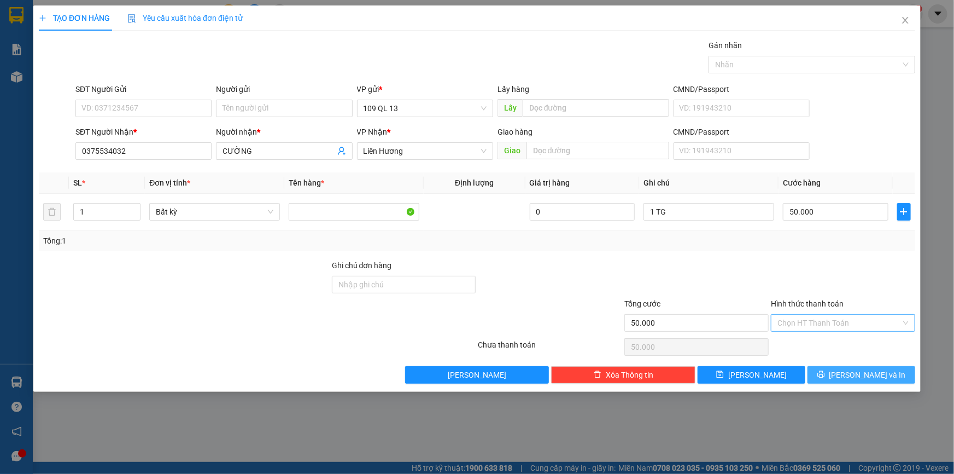
click at [878, 376] on span "[PERSON_NAME] và In" at bounding box center [867, 375] width 77 height 12
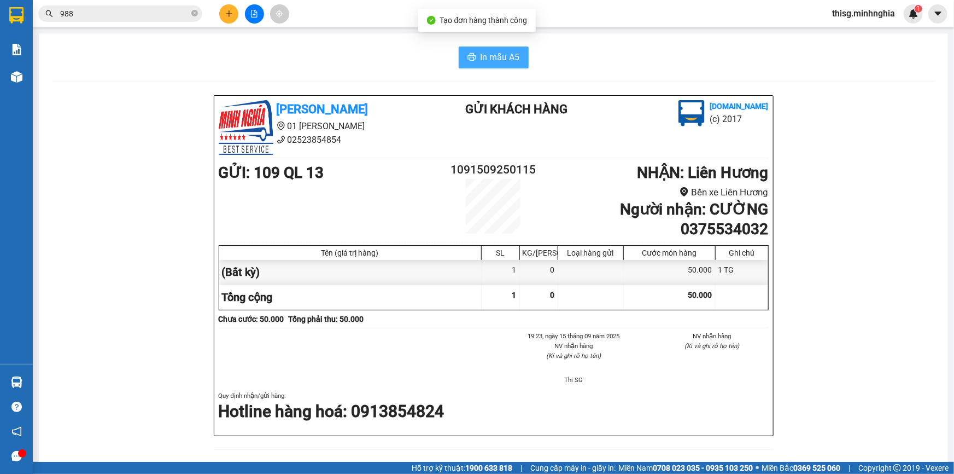
click at [494, 65] on button "In mẫu A5" at bounding box center [494, 57] width 70 height 22
click at [236, 12] on button at bounding box center [228, 13] width 19 height 19
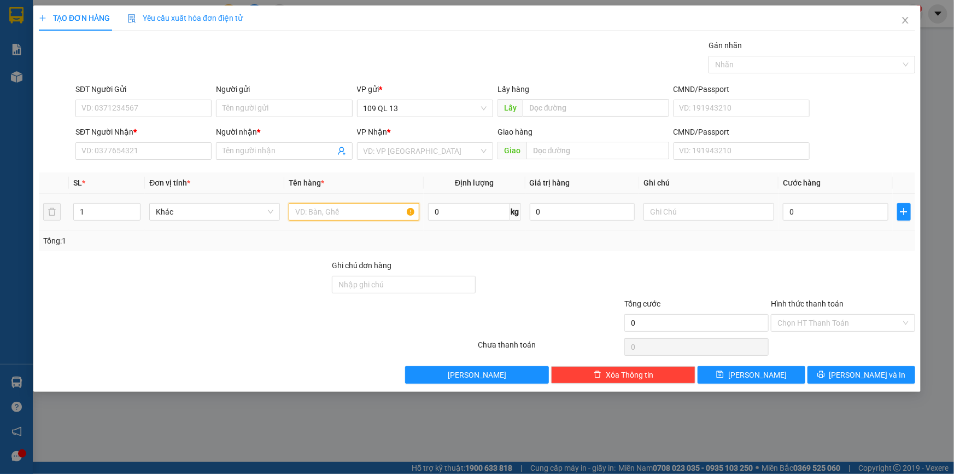
click at [372, 214] on input "text" at bounding box center [354, 211] width 131 height 17
click at [667, 217] on input "text" at bounding box center [709, 211] width 131 height 17
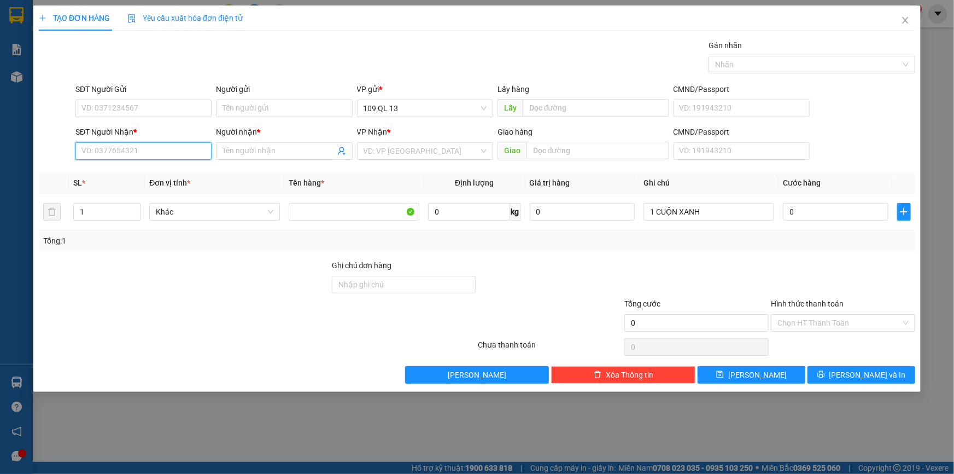
click at [179, 148] on input "SĐT Người Nhận *" at bounding box center [143, 150] width 136 height 17
click at [909, 21] on icon "close" at bounding box center [905, 20] width 9 height 9
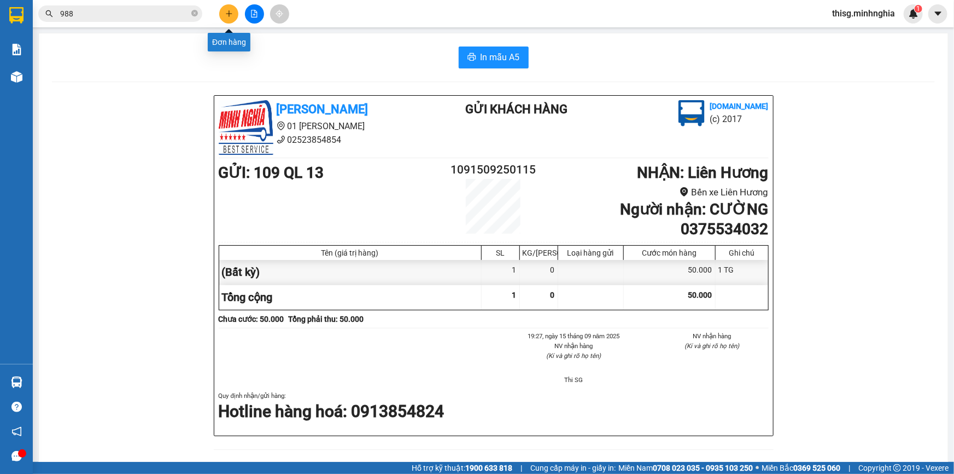
click at [220, 9] on button at bounding box center [228, 13] width 19 height 19
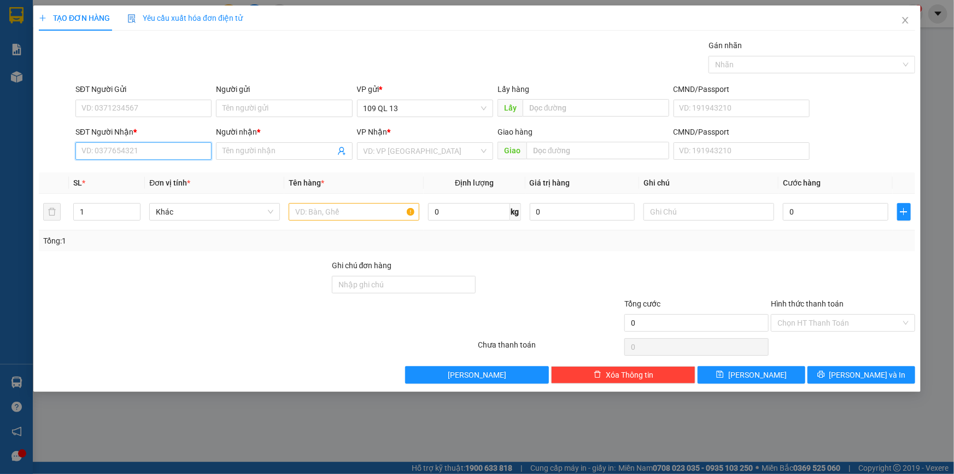
click at [153, 159] on input "SĐT Người Nhận *" at bounding box center [143, 150] width 136 height 17
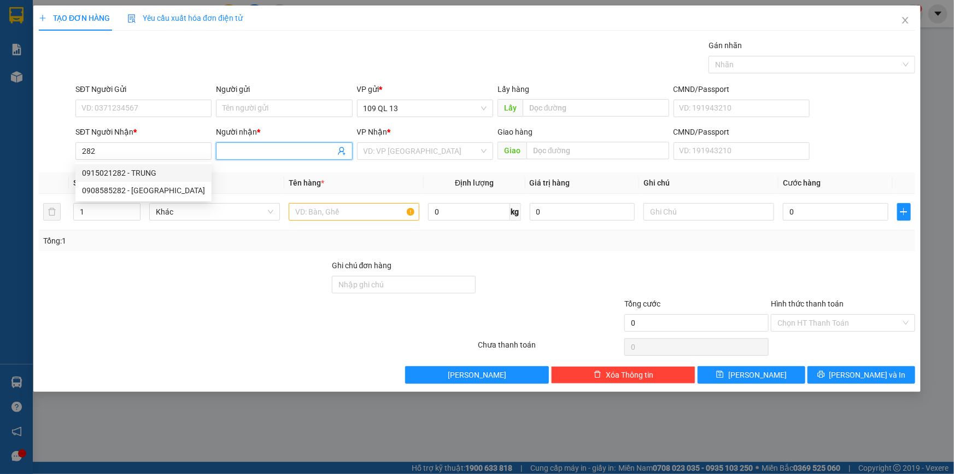
click at [255, 154] on input "Người nhận *" at bounding box center [279, 151] width 112 height 12
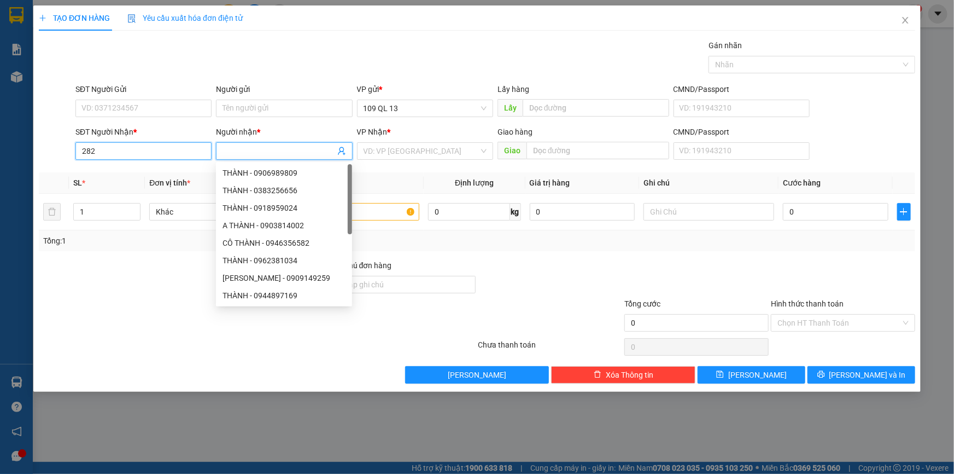
click at [201, 154] on input "282" at bounding box center [143, 150] width 136 height 17
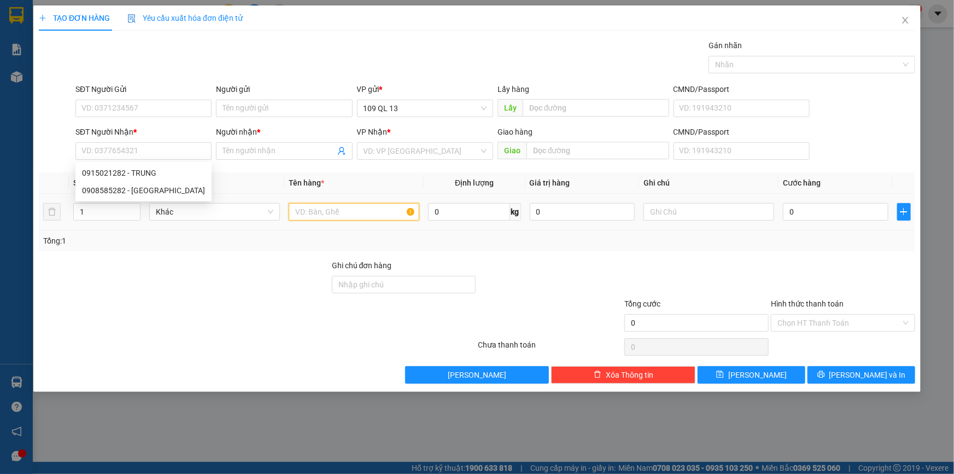
click at [318, 215] on input "text" at bounding box center [354, 211] width 131 height 17
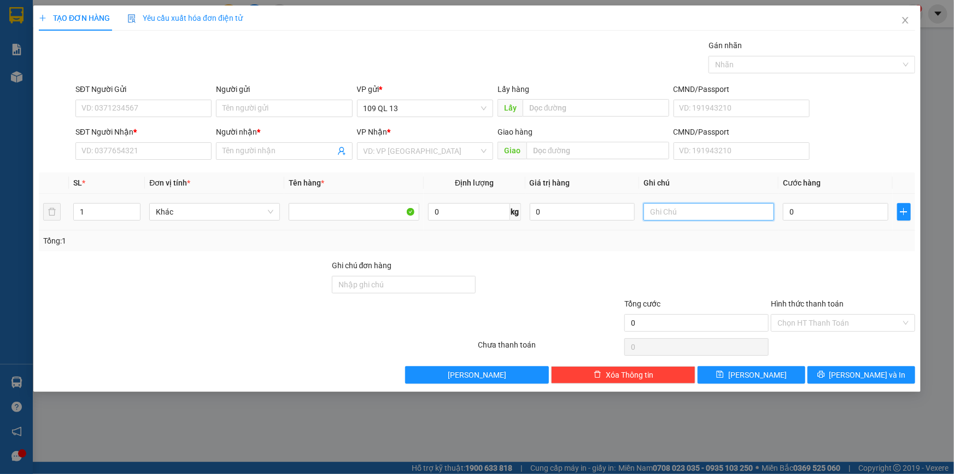
click at [673, 212] on input "text" at bounding box center [709, 211] width 131 height 17
click at [180, 161] on div "SĐT Người Nhận * VD: 0377654321" at bounding box center [143, 145] width 136 height 38
click at [182, 151] on input "SĐT Người Nhận *" at bounding box center [143, 150] width 136 height 17
click at [246, 150] on input "Người nhận *" at bounding box center [279, 151] width 112 height 12
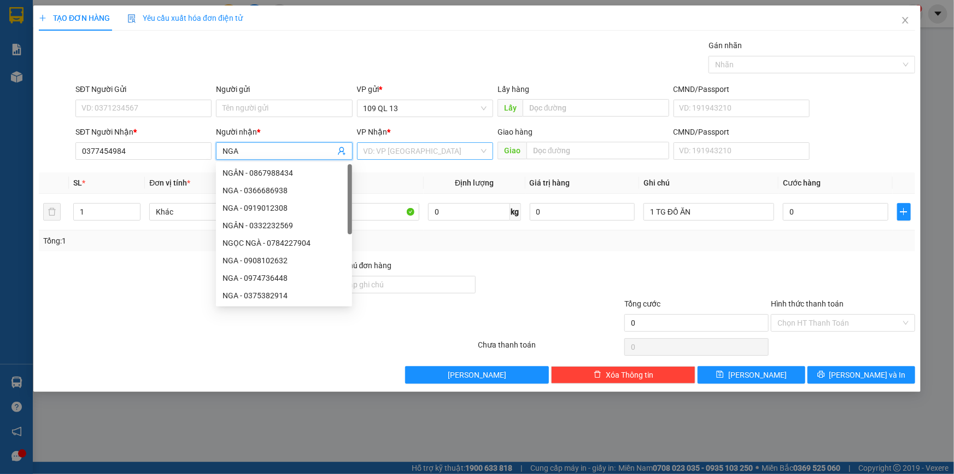
click at [384, 152] on input "search" at bounding box center [421, 151] width 115 height 16
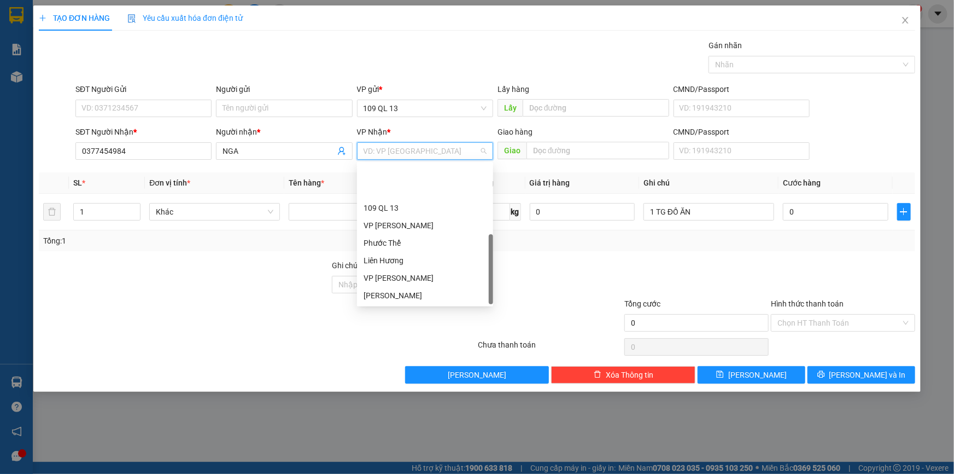
click at [409, 324] on div "VP Chợ Lầu" at bounding box center [425, 330] width 123 height 12
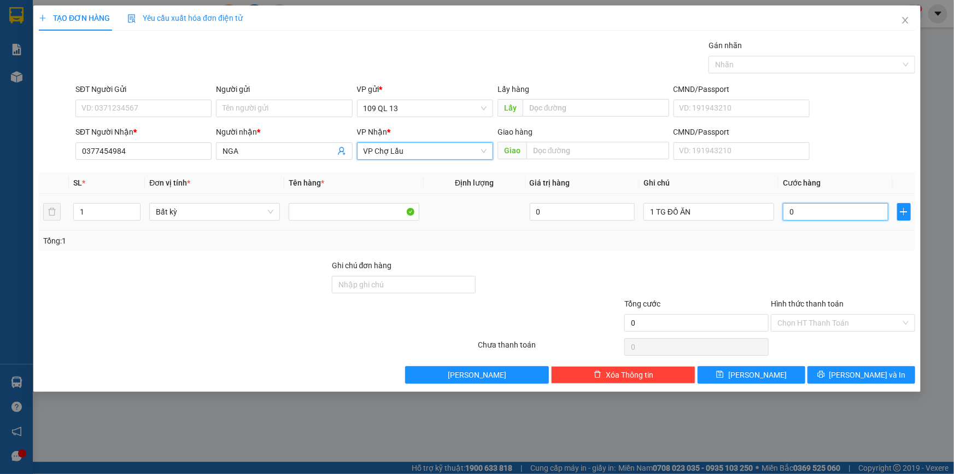
click at [810, 216] on input "0" at bounding box center [836, 211] width 106 height 17
click at [853, 322] on input "Hình thức thanh toán" at bounding box center [840, 322] width 124 height 16
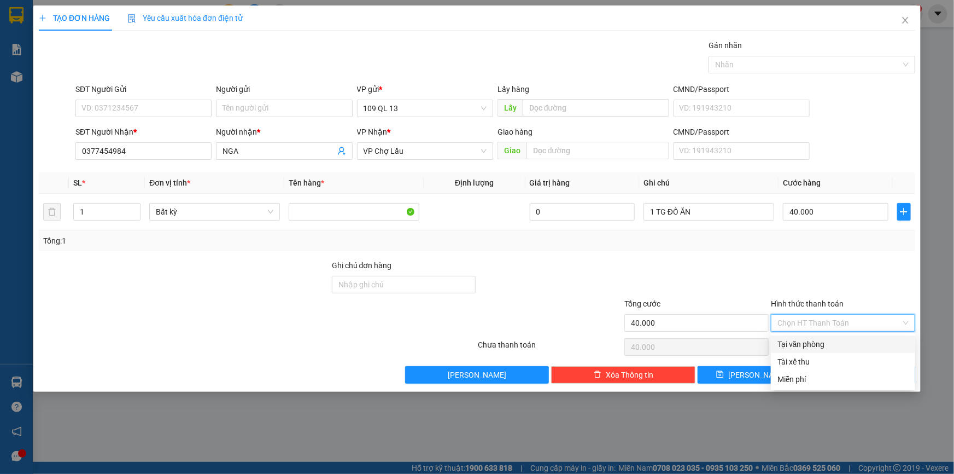
click at [852, 343] on div "Tại văn phòng" at bounding box center [843, 344] width 131 height 12
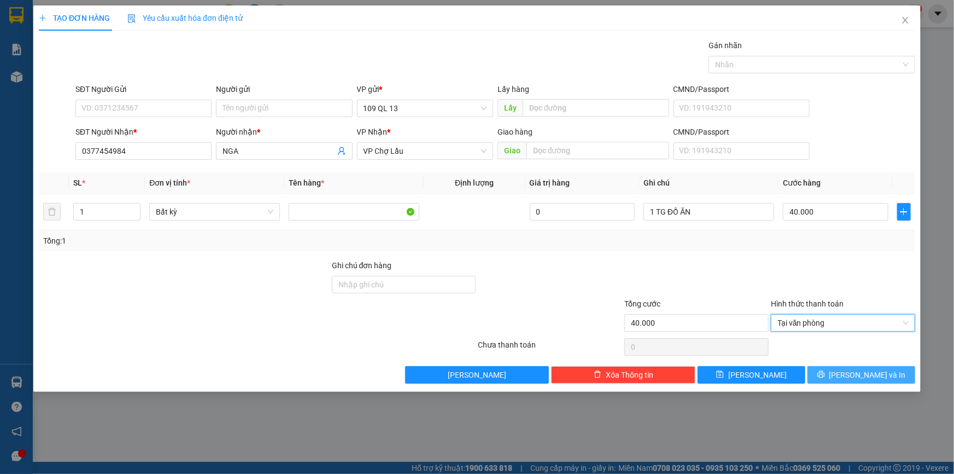
click at [858, 373] on span "[PERSON_NAME] và In" at bounding box center [867, 375] width 77 height 12
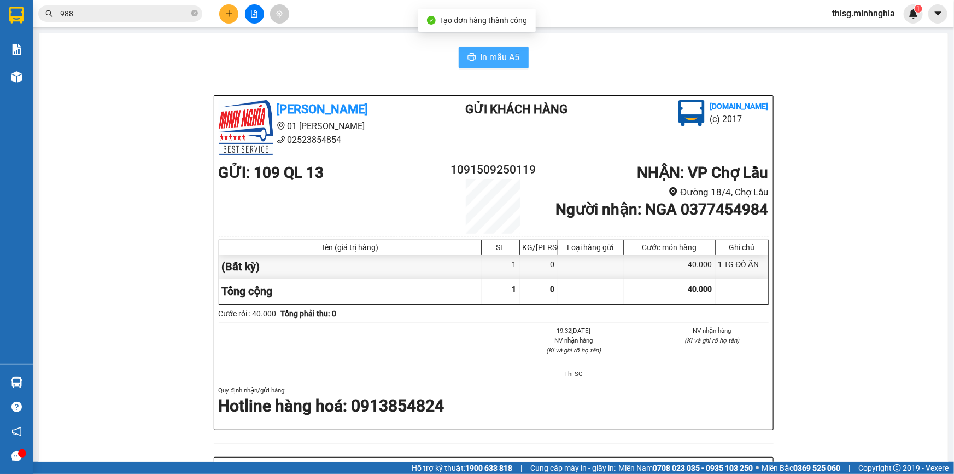
click at [481, 48] on button "In mẫu A5" at bounding box center [494, 57] width 70 height 22
click at [223, 18] on button at bounding box center [228, 13] width 19 height 19
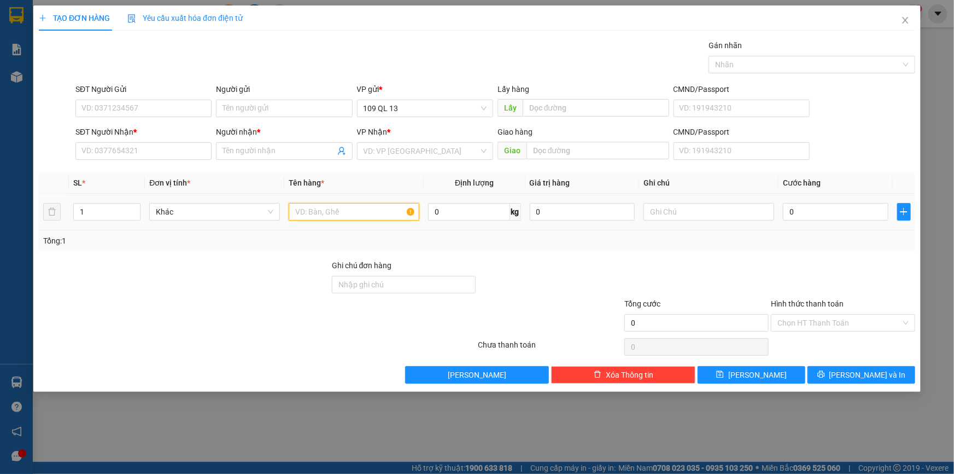
click at [384, 206] on input "text" at bounding box center [354, 211] width 131 height 17
click at [669, 214] on input "text" at bounding box center [709, 211] width 131 height 17
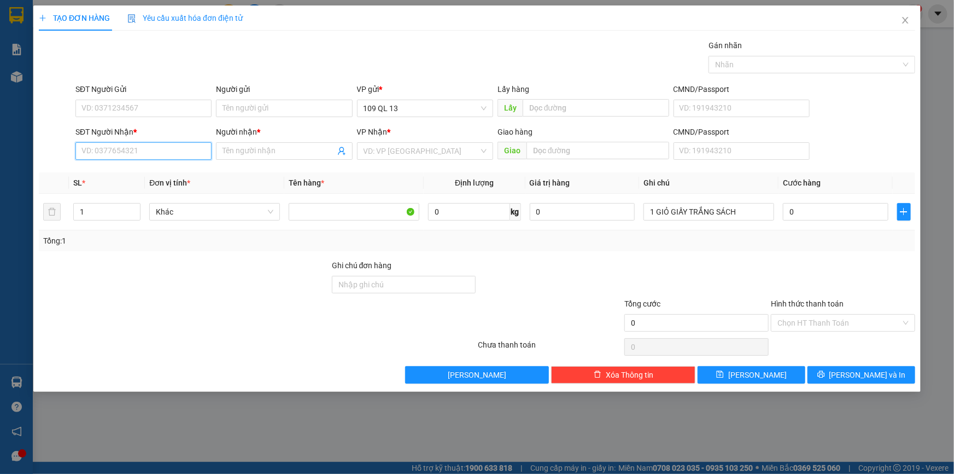
click at [162, 155] on input "SĐT Người Nhận *" at bounding box center [143, 150] width 136 height 17
click at [161, 168] on div "0919964158 - THUẬN" at bounding box center [143, 173] width 123 height 12
click at [798, 213] on input "0" at bounding box center [836, 211] width 106 height 17
click at [881, 319] on input "Hình thức thanh toán" at bounding box center [840, 322] width 124 height 16
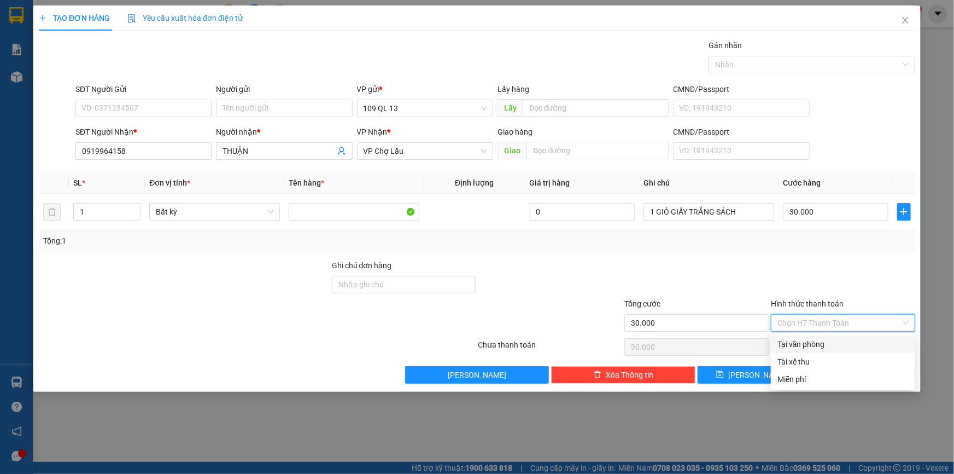
click at [875, 344] on div "Tại văn phòng" at bounding box center [843, 344] width 131 height 12
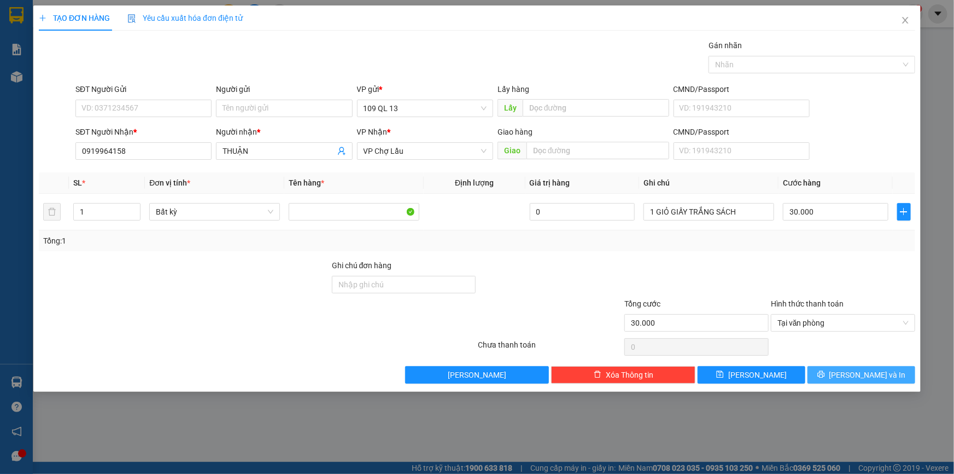
click at [872, 374] on span "[PERSON_NAME] và In" at bounding box center [867, 375] width 77 height 12
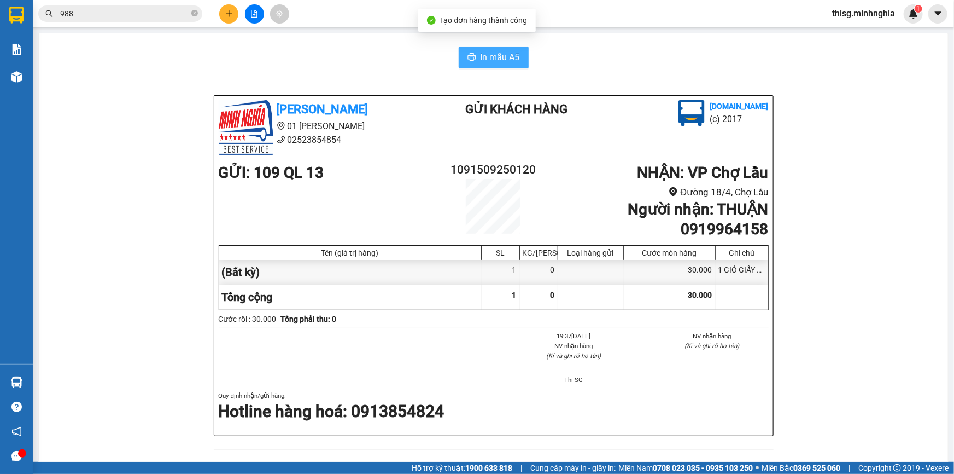
click at [505, 65] on button "In mẫu A5" at bounding box center [494, 57] width 70 height 22
click at [226, 16] on icon "plus" at bounding box center [229, 14] width 8 height 8
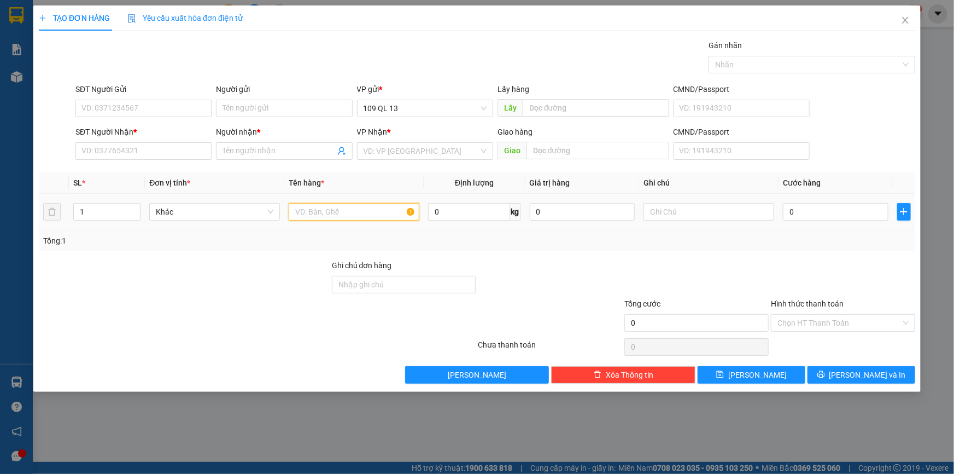
click at [388, 208] on input "text" at bounding box center [354, 211] width 131 height 17
click at [664, 217] on input "text" at bounding box center [709, 211] width 131 height 17
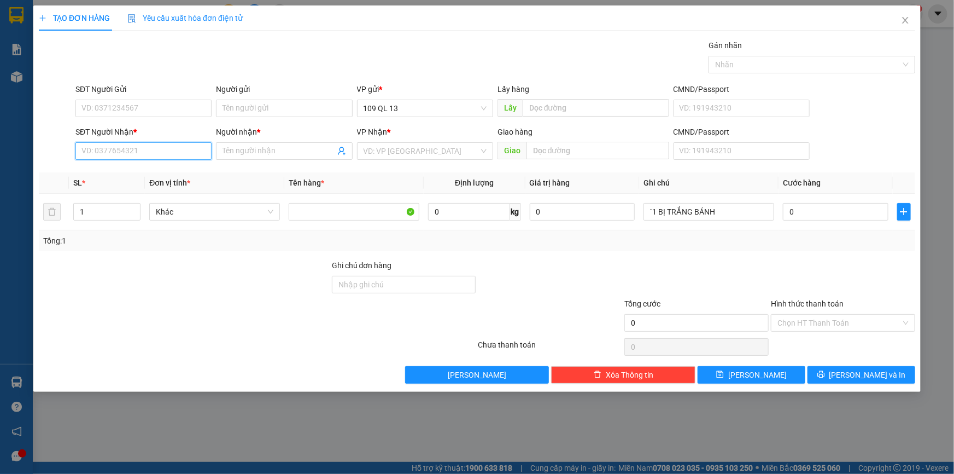
click at [108, 153] on input "SĐT Người Nhận *" at bounding box center [143, 150] width 136 height 17
click at [141, 173] on div "0369396162 - HẢI" at bounding box center [143, 173] width 123 height 12
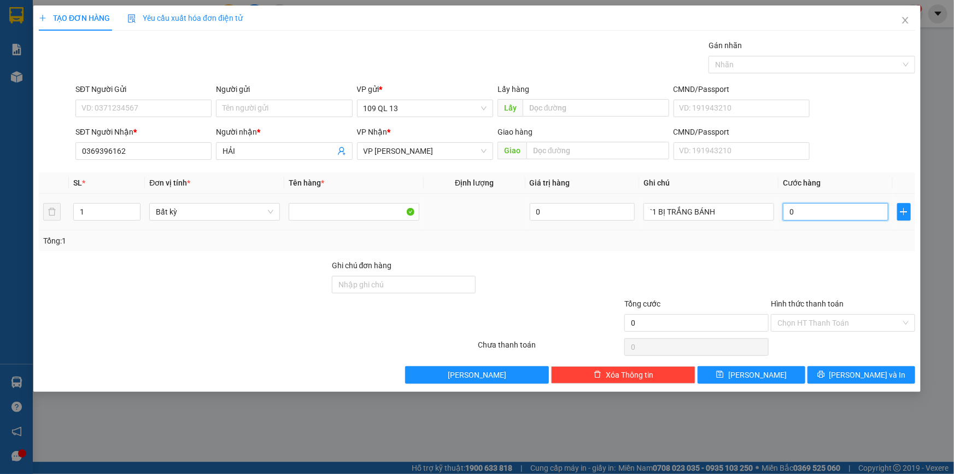
click at [820, 216] on input "0" at bounding box center [836, 211] width 106 height 17
click at [867, 317] on input "Hình thức thanh toán" at bounding box center [840, 322] width 124 height 16
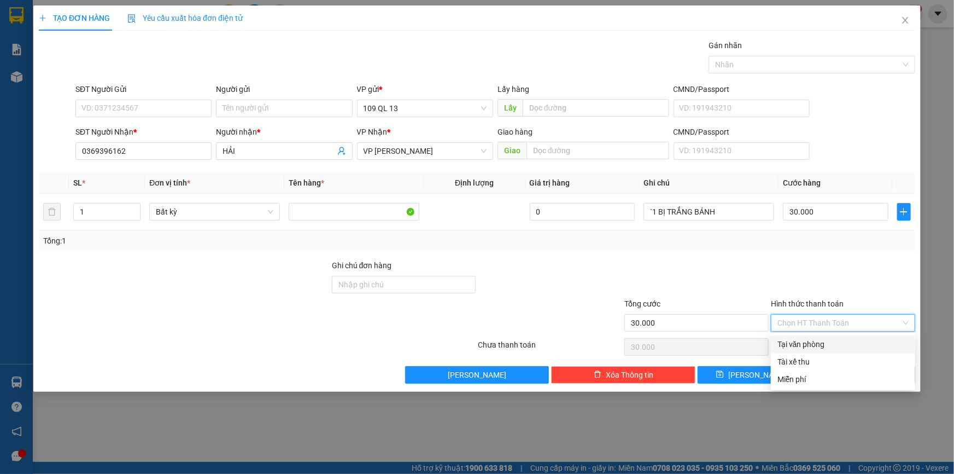
click at [867, 338] on div "Tại văn phòng" at bounding box center [843, 344] width 131 height 12
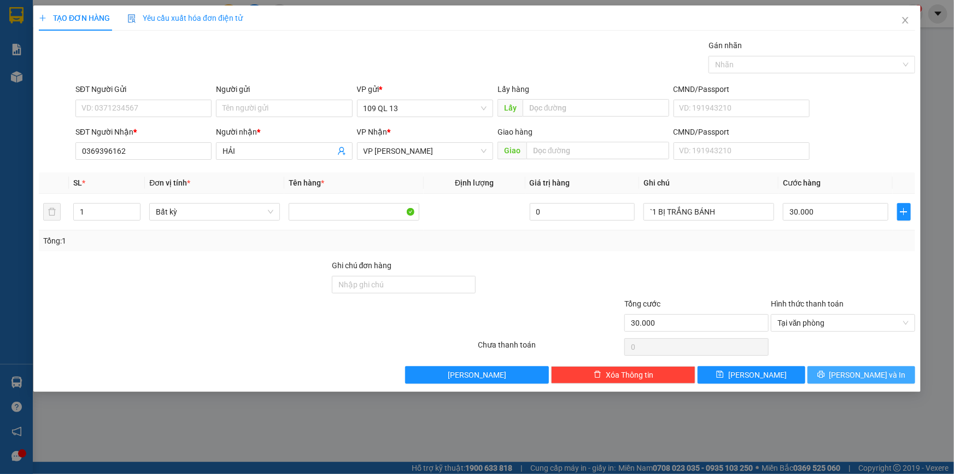
click at [871, 377] on span "[PERSON_NAME] và In" at bounding box center [867, 375] width 77 height 12
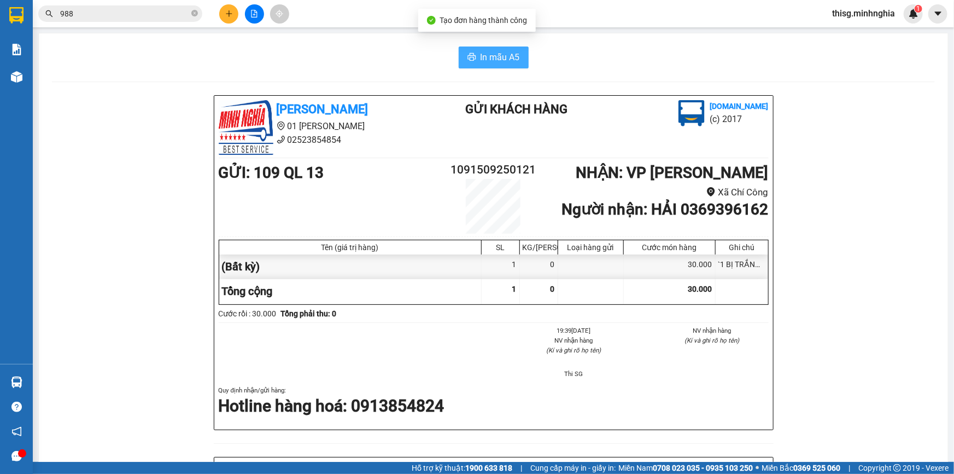
click at [509, 53] on span "In mẫu A5" at bounding box center [500, 57] width 39 height 14
click at [224, 15] on button at bounding box center [228, 13] width 19 height 19
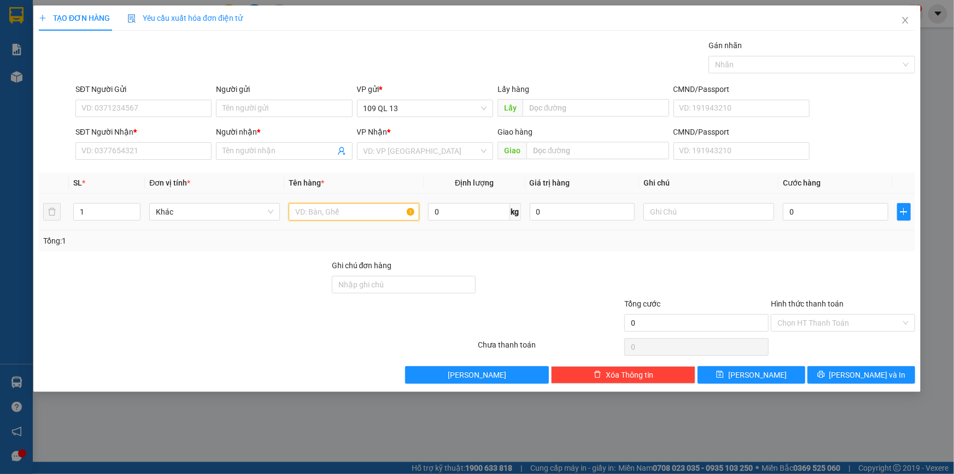
click at [339, 209] on input "text" at bounding box center [354, 211] width 131 height 17
click at [675, 208] on input "text" at bounding box center [709, 211] width 131 height 17
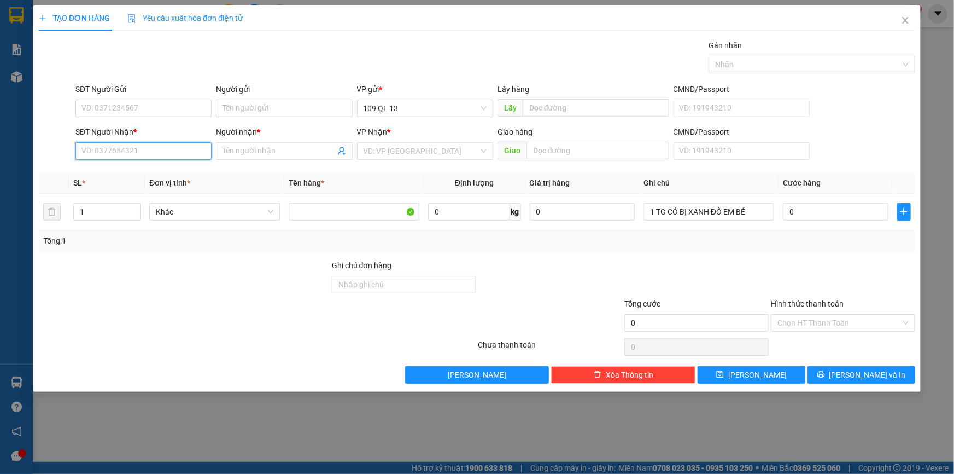
click at [135, 144] on input "SĐT Người Nhận *" at bounding box center [143, 150] width 136 height 17
click at [144, 171] on div "0364580072 - QUYÊN" at bounding box center [143, 173] width 123 height 12
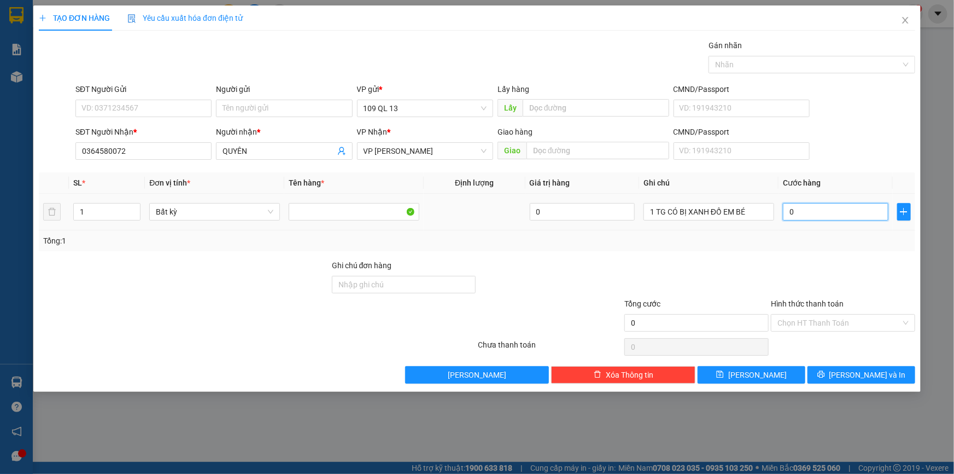
click at [818, 208] on input "0" at bounding box center [836, 211] width 106 height 17
click at [880, 319] on input "Hình thức thanh toán" at bounding box center [840, 322] width 124 height 16
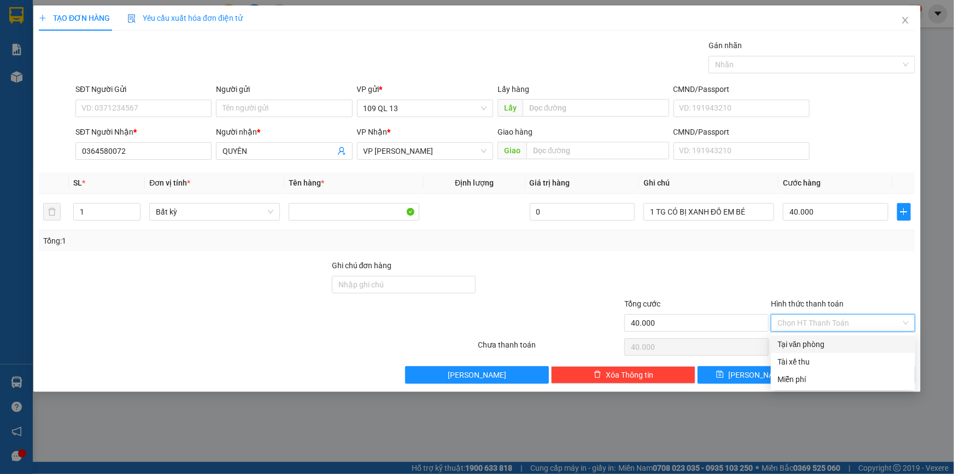
click at [880, 339] on div "Tại văn phòng" at bounding box center [843, 344] width 131 height 12
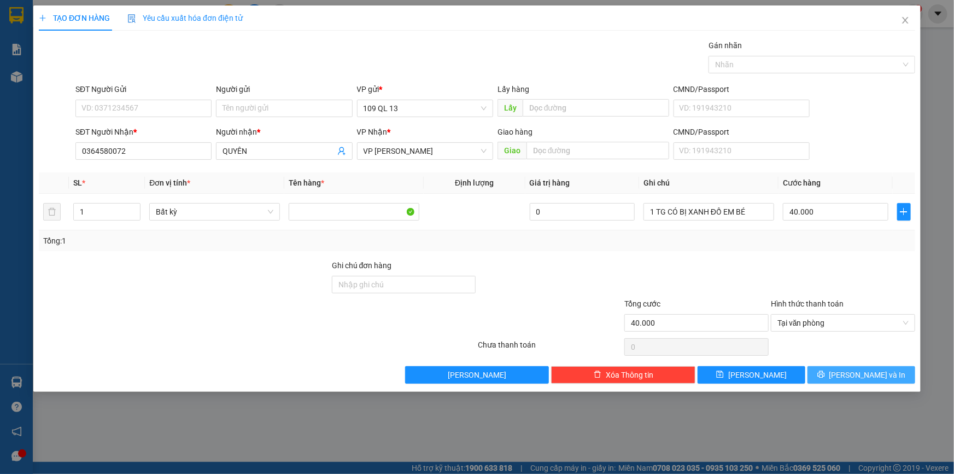
click at [880, 377] on span "[PERSON_NAME] và In" at bounding box center [867, 375] width 77 height 12
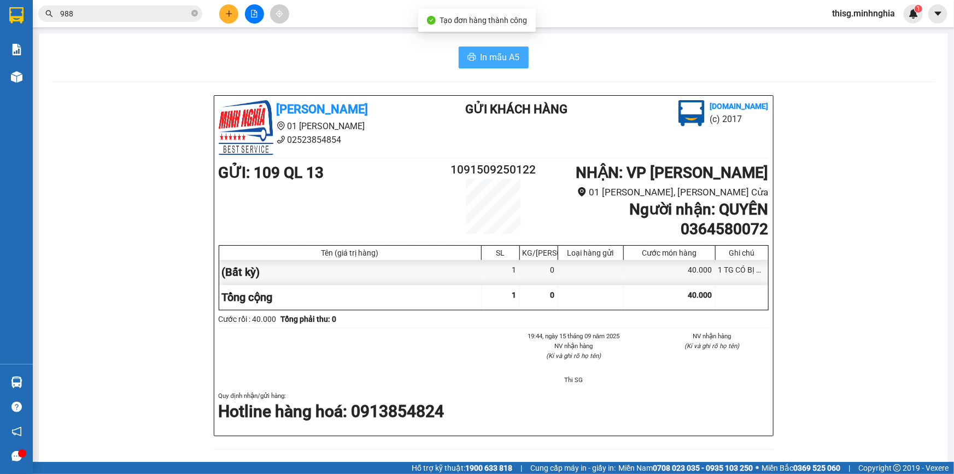
drag, startPoint x: 492, startPoint y: 41, endPoint x: 496, endPoint y: 55, distance: 14.9
click at [493, 45] on div "In mẫu A5 [PERSON_NAME] 01 Đinh Tiên Hoàng 02523854854 Gửi khách hàng [DOMAIN_N…" at bounding box center [493, 447] width 909 height 829
click at [496, 56] on span "In mẫu A5" at bounding box center [500, 57] width 39 height 14
click at [230, 17] on icon "plus" at bounding box center [229, 14] width 8 height 8
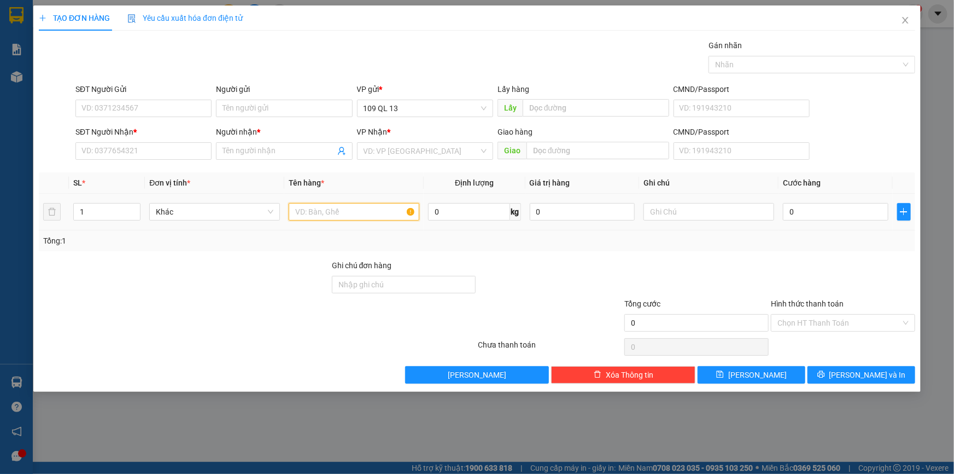
click at [344, 211] on input "text" at bounding box center [354, 211] width 131 height 17
click at [685, 216] on input "text" at bounding box center [709, 211] width 131 height 17
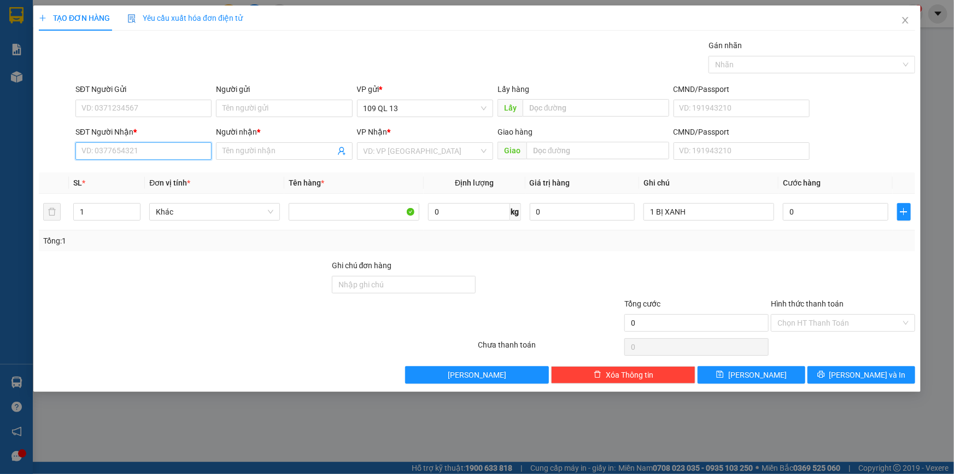
click at [120, 153] on input "SĐT Người Nhận *" at bounding box center [143, 150] width 136 height 17
click at [178, 168] on div "0352935590 - BA HIẾU" at bounding box center [143, 173] width 123 height 12
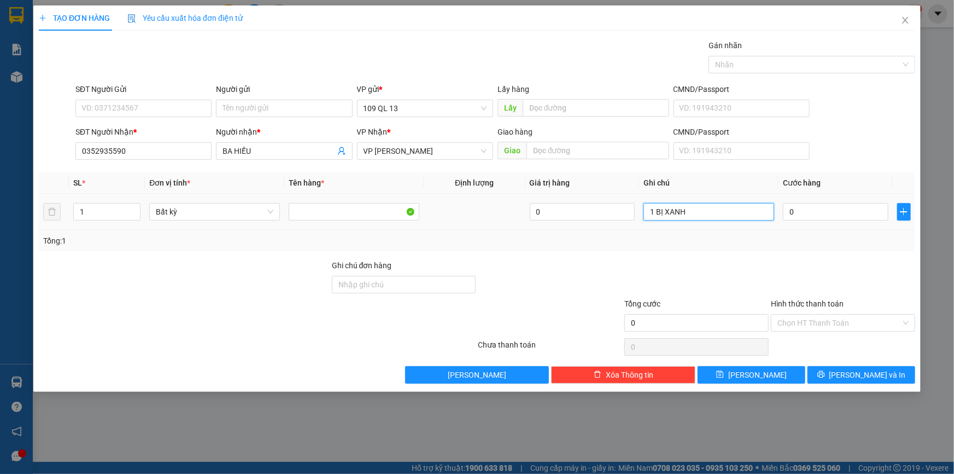
click at [751, 217] on input "1 BỊ XANH" at bounding box center [709, 211] width 131 height 17
click at [835, 211] on input "0" at bounding box center [836, 211] width 106 height 17
click at [180, 113] on input "SĐT Người Gửi" at bounding box center [143, 108] width 136 height 17
click at [179, 120] on body "Kết quả tìm kiếm ( 736 ) Bộ lọc Mã ĐH Trạng thái Món hàng Tổng cước Chưa cước N…" at bounding box center [477, 237] width 954 height 474
click at [179, 125] on form "SĐT Người Gửi VD: 0371234567 Người gửi Tên người gửi VP gửi * 109 QL 13 Lấy hàn…" at bounding box center [477, 123] width 877 height 81
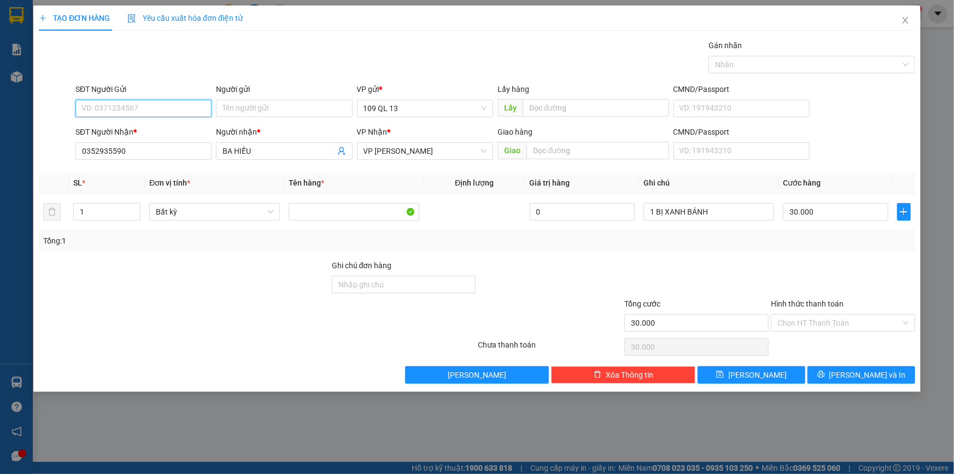
click at [179, 111] on input "SĐT Người Gửi" at bounding box center [143, 108] width 136 height 17
click at [176, 126] on div "0349268303 - THẢO" at bounding box center [143, 130] width 123 height 12
click at [834, 319] on input "Hình thức thanh toán" at bounding box center [840, 322] width 124 height 16
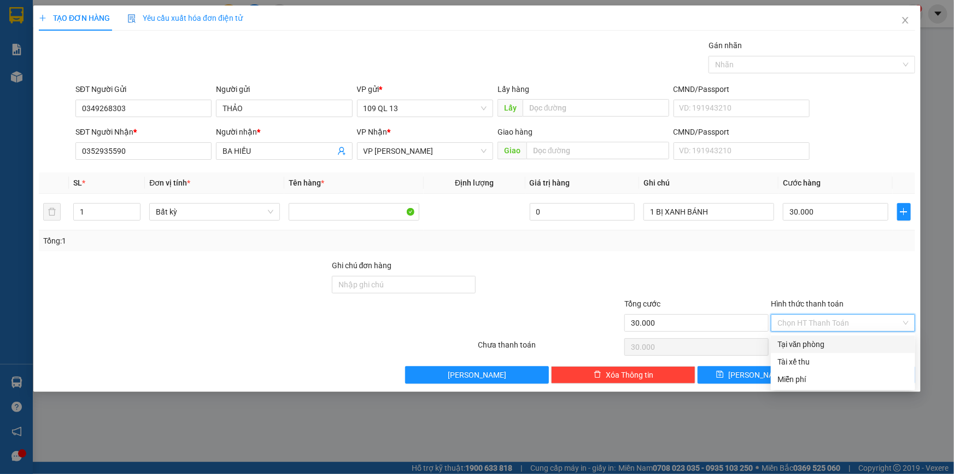
click at [839, 339] on div "Tại văn phòng" at bounding box center [843, 344] width 131 height 12
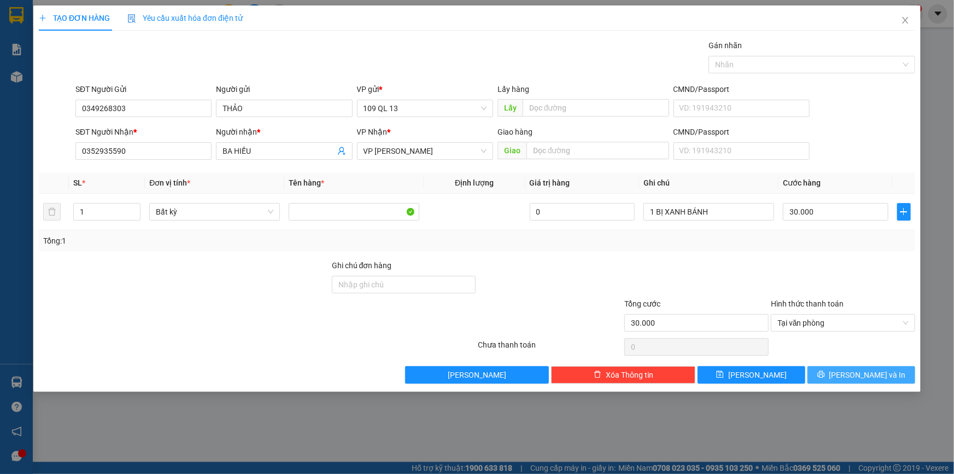
click at [859, 372] on span "[PERSON_NAME] và In" at bounding box center [867, 375] width 77 height 12
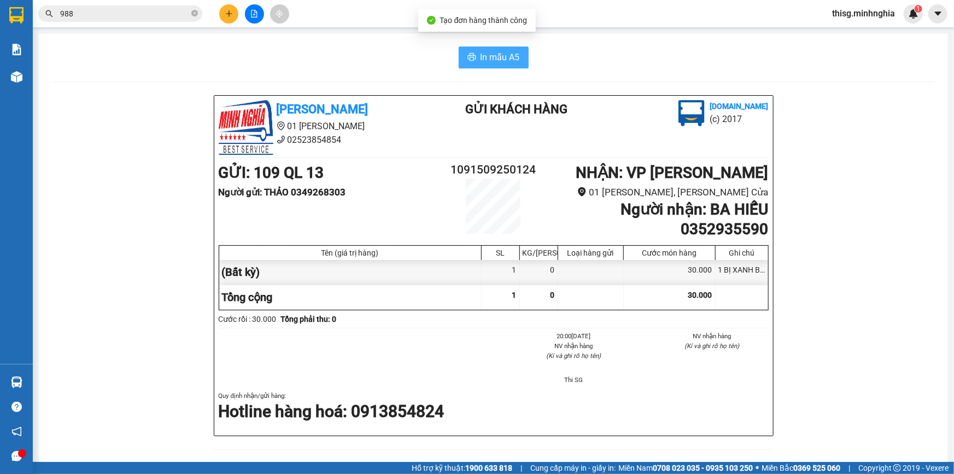
click at [499, 55] on span "In mẫu A5" at bounding box center [500, 57] width 39 height 14
click at [672, 90] on div "In mẫu A5 [PERSON_NAME] 01 Đinh Tiên Hoàng 02523854854 Gửi khách hàng [DOMAIN_N…" at bounding box center [493, 456] width 909 height 847
